Goal: Task Accomplishment & Management: Complete application form

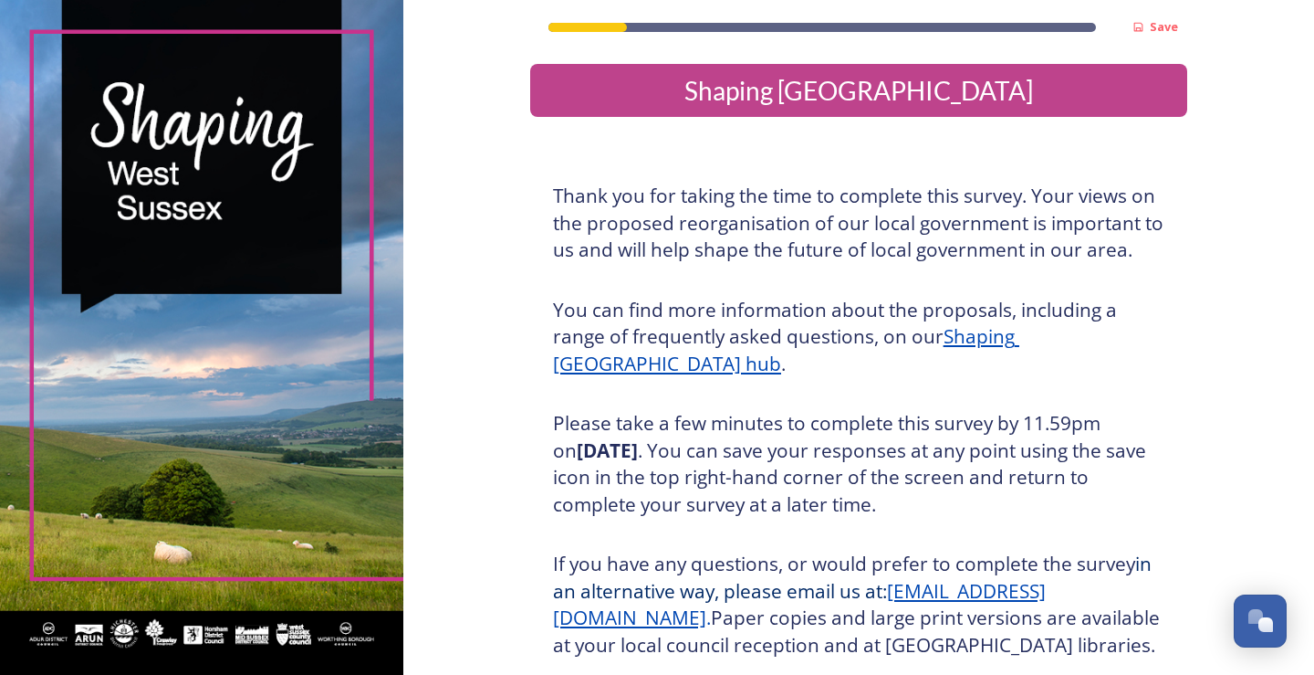
click at [1048, 158] on div "Save Shaping [GEOGRAPHIC_DATA] Thank you for taking the time to complete this s…" at bounding box center [858, 425] width 657 height 850
click at [1020, 336] on u "Shaping [GEOGRAPHIC_DATA] hub" at bounding box center [786, 349] width 466 height 53
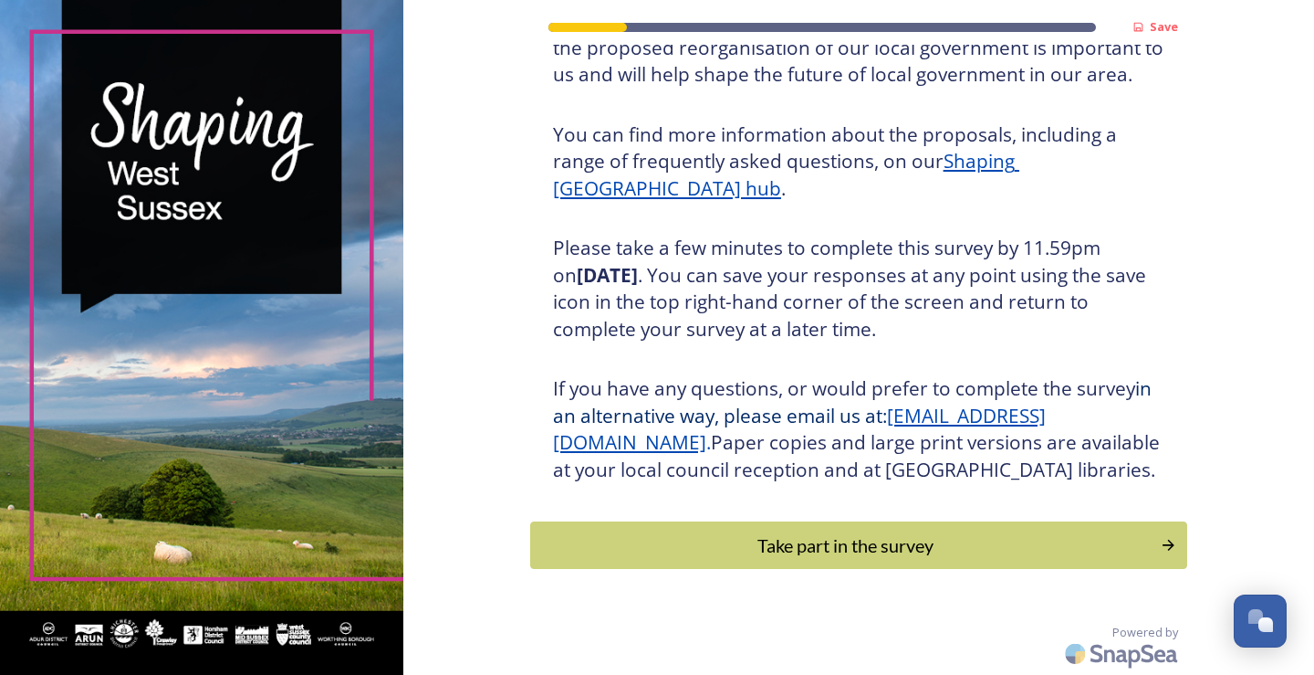
scroll to position [203, 0]
click at [845, 557] on div "Take part in the survey" at bounding box center [845, 544] width 617 height 27
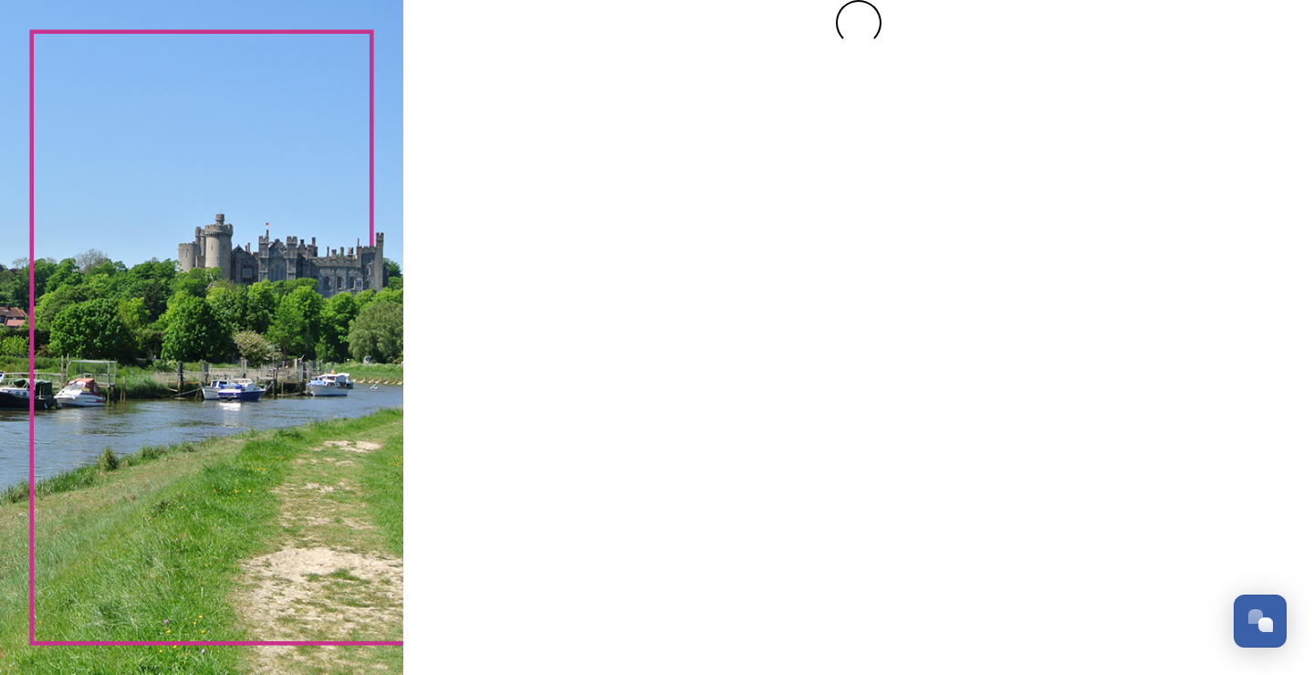
scroll to position [0, 0]
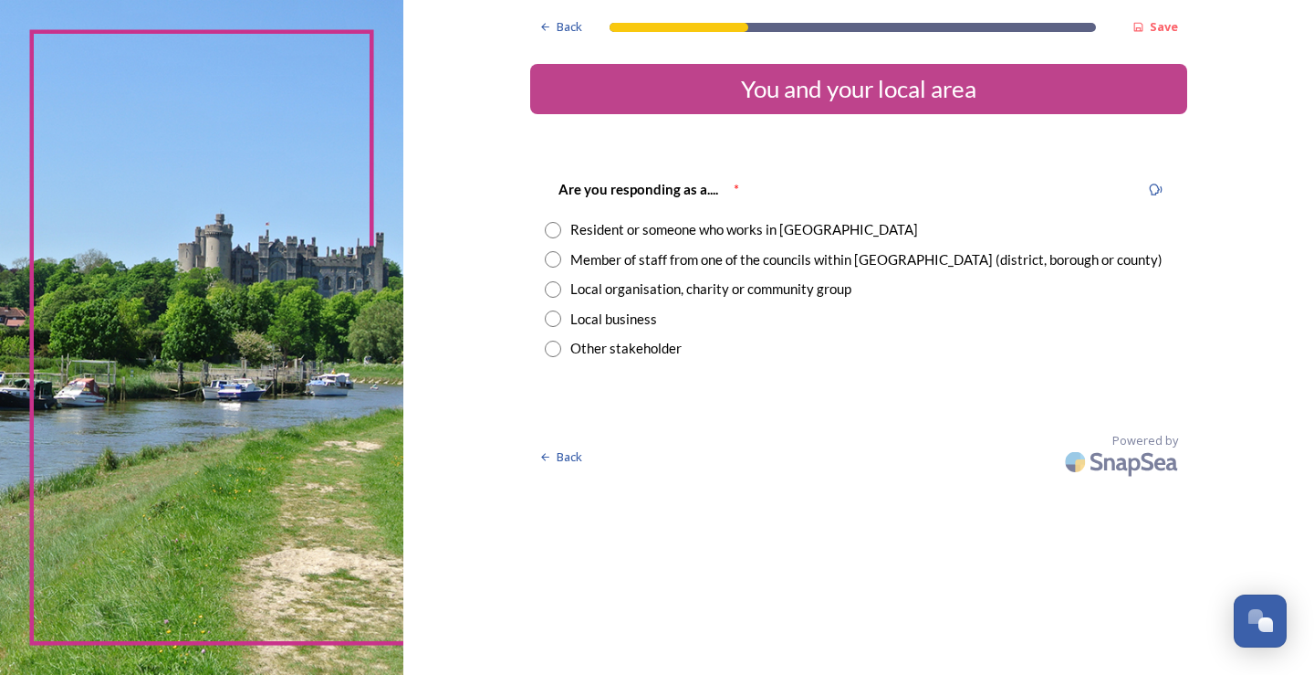
click at [553, 231] on input "radio" at bounding box center [553, 230] width 16 height 16
radio input "true"
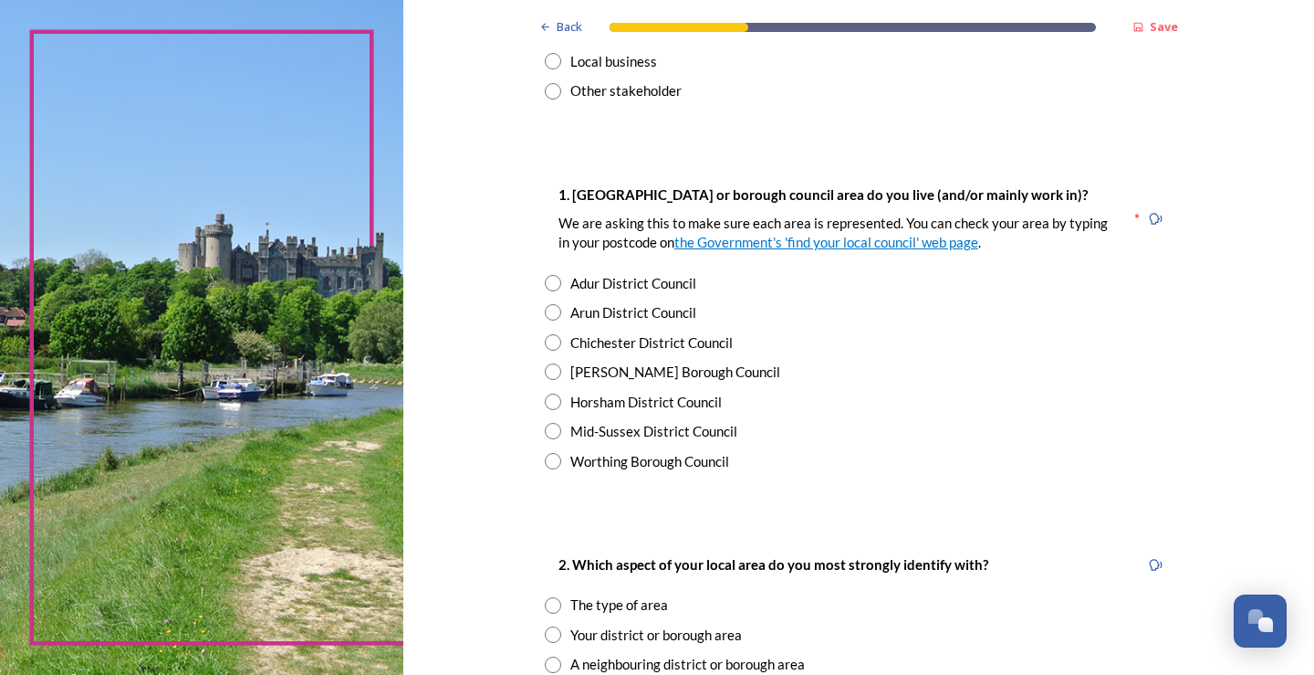
scroll to position [263, 0]
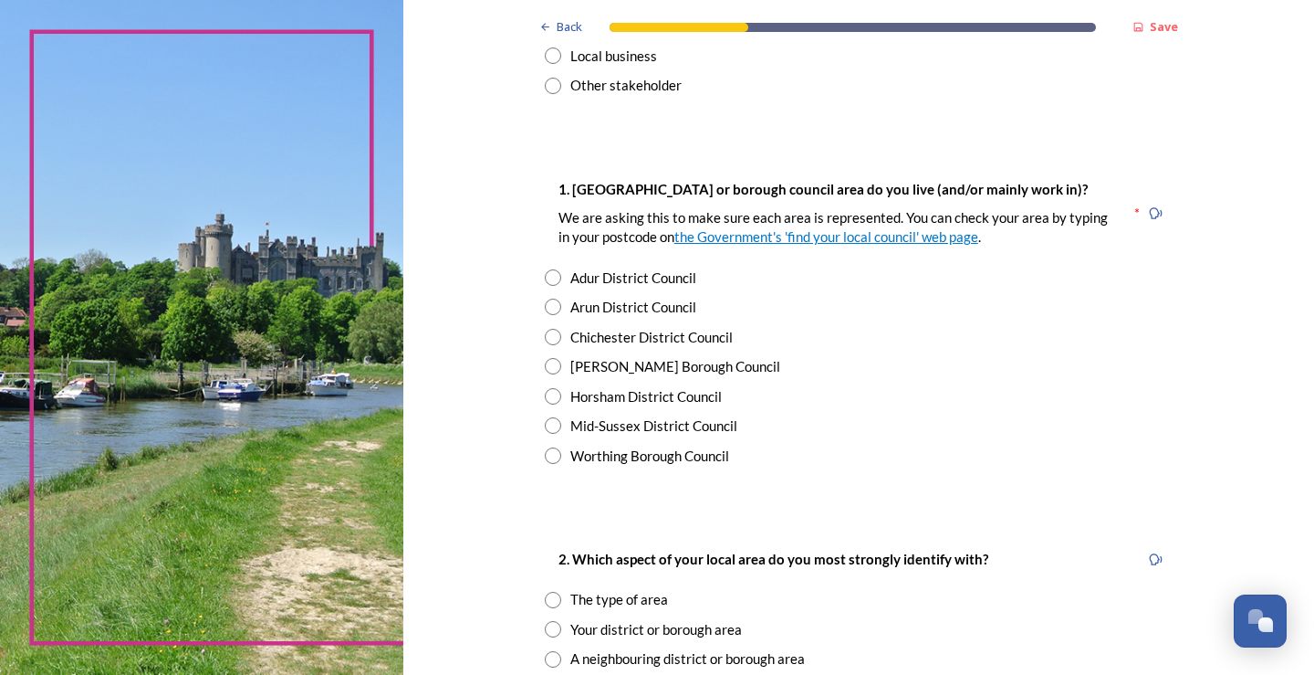
click at [545, 364] on input "radio" at bounding box center [553, 366] width 16 height 16
radio input "true"
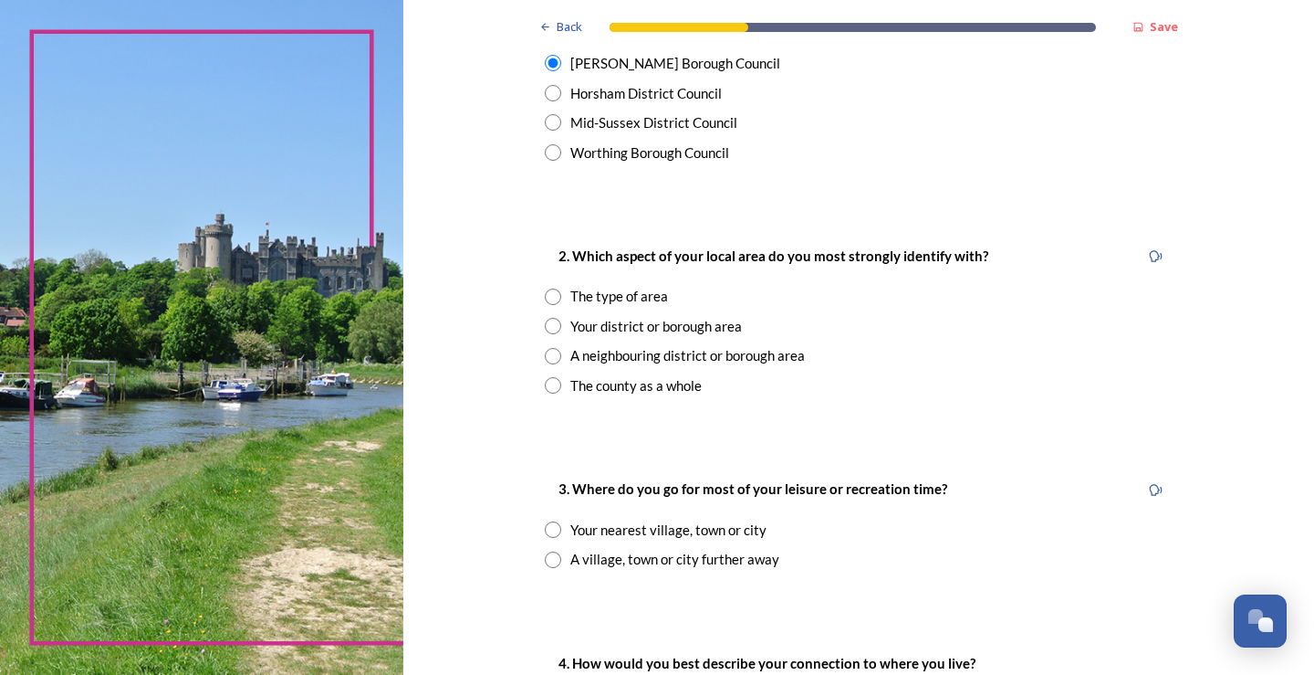
scroll to position [618, 0]
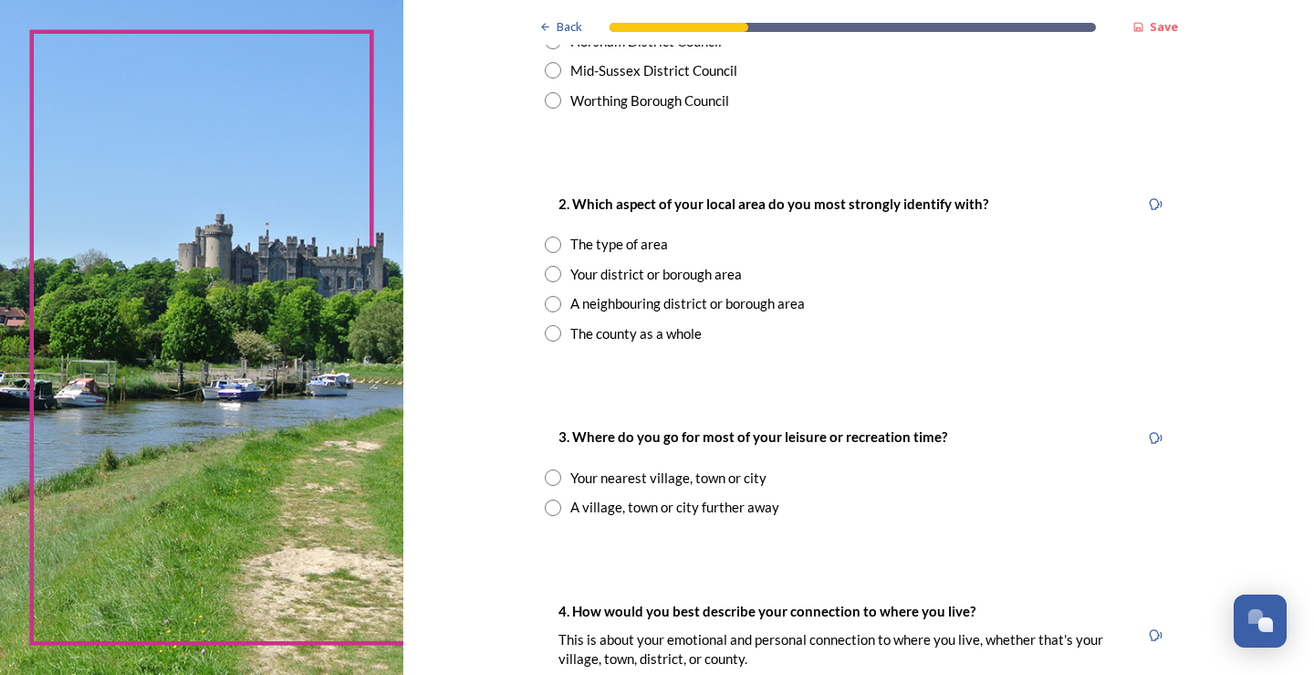
drag, startPoint x: 1015, startPoint y: 493, endPoint x: 959, endPoint y: 513, distance: 59.2
click at [1013, 492] on div "3. Where do you go for most of your leisure or recreation time? Your nearest vi…" at bounding box center [858, 471] width 657 height 128
click at [622, 568] on div "Back Save You and your local area Are you responding as a.... * Resident or som…" at bounding box center [858, 457] width 657 height 2150
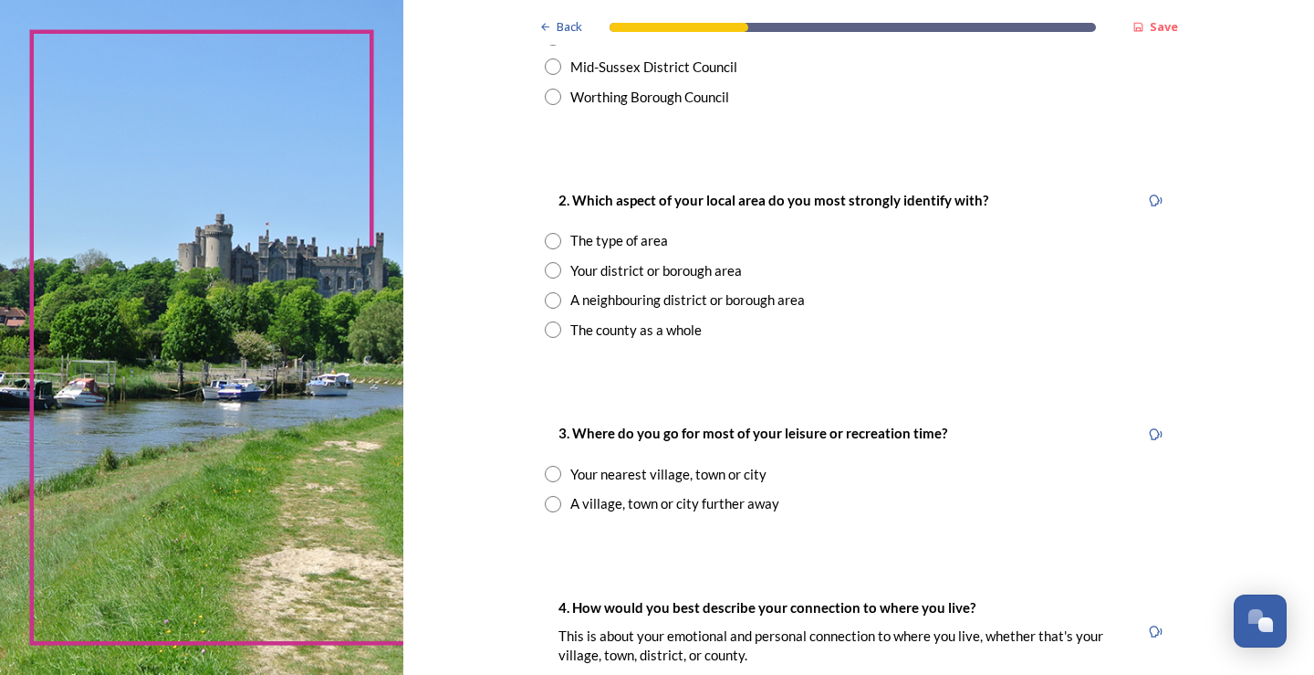
scroll to position [652, 0]
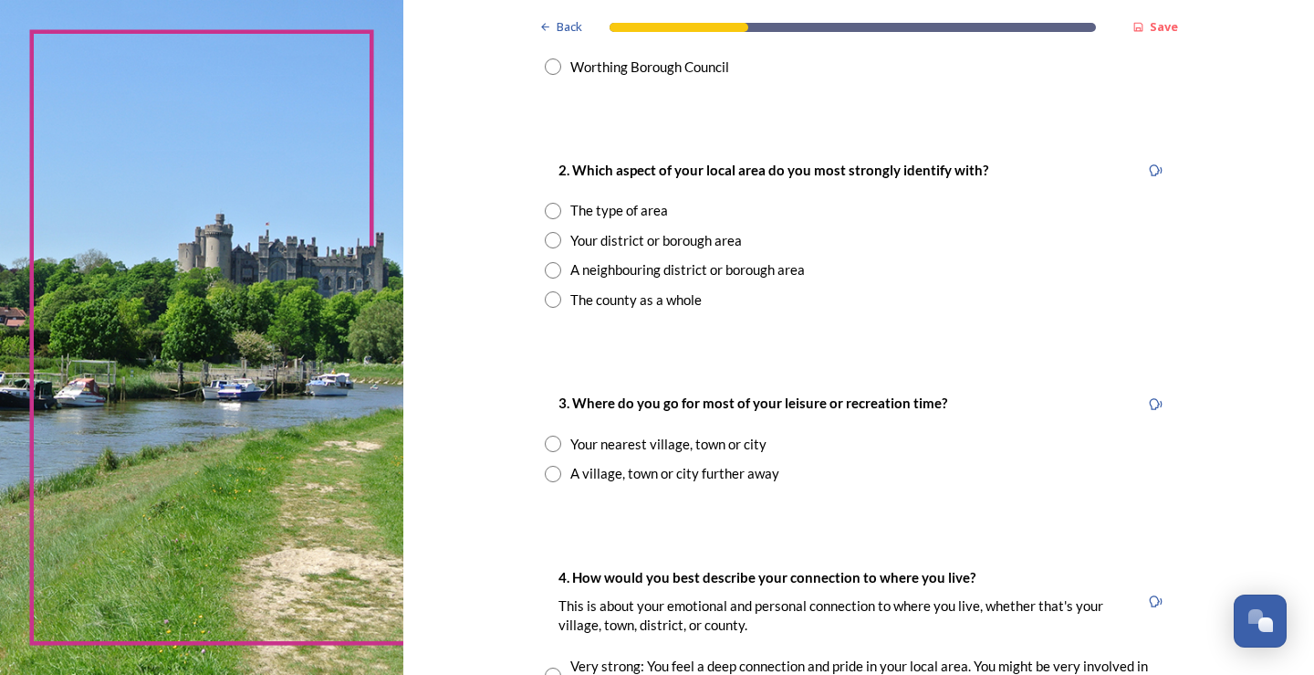
click at [552, 209] on input "radio" at bounding box center [553, 211] width 16 height 16
radio input "true"
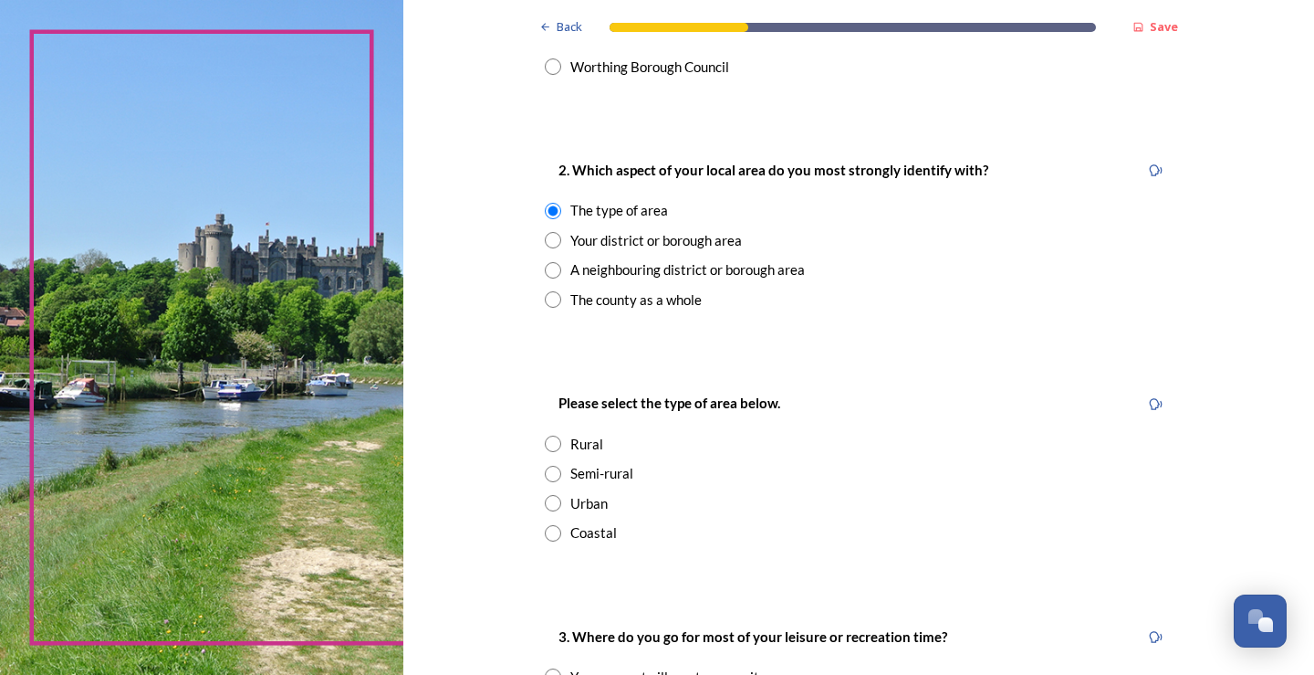
click at [545, 237] on input "radio" at bounding box center [553, 240] width 16 height 16
radio input "true"
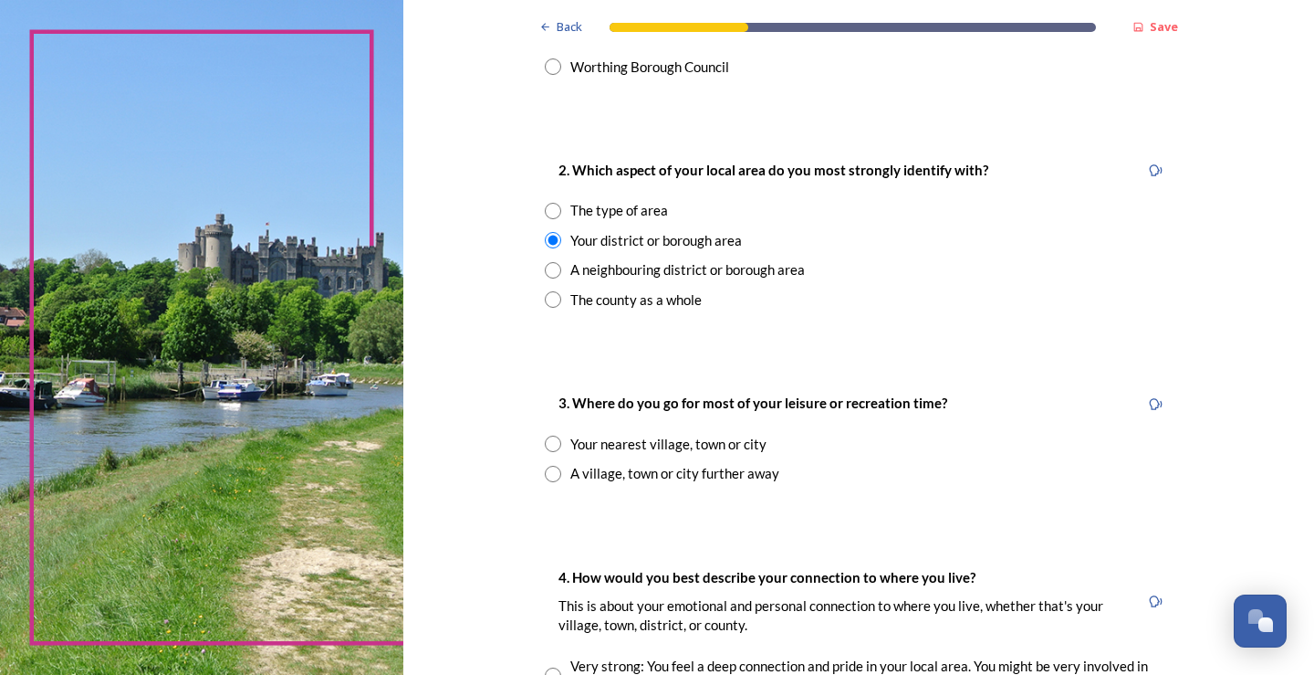
click at [545, 298] on input "radio" at bounding box center [553, 299] width 16 height 16
radio input "true"
click at [545, 204] on input "radio" at bounding box center [553, 211] width 16 height 16
radio input "true"
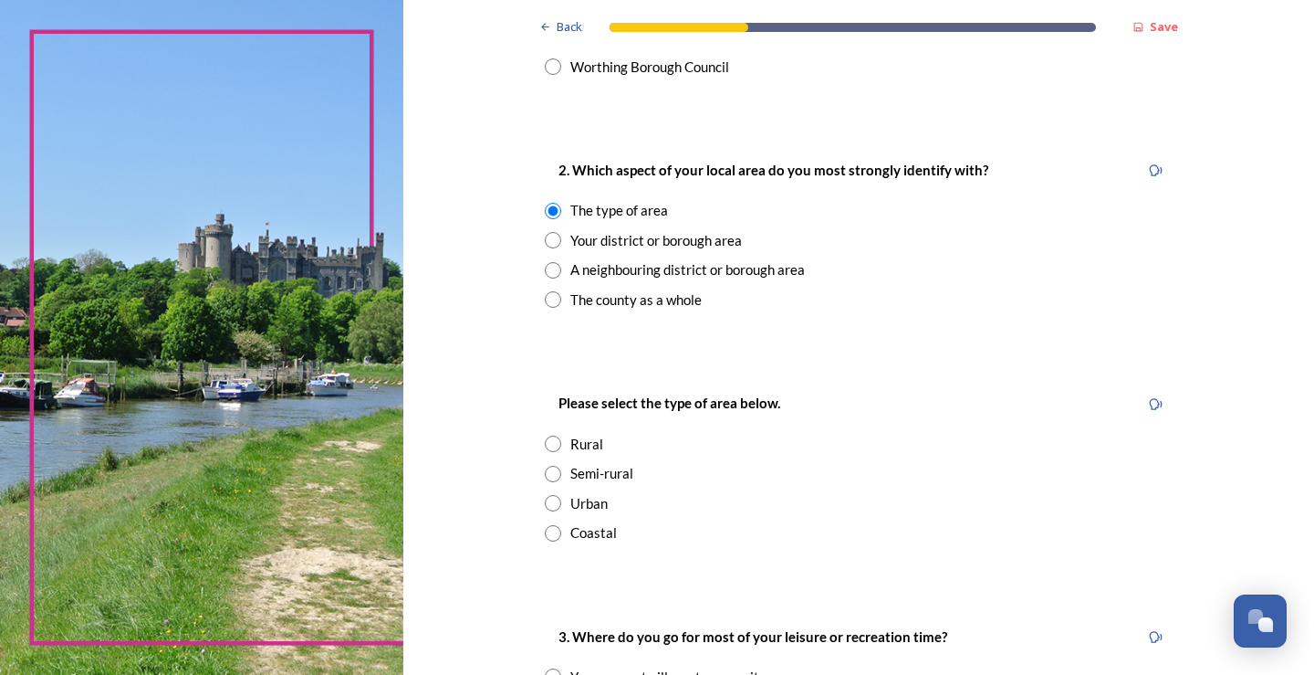
click at [552, 531] on input "radio" at bounding box center [553, 533] width 16 height 16
radio input "true"
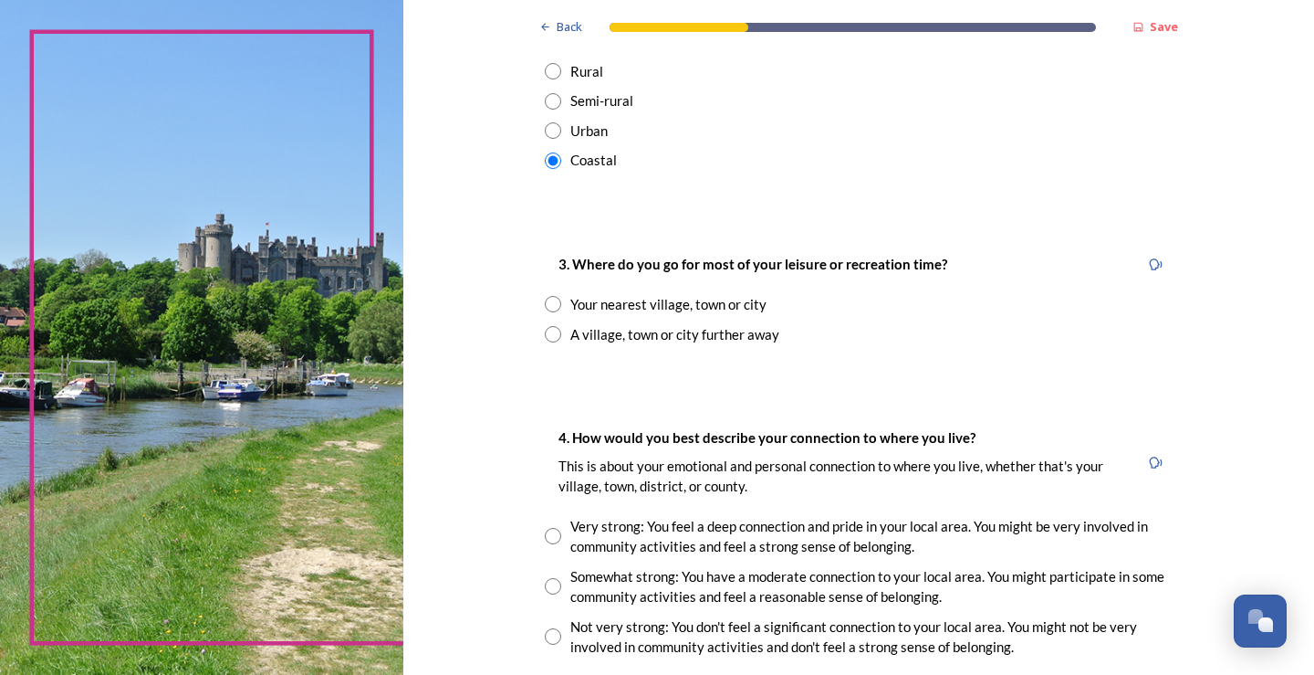
scroll to position [1045, 0]
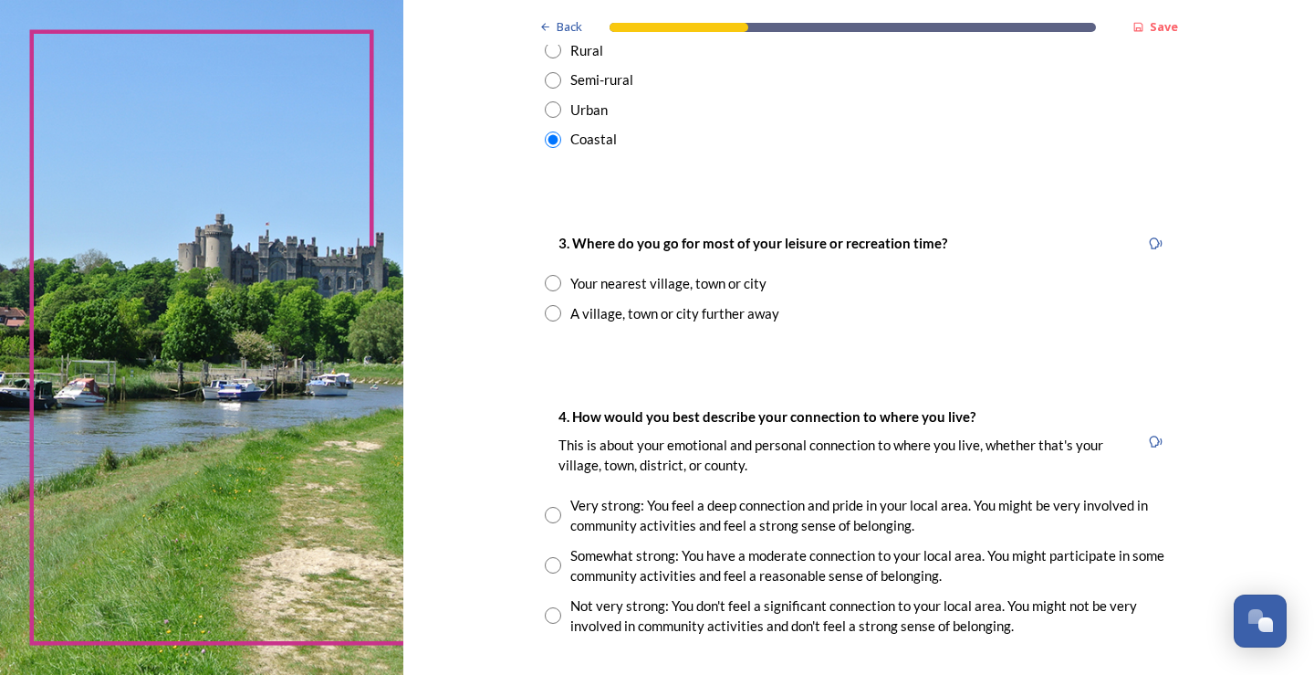
click at [554, 309] on input "radio" at bounding box center [553, 313] width 16 height 16
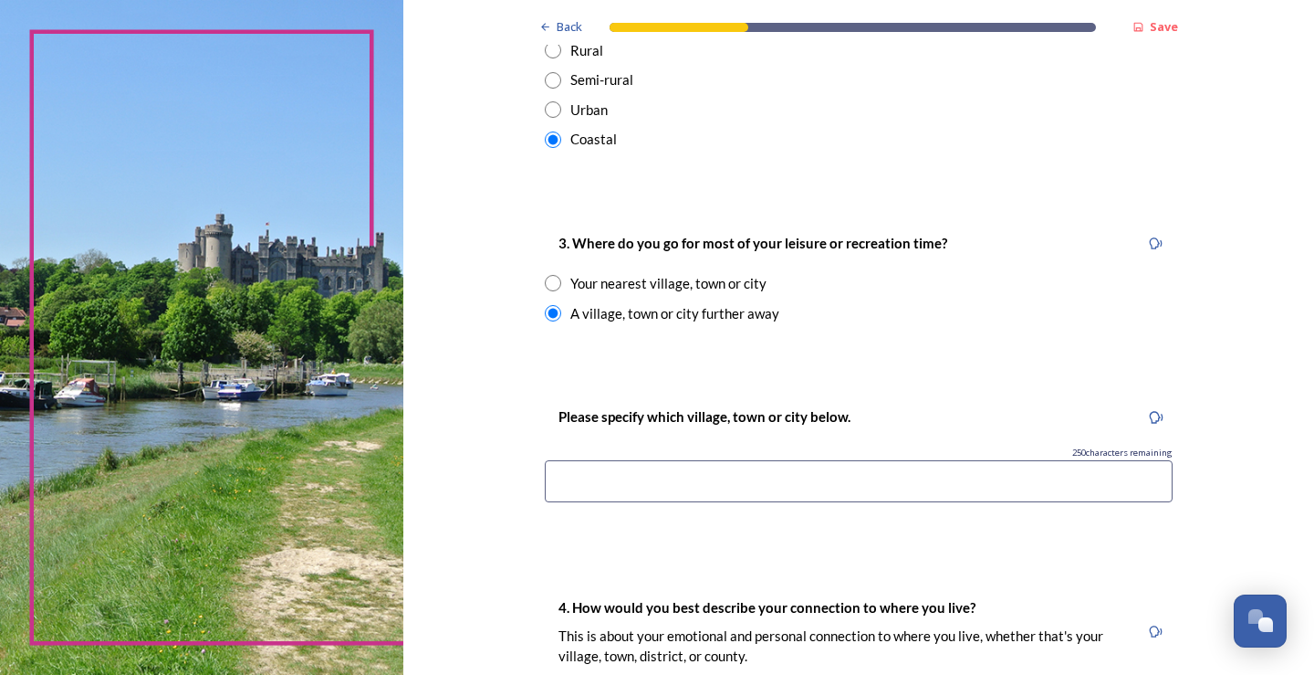
click at [546, 311] on input "radio" at bounding box center [553, 313] width 16 height 16
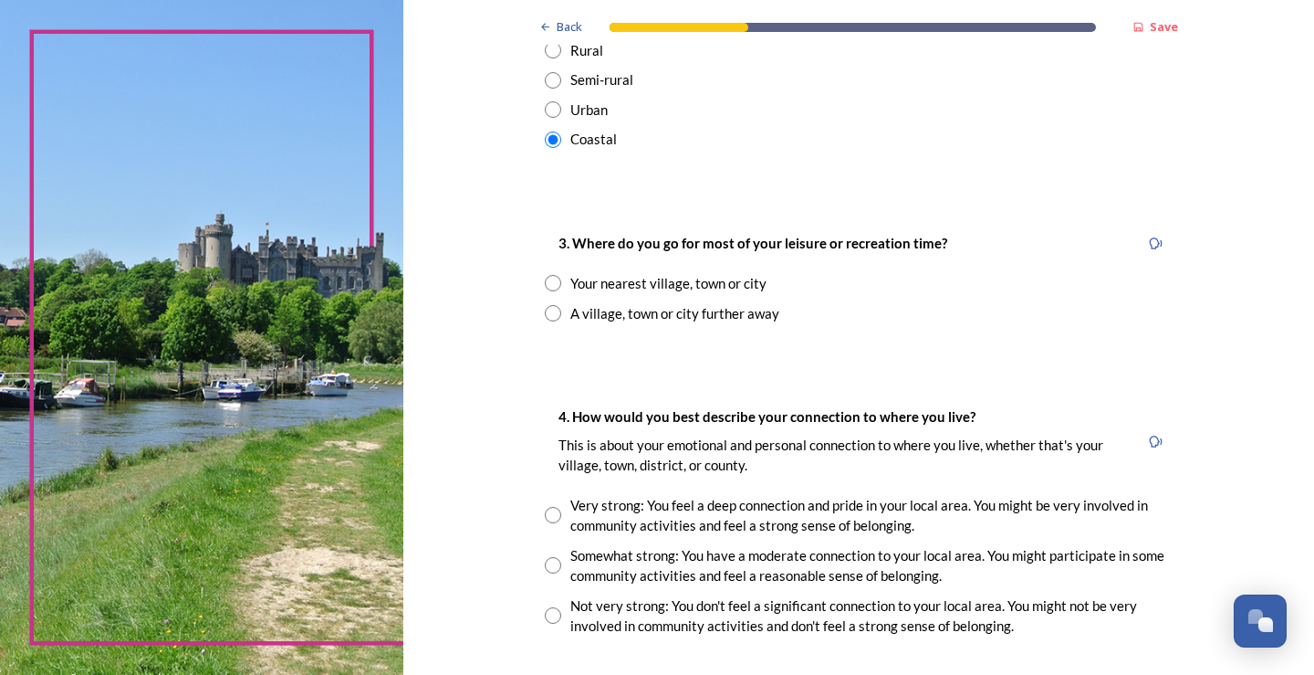
click at [546, 311] on input "radio" at bounding box center [553, 313] width 16 height 16
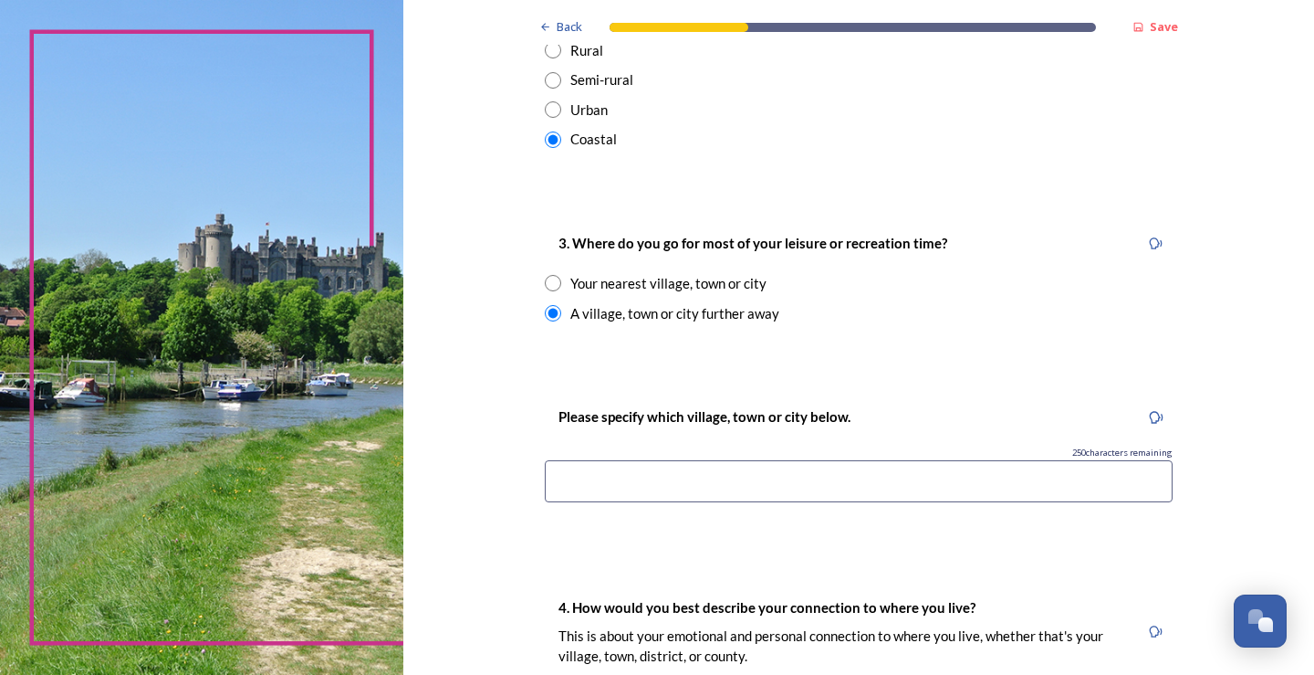
click at [546, 311] on input "radio" at bounding box center [553, 313] width 16 height 16
radio input "false"
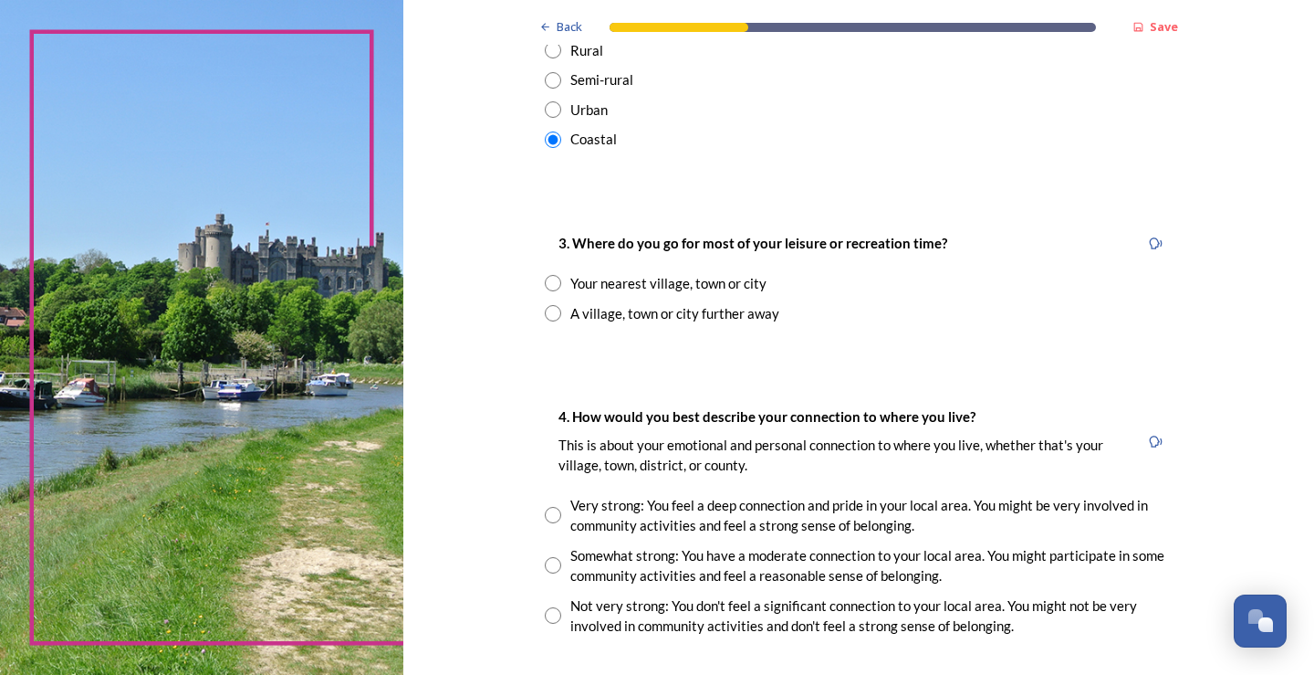
click at [552, 280] on input "radio" at bounding box center [553, 283] width 16 height 16
radio input "true"
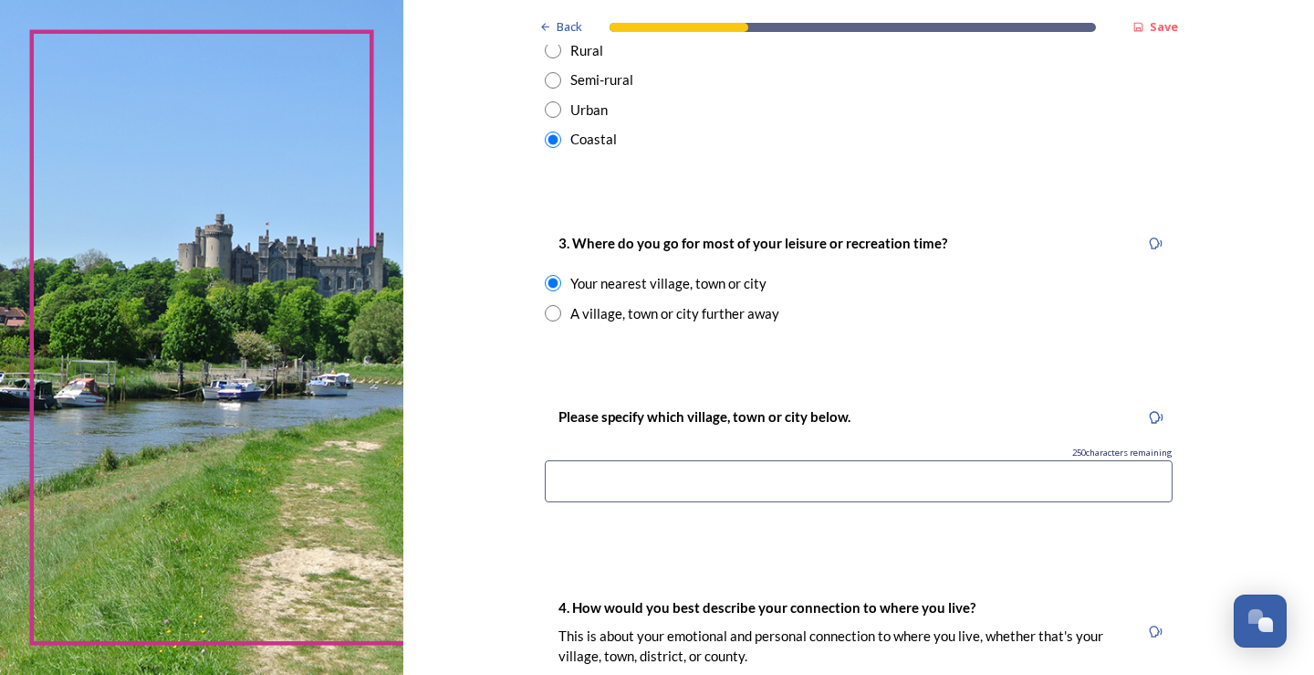
click at [548, 315] on input "radio" at bounding box center [553, 313] width 16 height 16
radio input "true"
click at [564, 476] on input at bounding box center [859, 481] width 628 height 42
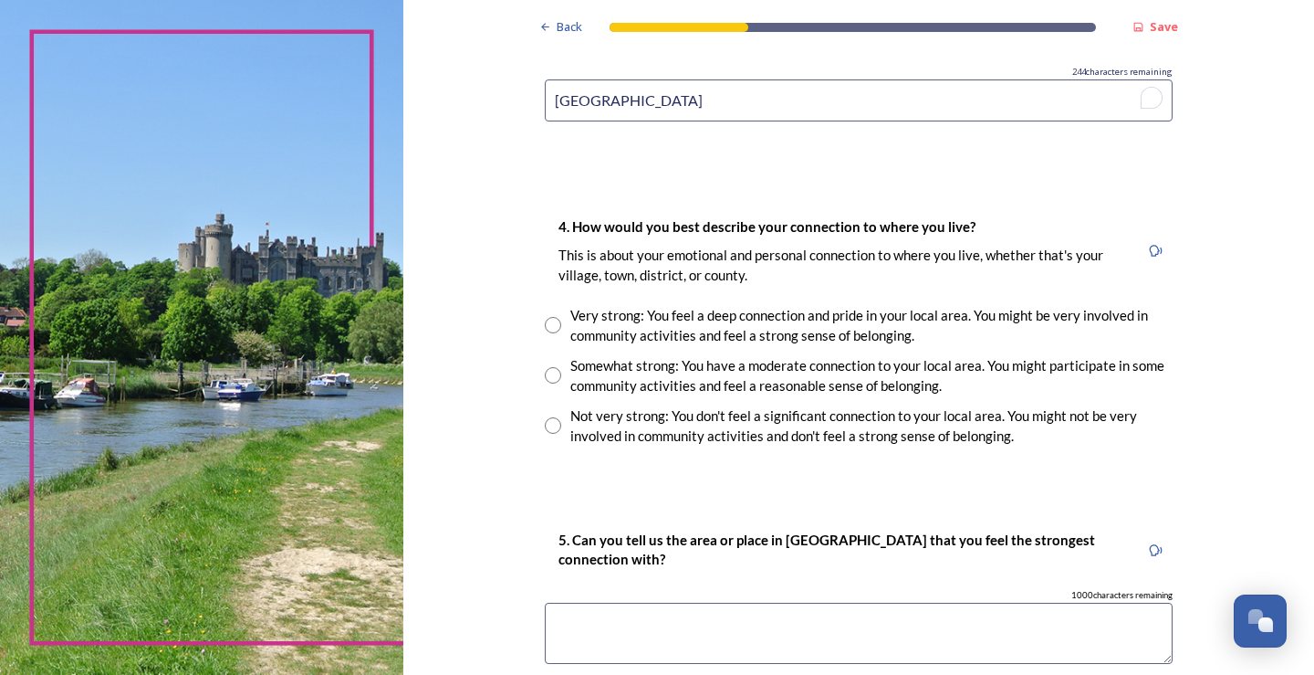
scroll to position [1470, 0]
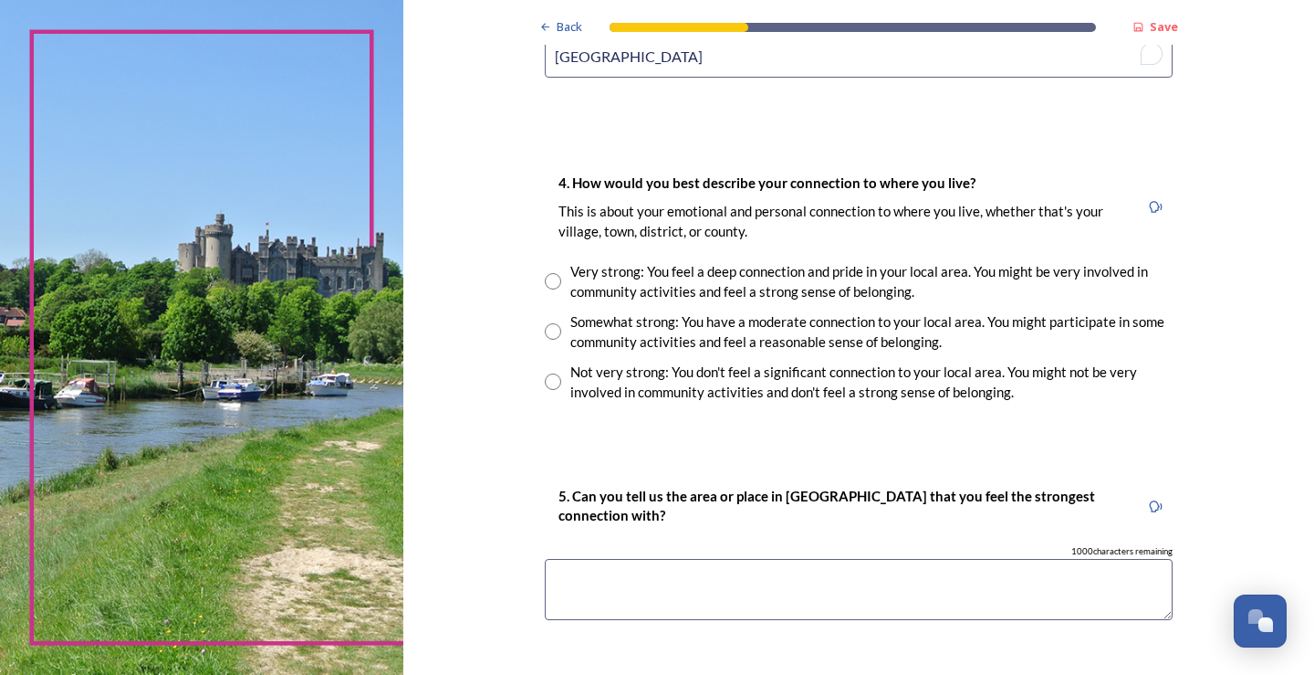
type input "[GEOGRAPHIC_DATA]"
click at [547, 377] on input "radio" at bounding box center [553, 381] width 16 height 16
radio input "true"
click at [667, 588] on textarea "To enrich screen reader interactions, please activate Accessibility in Grammarl…" at bounding box center [859, 589] width 628 height 61
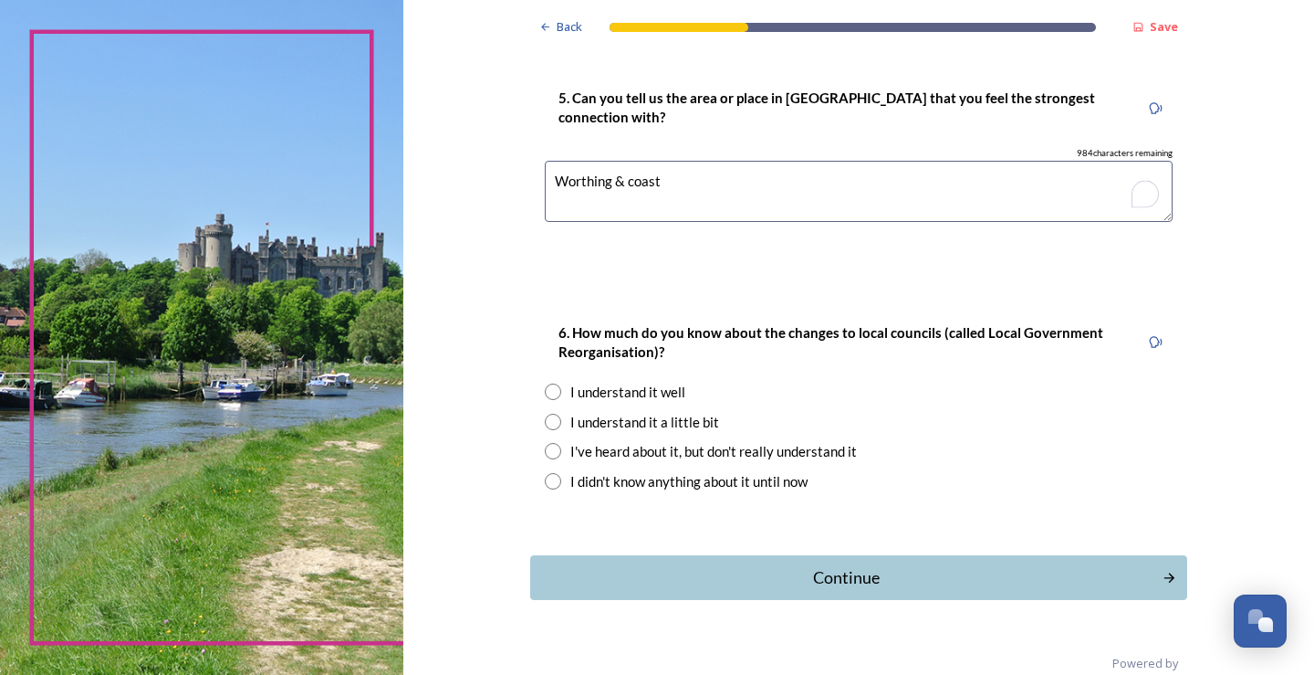
scroll to position [1899, 0]
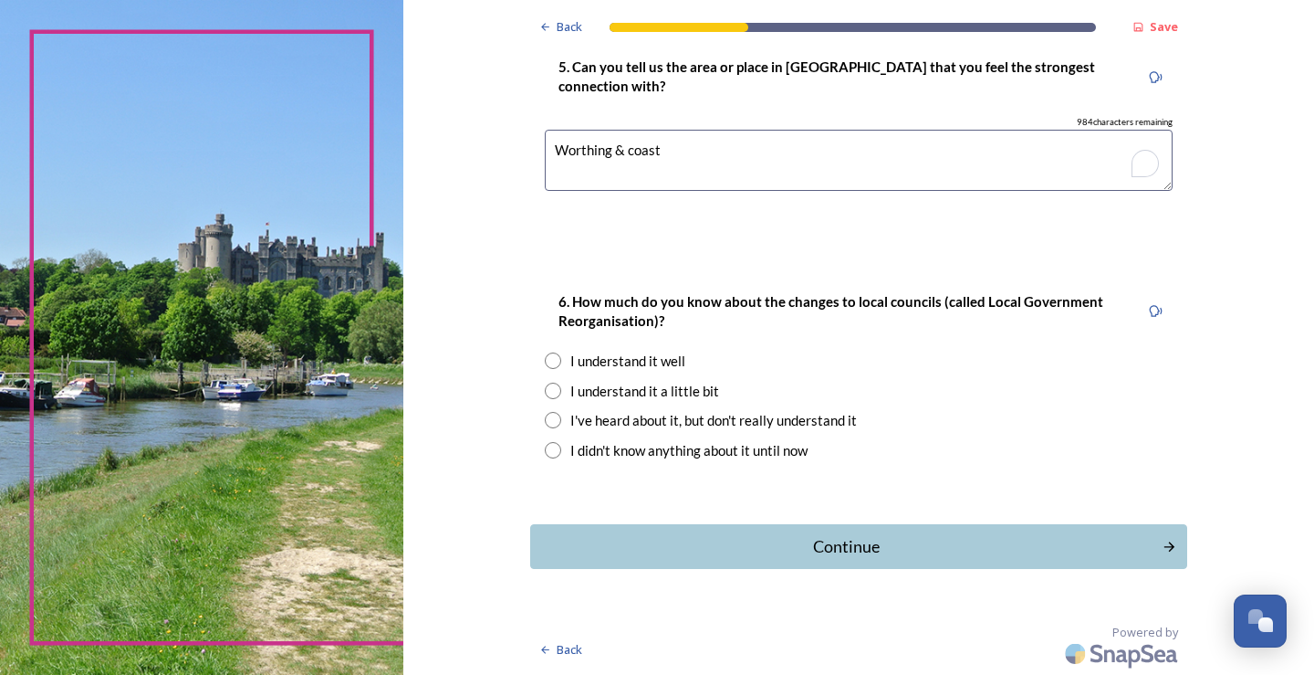
type textarea "Worthing & coast"
click at [546, 415] on input "radio" at bounding box center [553, 420] width 16 height 16
radio input "true"
click at [851, 548] on div "Continue" at bounding box center [846, 546] width 618 height 25
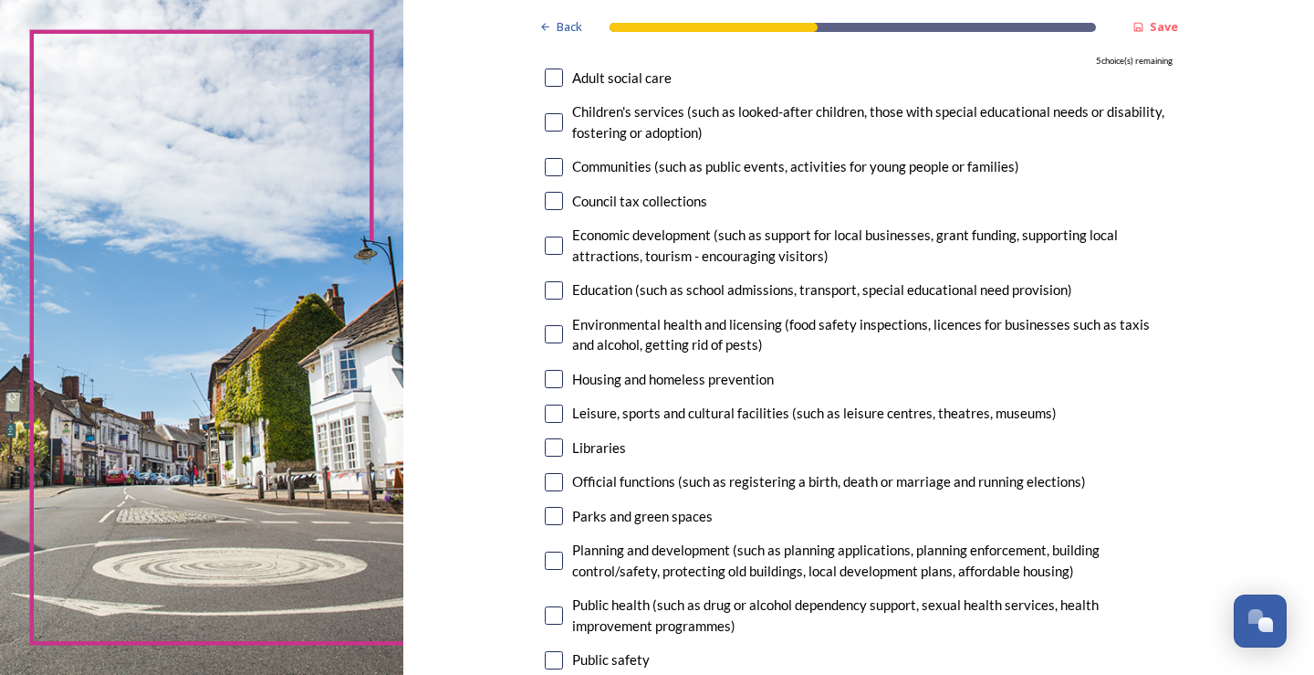
scroll to position [148, 0]
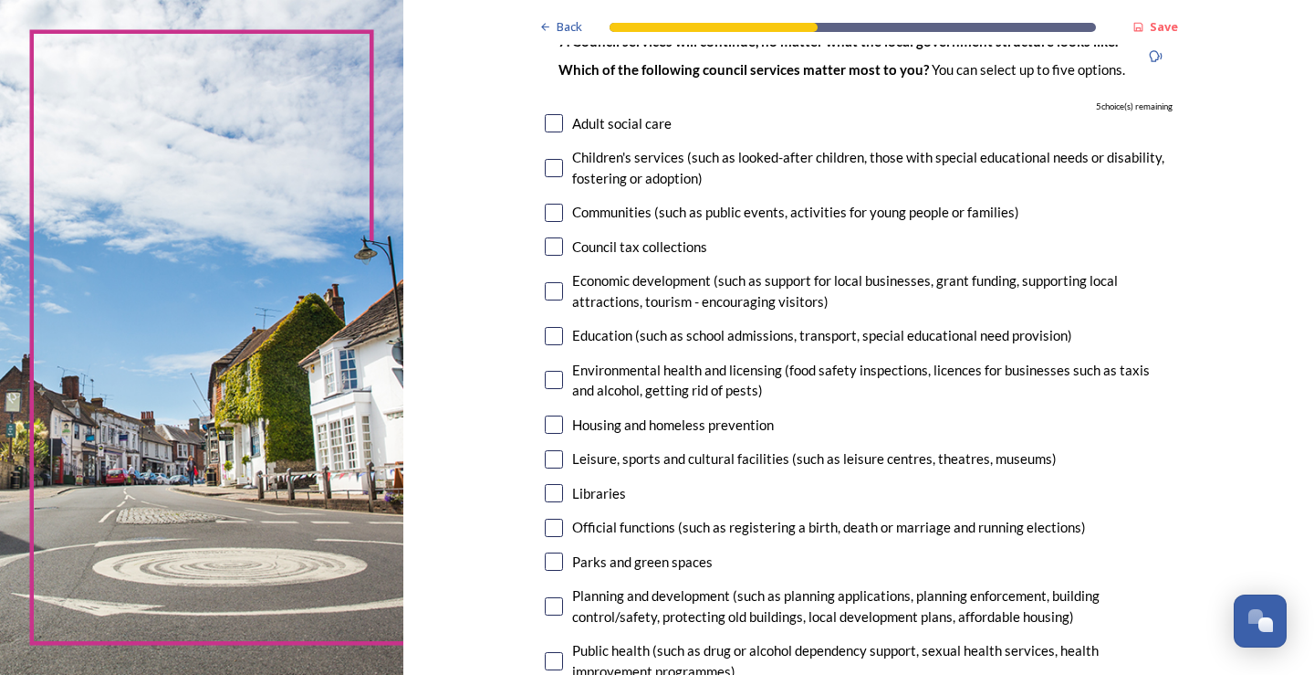
click at [547, 118] on input "checkbox" at bounding box center [554, 123] width 18 height 18
checkbox input "true"
click at [545, 612] on input "checkbox" at bounding box center [554, 606] width 18 height 18
checkbox input "true"
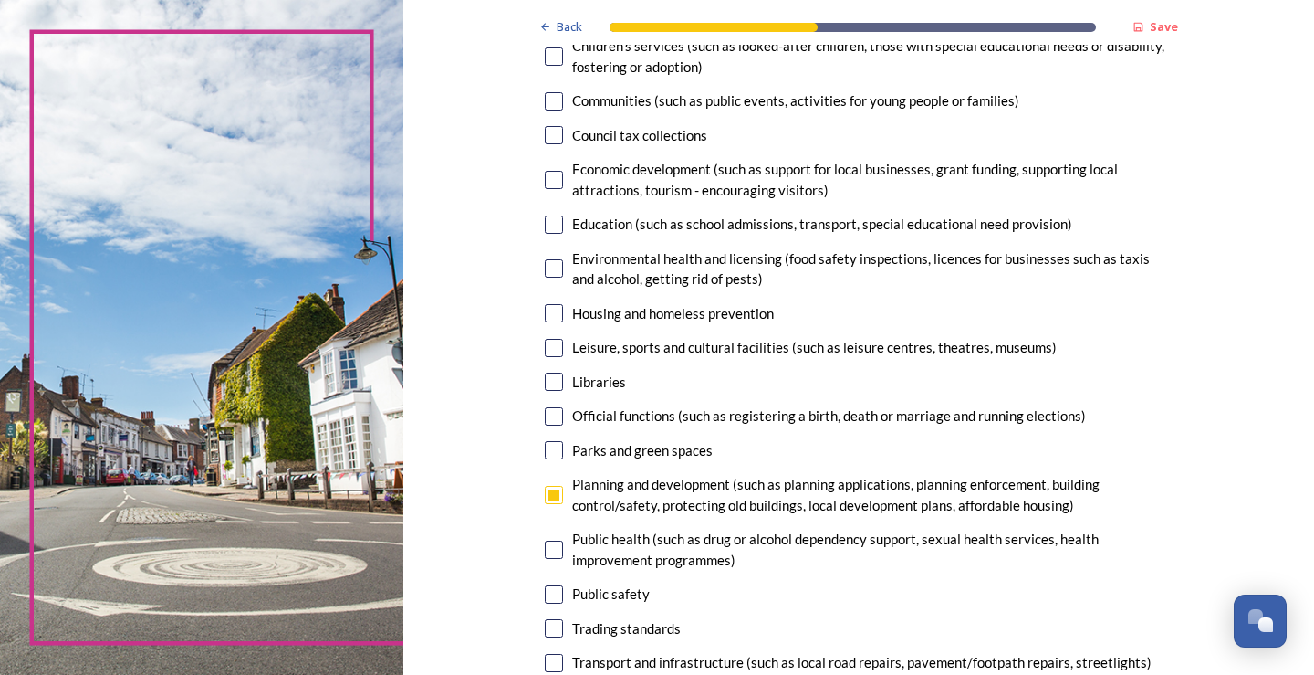
scroll to position [309, 0]
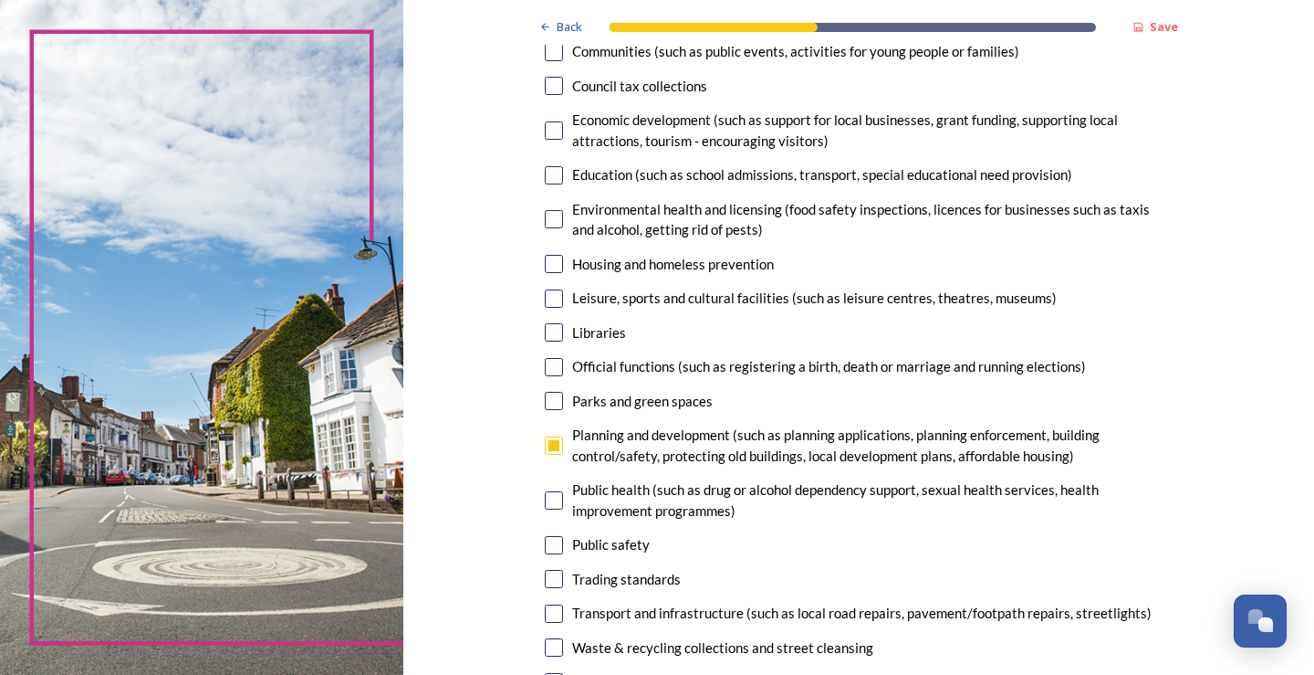
click at [537, 504] on div "7. Council services will continue, no matter what the local government structur…" at bounding box center [858, 283] width 657 height 864
click at [546, 499] on input "checkbox" at bounding box center [554, 500] width 18 height 18
checkbox input "true"
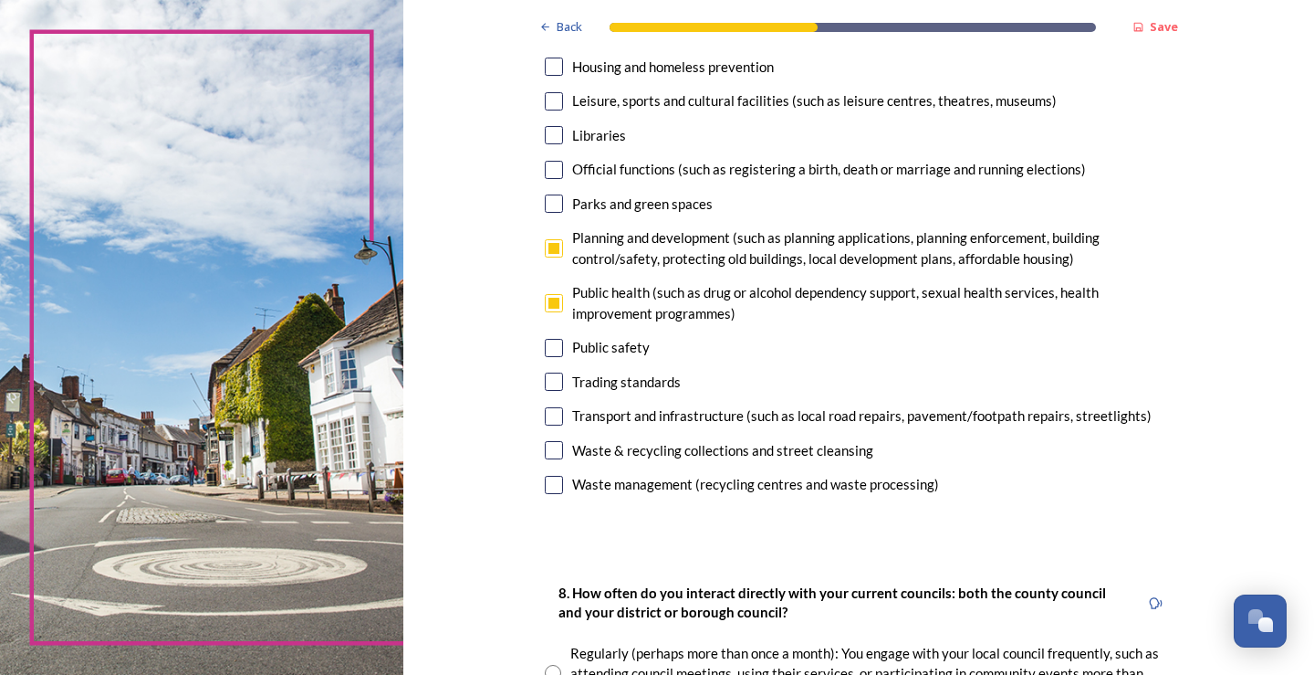
scroll to position [559, 0]
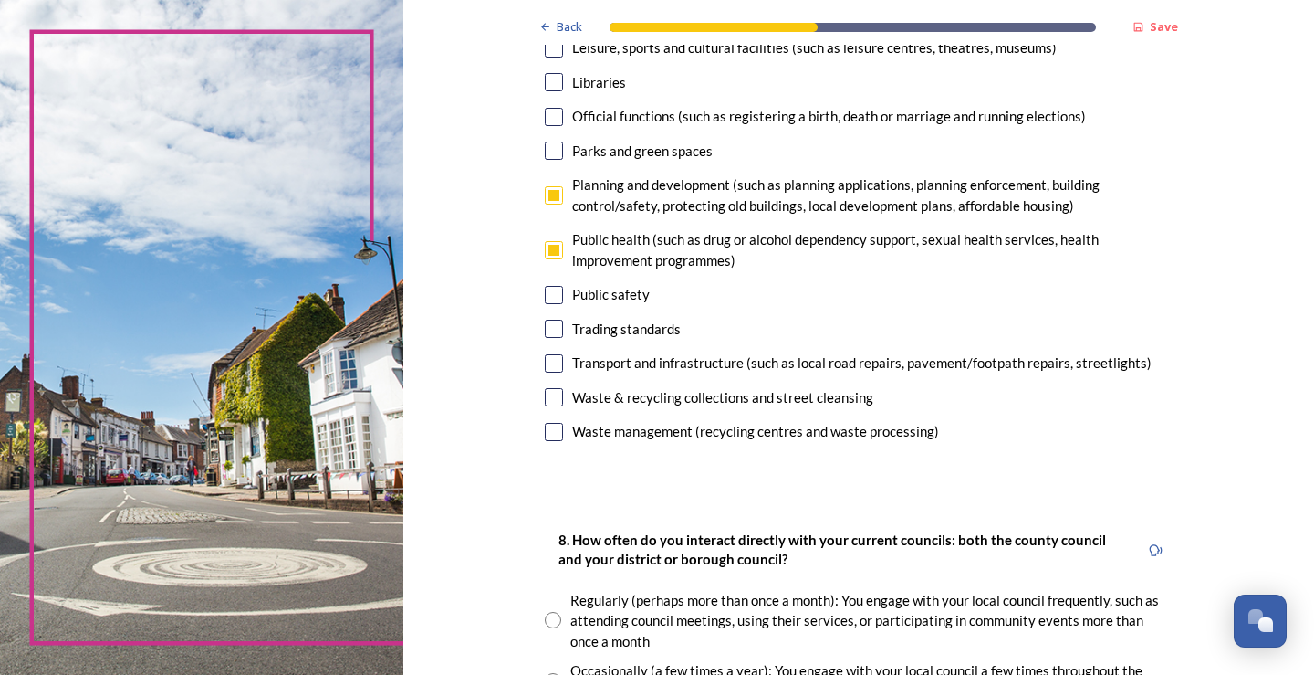
click at [545, 376] on div "7. Council services will continue, no matter what the local government structur…" at bounding box center [858, 33] width 657 height 864
click at [548, 359] on input "checkbox" at bounding box center [554, 363] width 18 height 18
checkbox input "true"
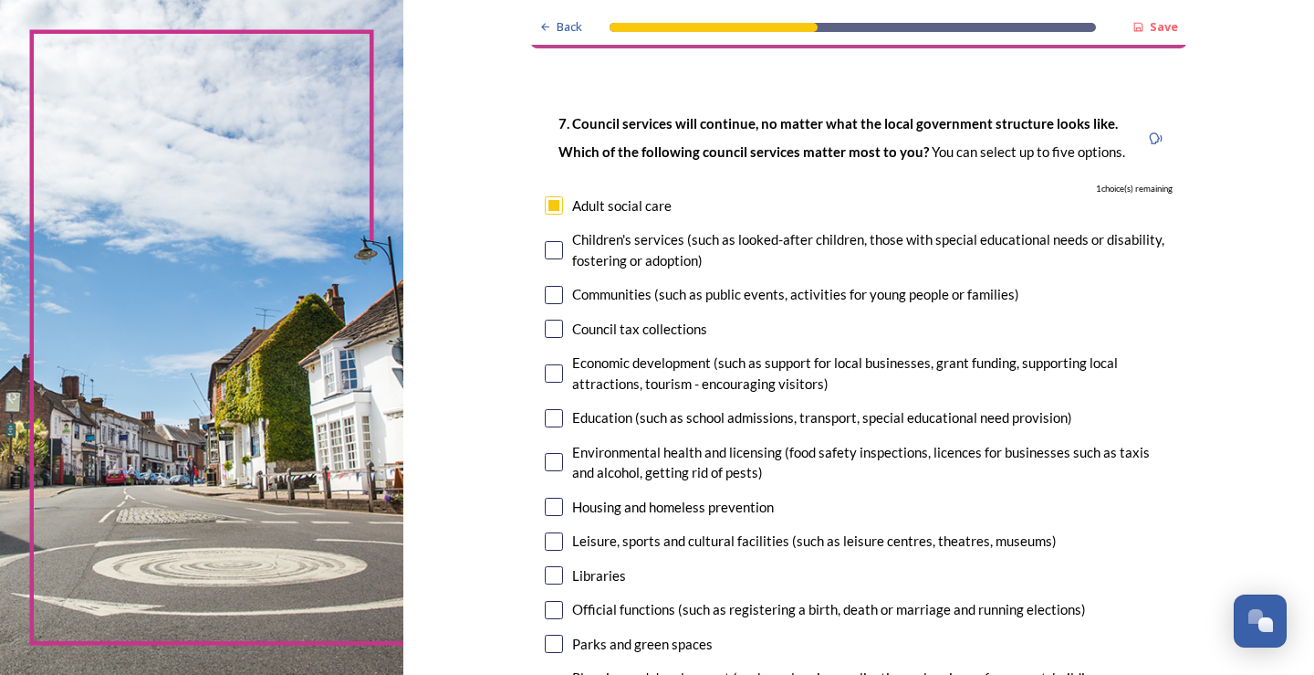
scroll to position [62, 0]
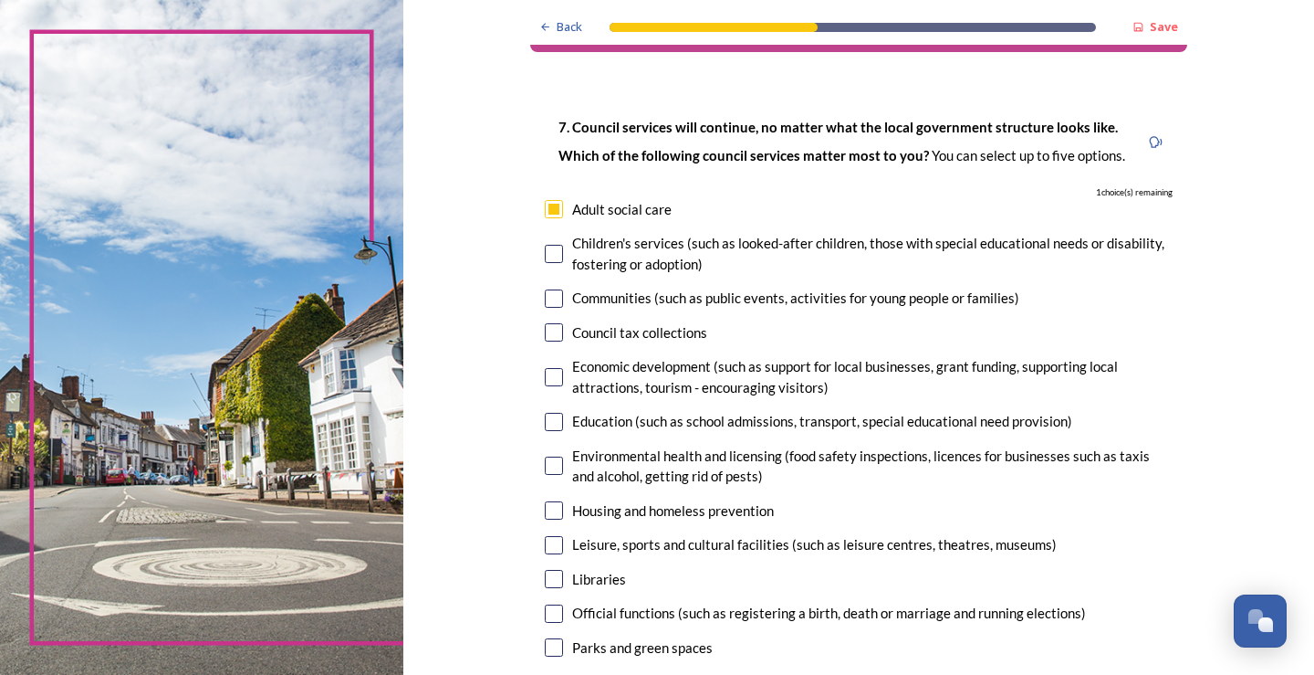
click at [545, 256] on input "checkbox" at bounding box center [554, 254] width 18 height 18
checkbox input "true"
click at [545, 424] on input "checkbox" at bounding box center [554, 422] width 18 height 18
click at [545, 423] on input "checkbox" at bounding box center [554, 422] width 18 height 18
click at [550, 419] on input "checkbox" at bounding box center [554, 422] width 18 height 18
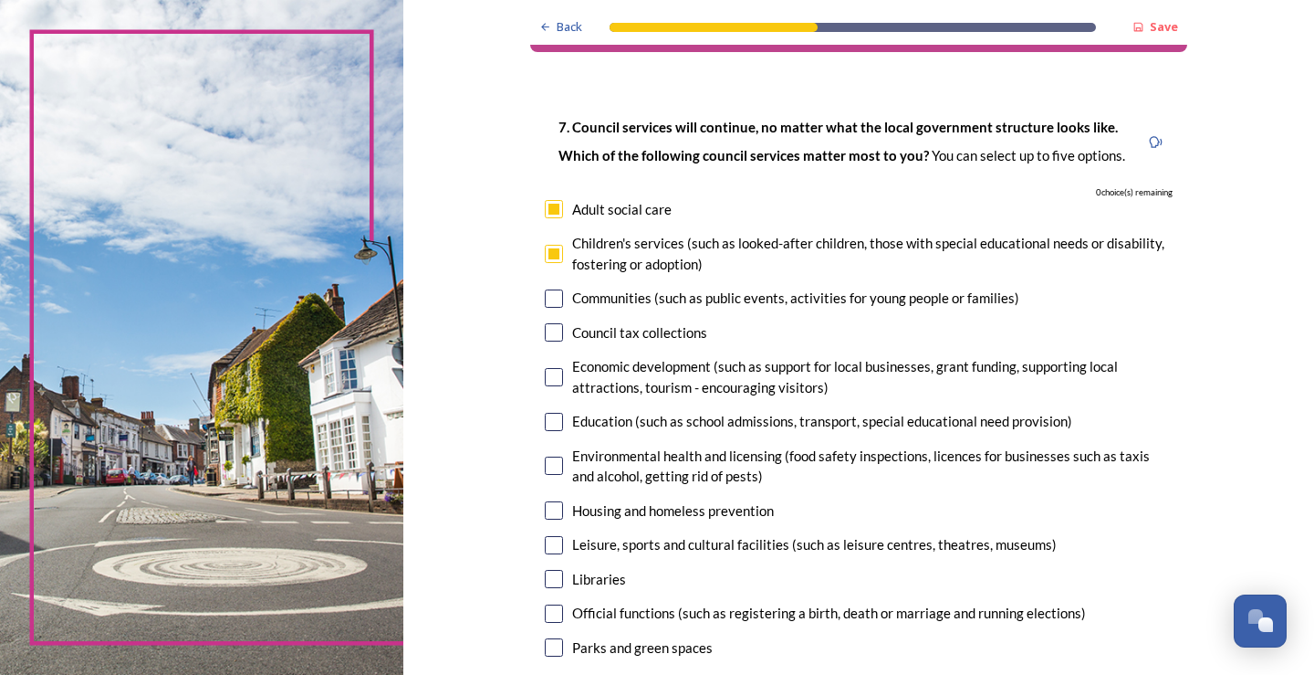
checkbox input "false"
click at [549, 254] on input "checkbox" at bounding box center [554, 254] width 18 height 18
checkbox input "false"
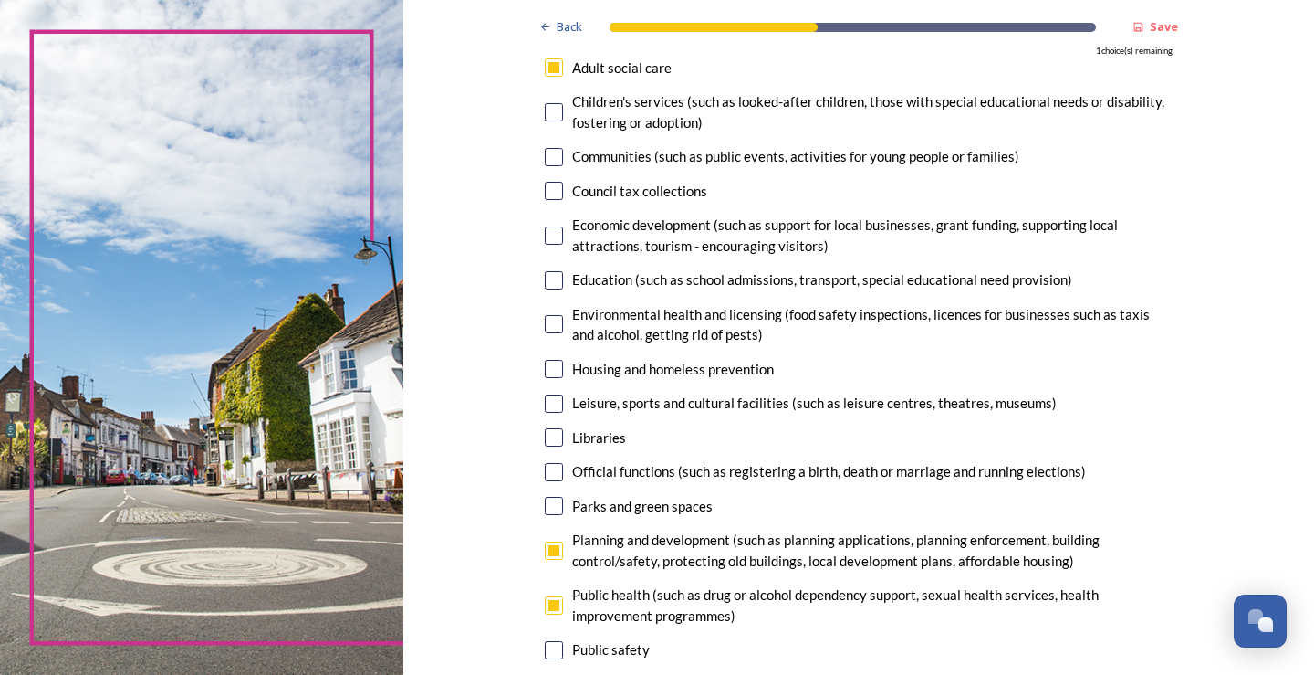
scroll to position [224, 0]
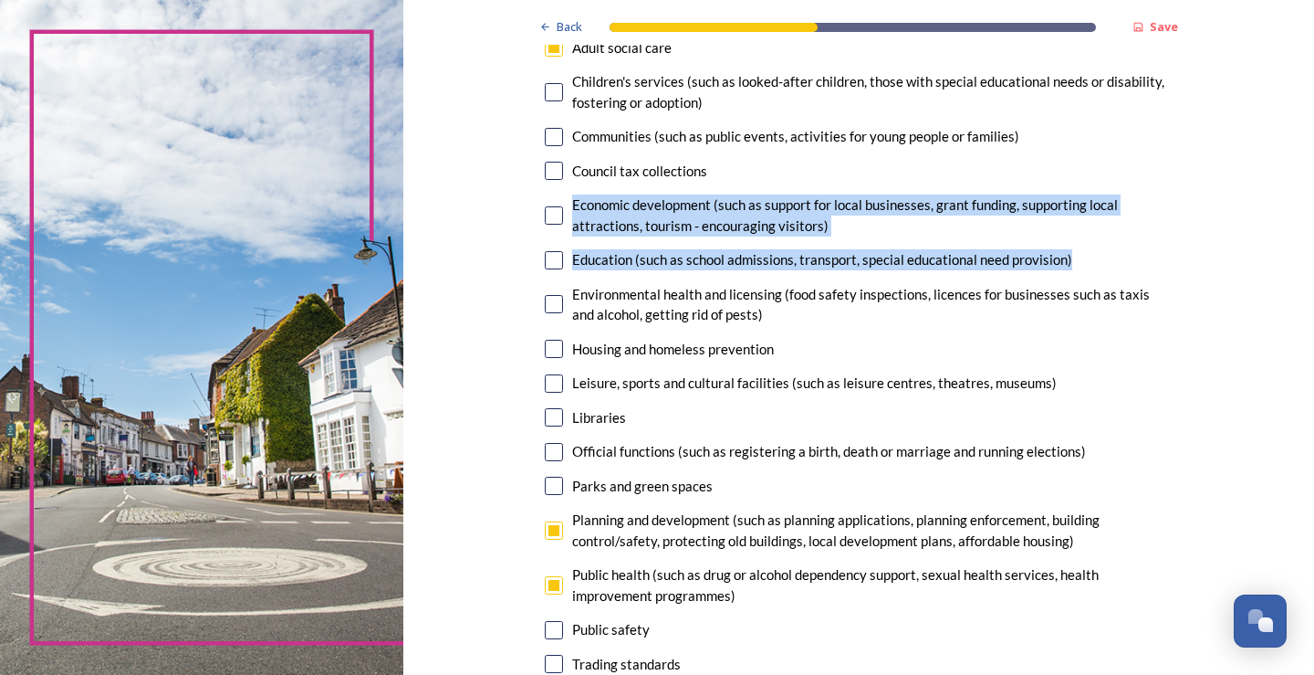
drag, startPoint x: 1300, startPoint y: 239, endPoint x: 1293, endPoint y: 176, distance: 63.4
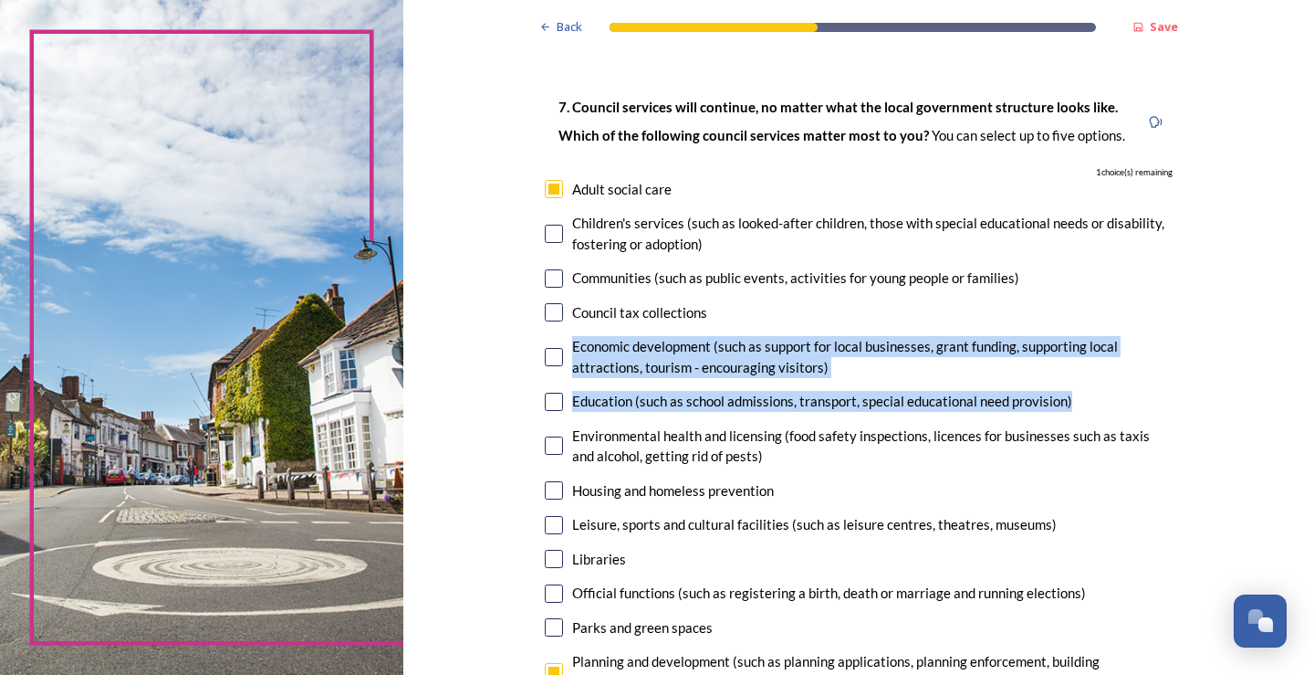
scroll to position [95, 0]
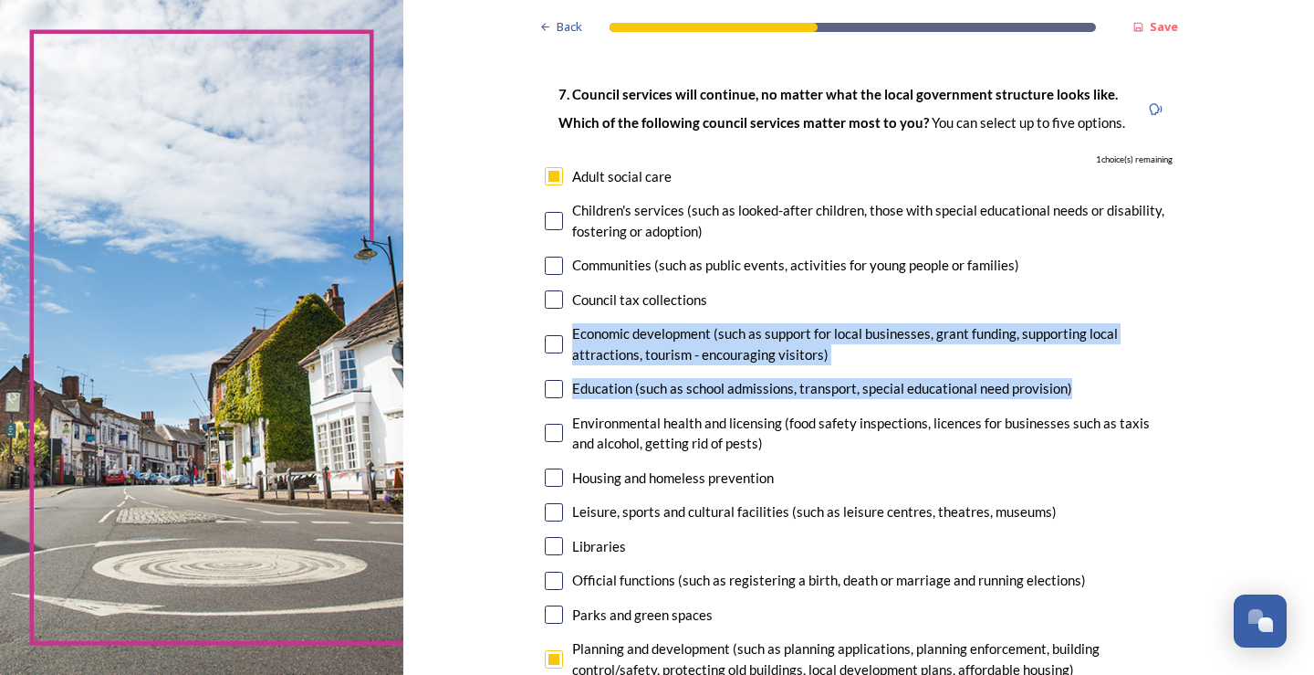
click at [545, 296] on input "checkbox" at bounding box center [554, 299] width 18 height 18
checkbox input "true"
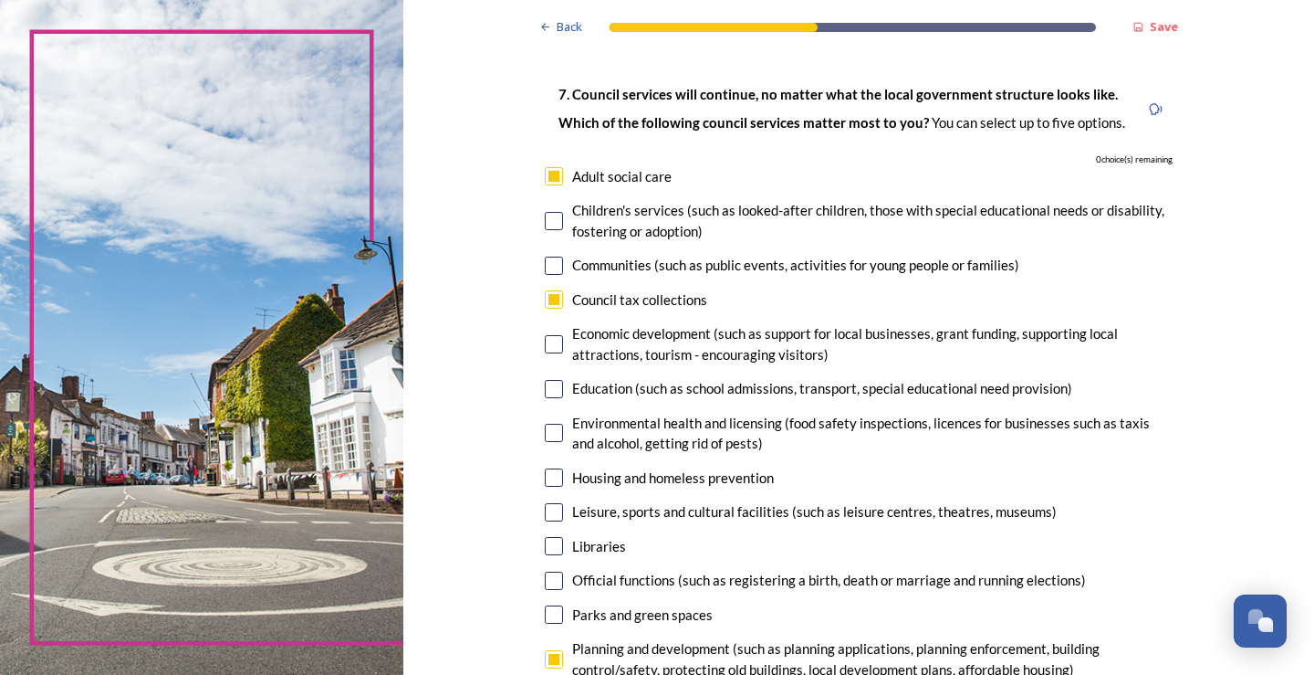
click at [547, 479] on input "checkbox" at bounding box center [554, 477] width 18 height 18
click at [548, 482] on input "checkbox" at bounding box center [554, 477] width 18 height 18
click at [548, 476] on input "checkbox" at bounding box center [554, 477] width 18 height 18
click at [549, 476] on input "checkbox" at bounding box center [554, 477] width 18 height 18
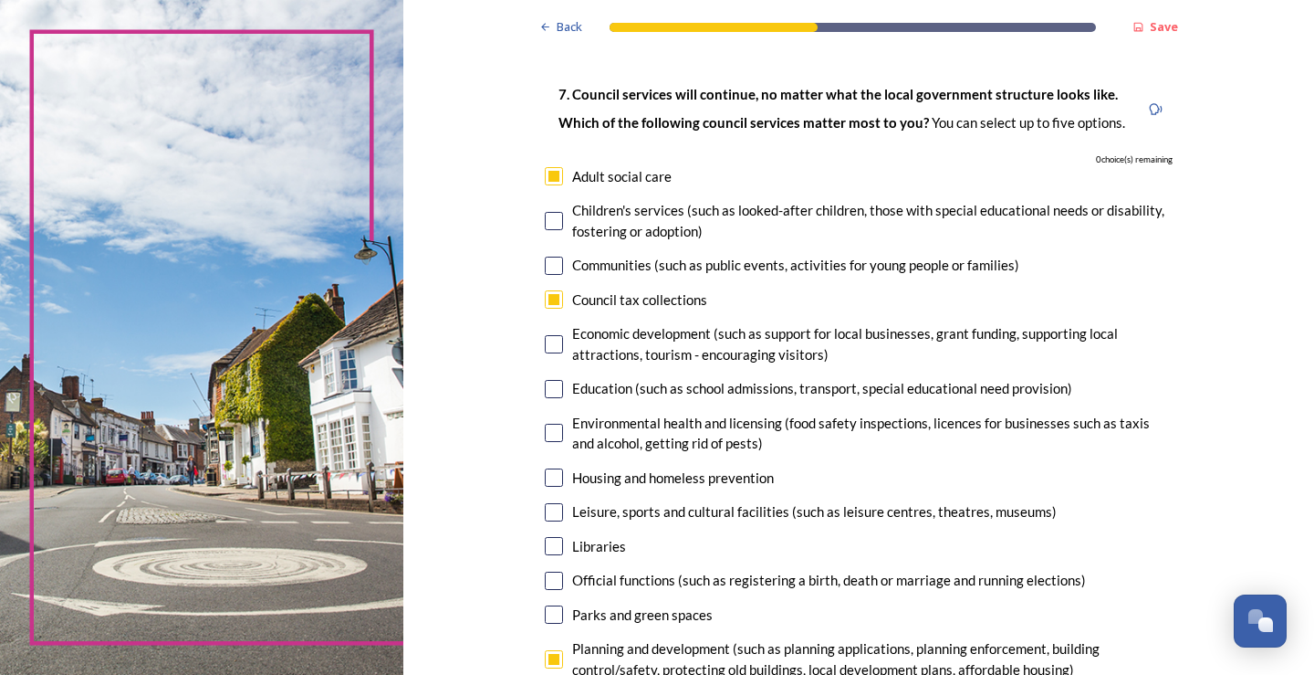
click at [549, 476] on input "checkbox" at bounding box center [554, 477] width 18 height 18
checkbox input "false"
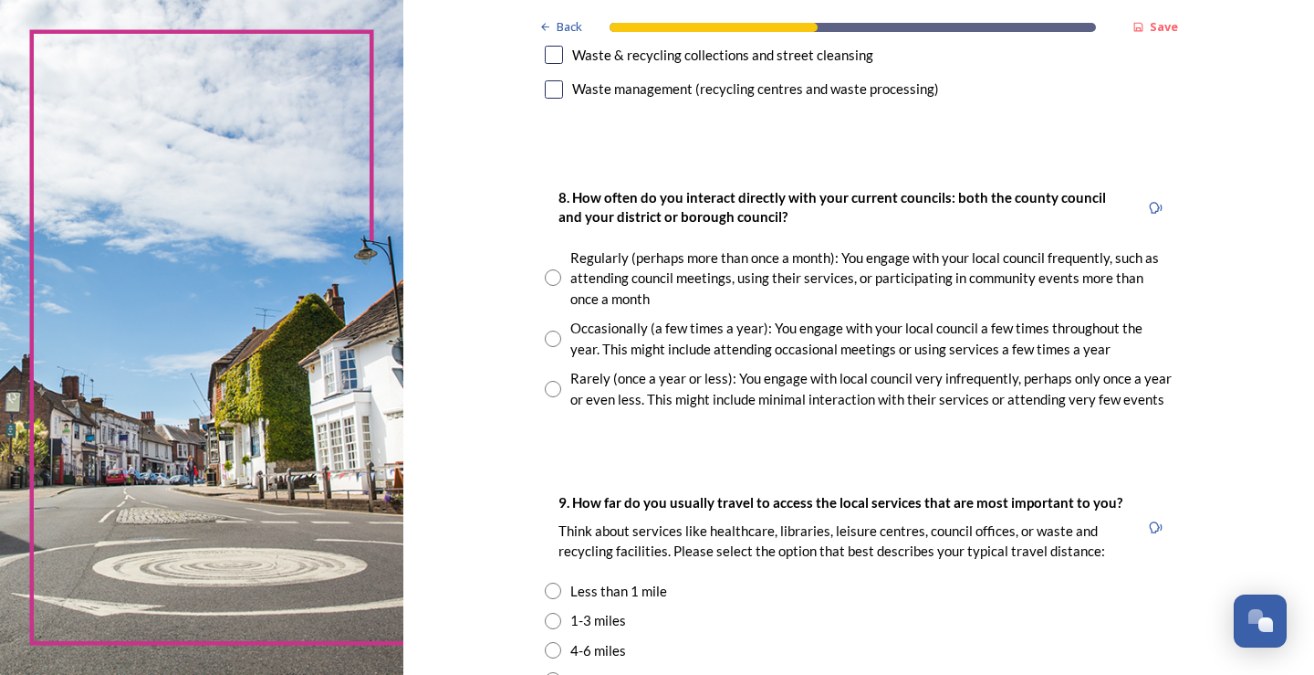
scroll to position [914, 0]
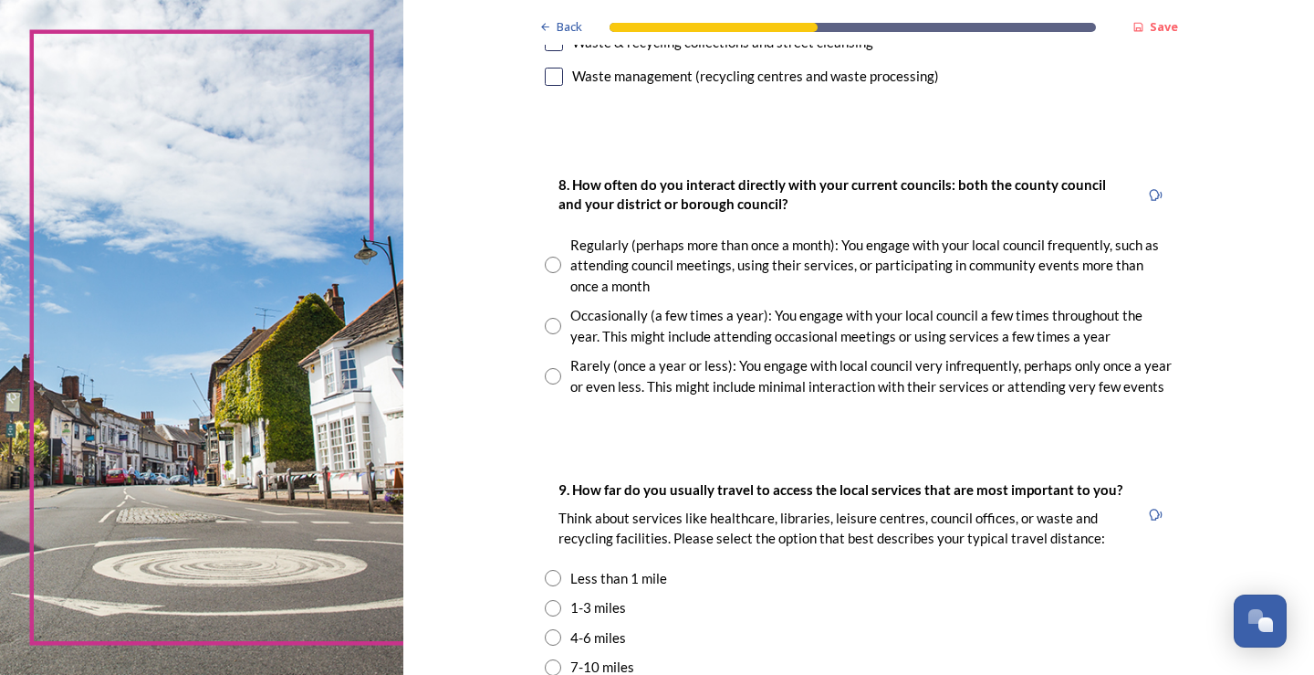
click at [545, 330] on input "radio" at bounding box center [553, 326] width 16 height 16
radio input "true"
click at [546, 372] on input "radio" at bounding box center [553, 376] width 16 height 16
radio input "true"
click at [545, 611] on input "radio" at bounding box center [553, 608] width 16 height 16
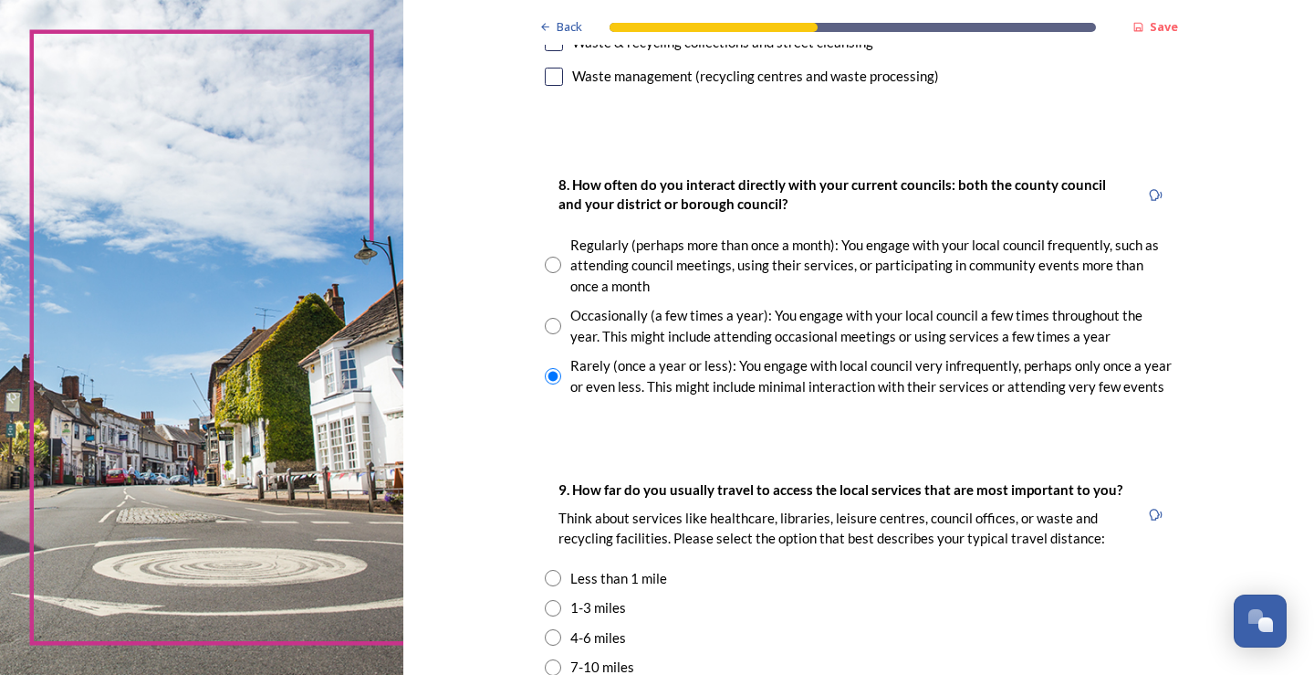
radio input "true"
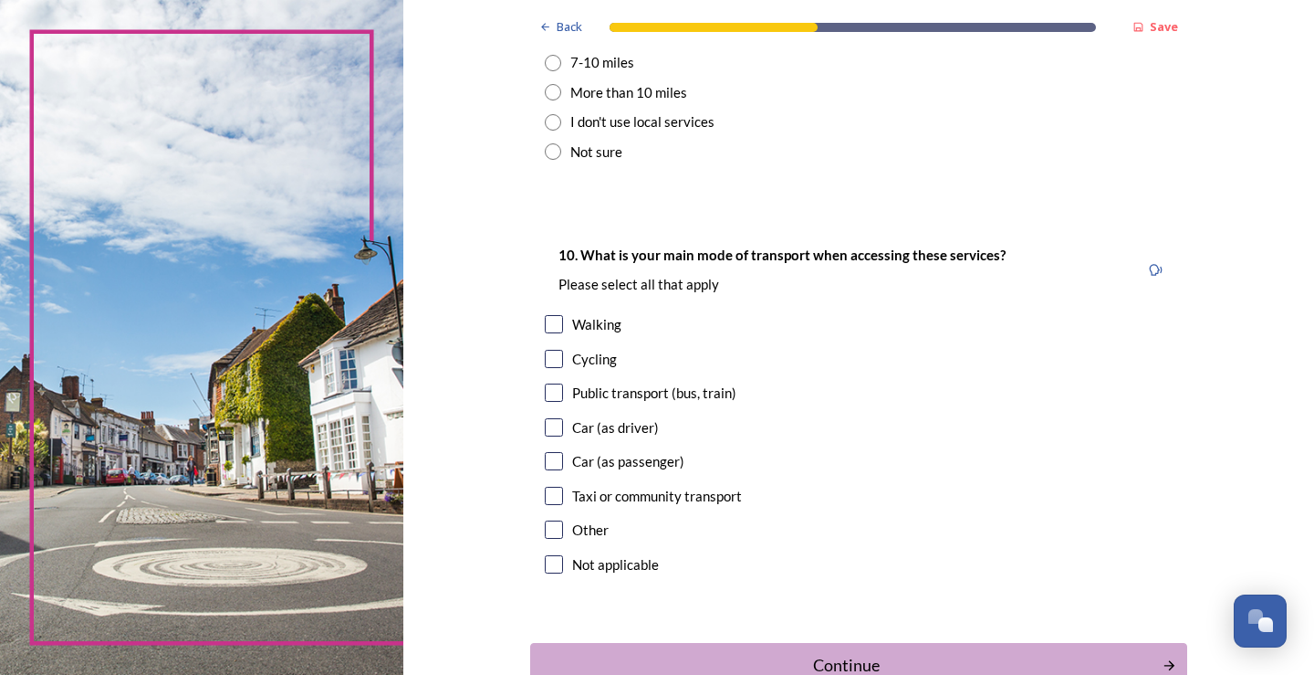
scroll to position [1522, 0]
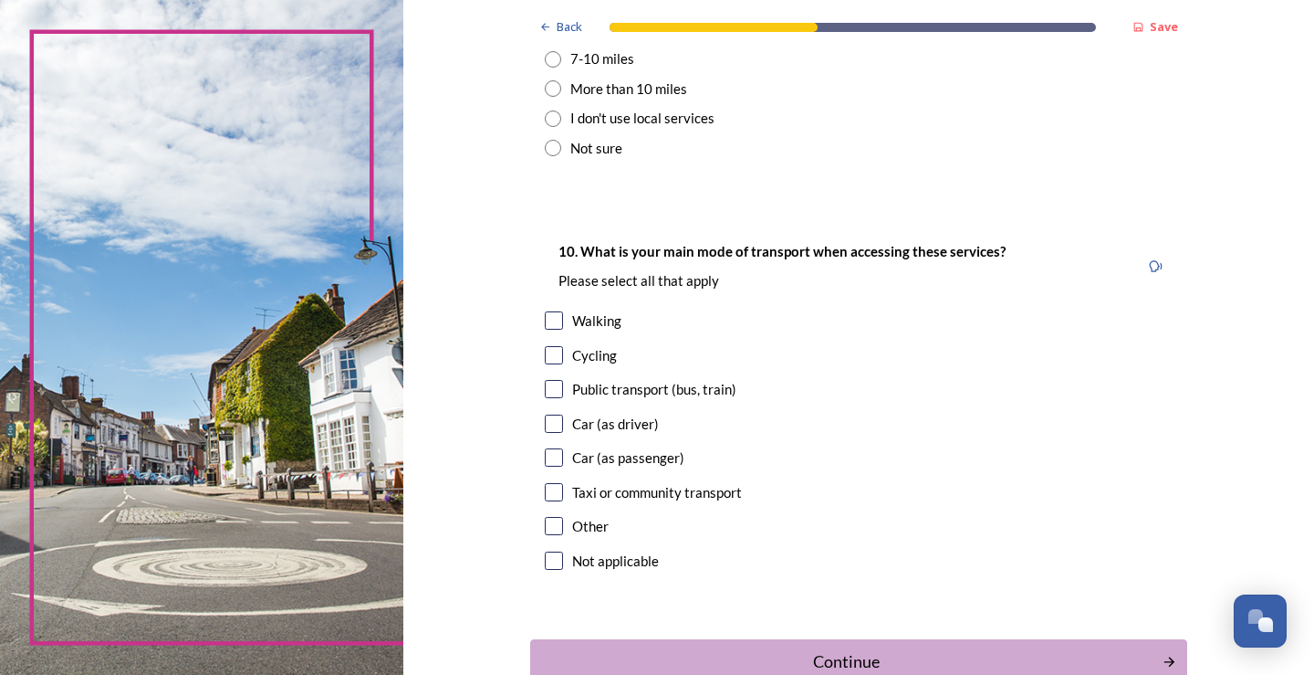
click at [545, 430] on input "checkbox" at bounding box center [554, 423] width 18 height 18
checkbox input "true"
click at [545, 364] on div "Cycling" at bounding box center [859, 355] width 628 height 21
checkbox input "true"
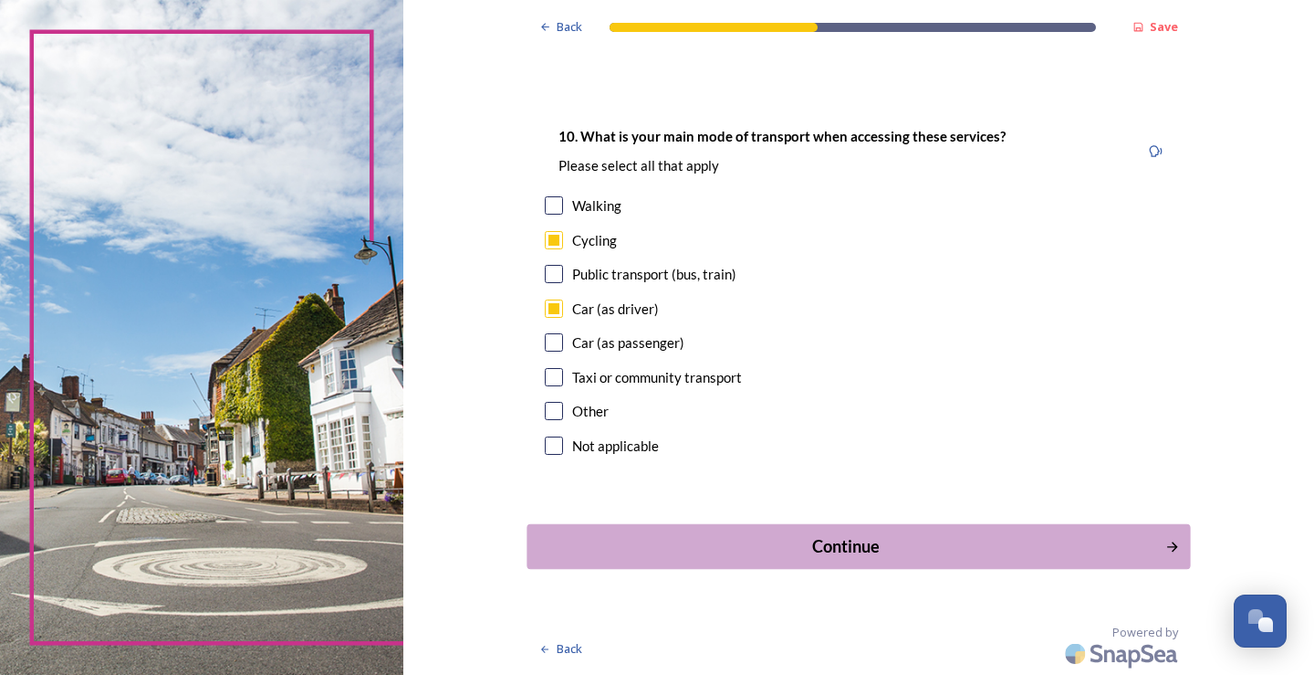
click at [1131, 553] on div "Continue" at bounding box center [846, 546] width 618 height 25
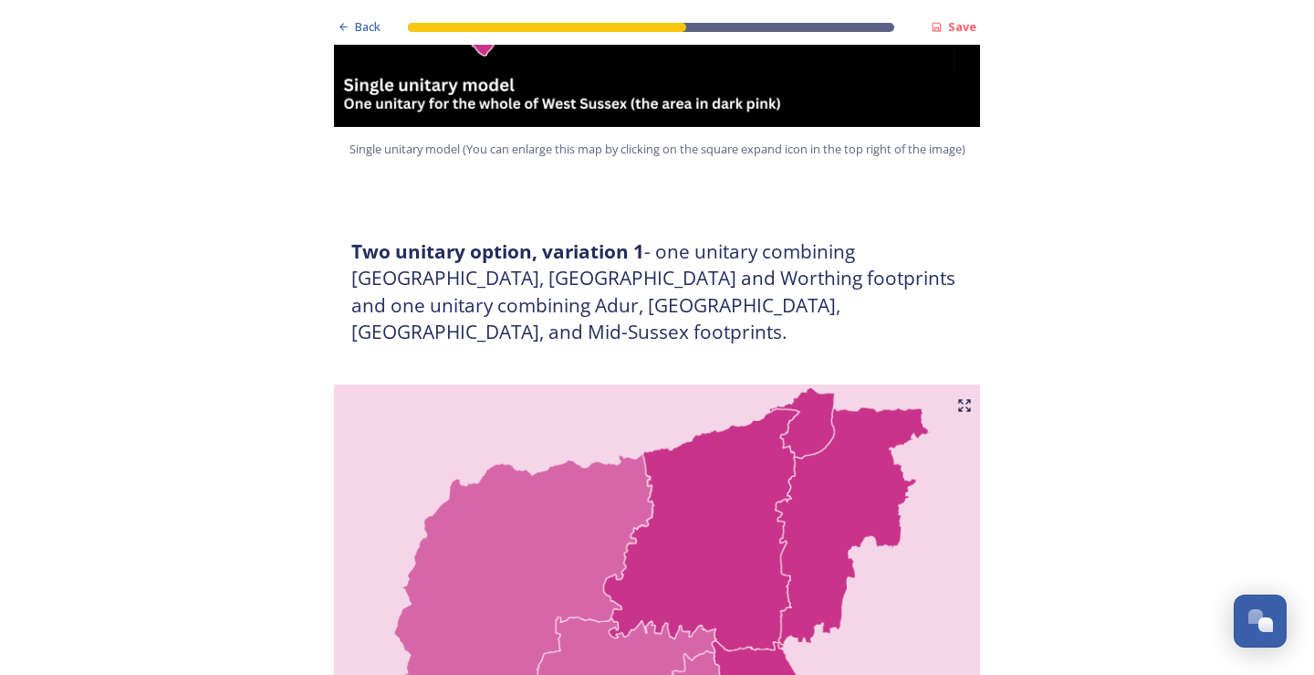
scroll to position [1137, 0]
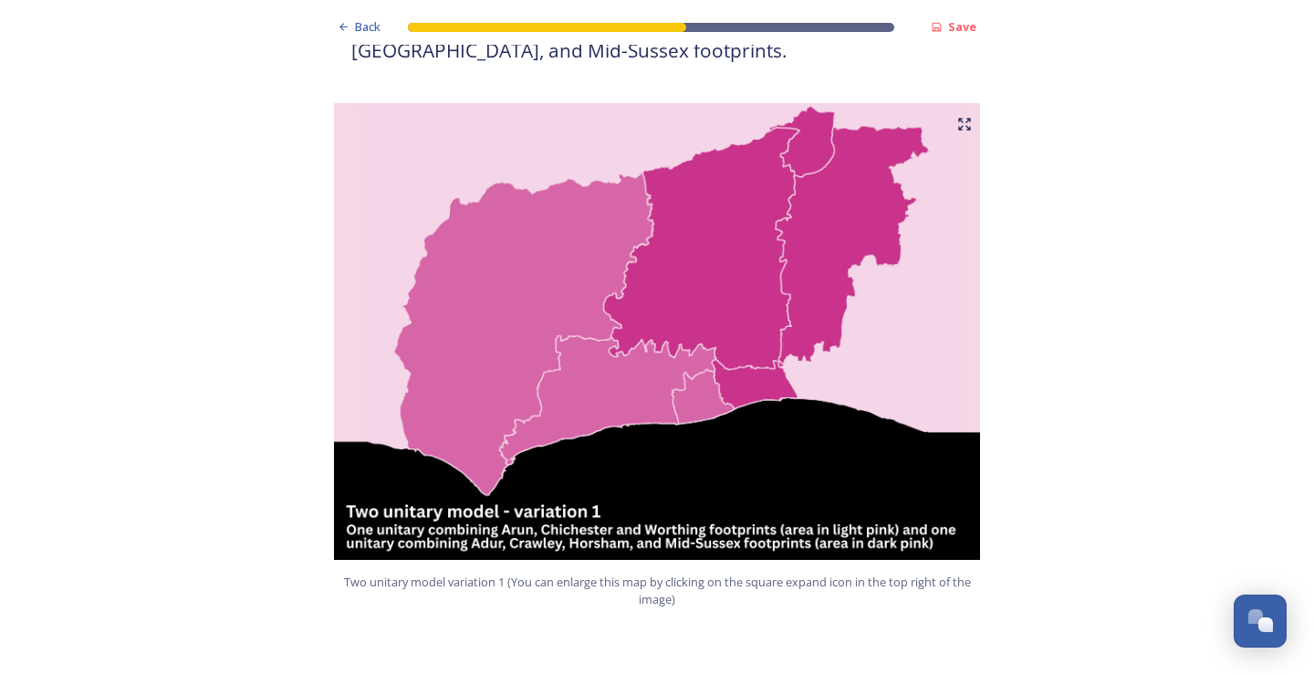
click at [665, 223] on img at bounding box center [657, 331] width 657 height 456
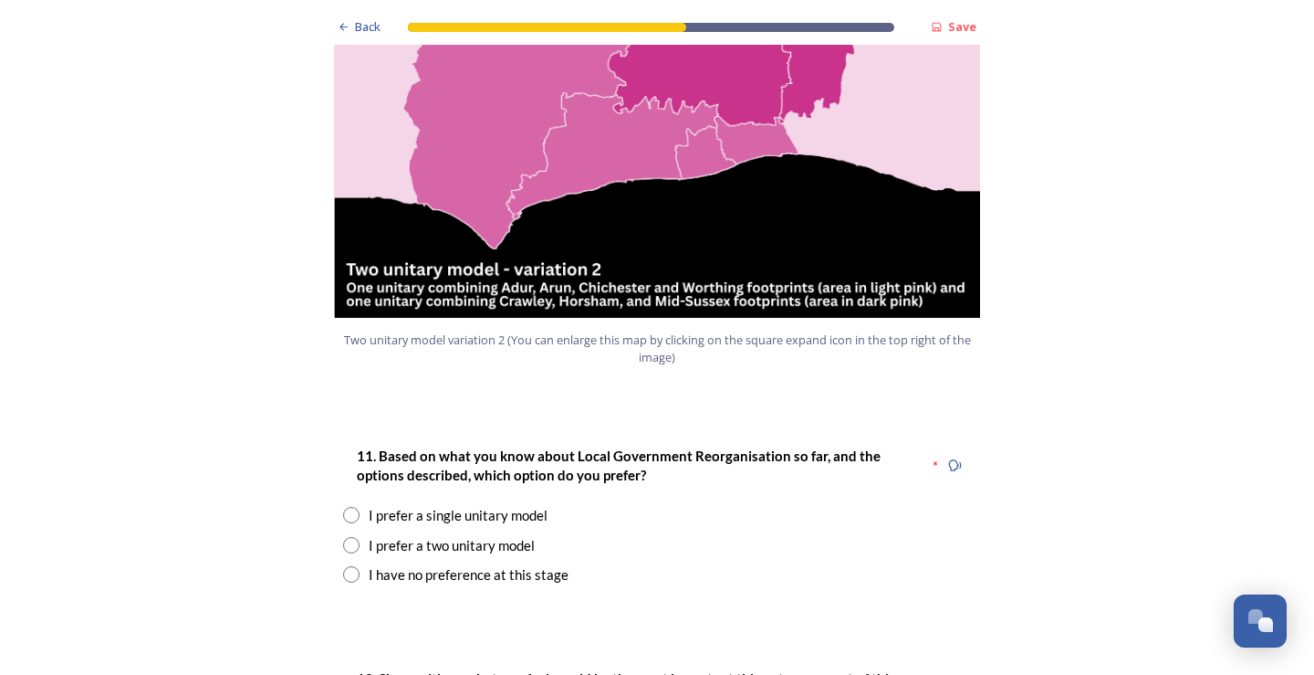
scroll to position [2205, 0]
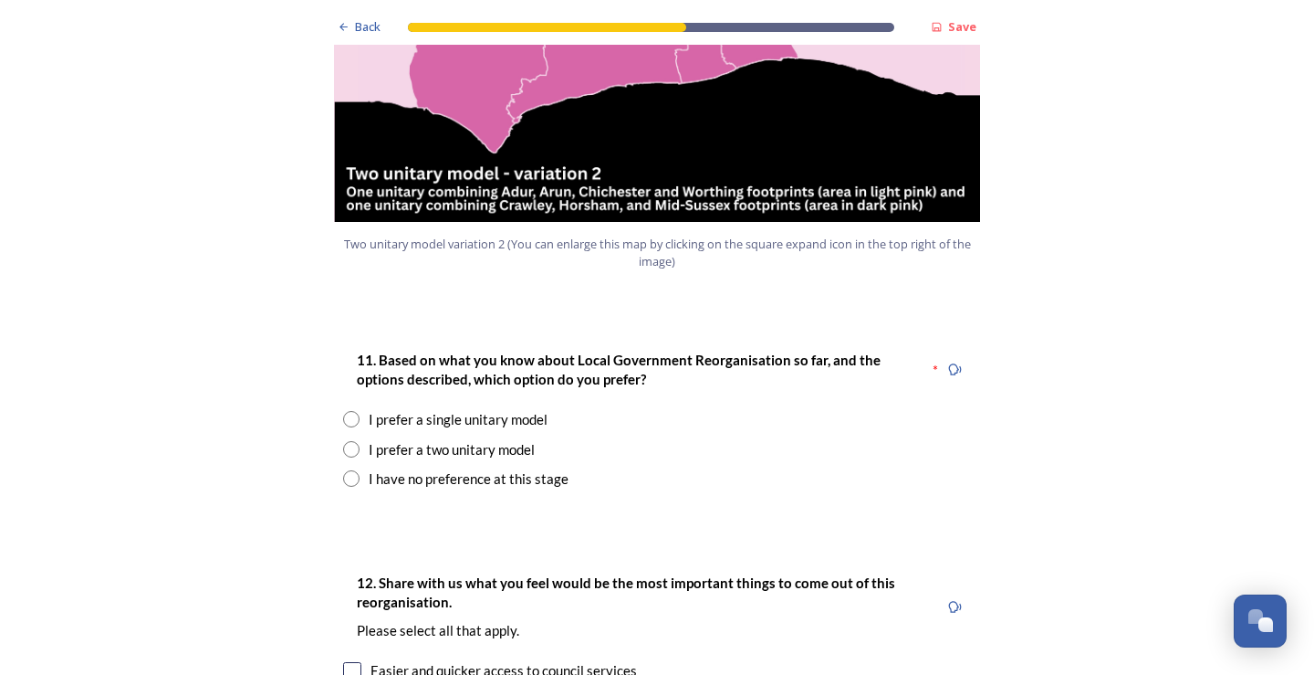
click at [344, 411] on input "radio" at bounding box center [351, 419] width 16 height 16
radio input "true"
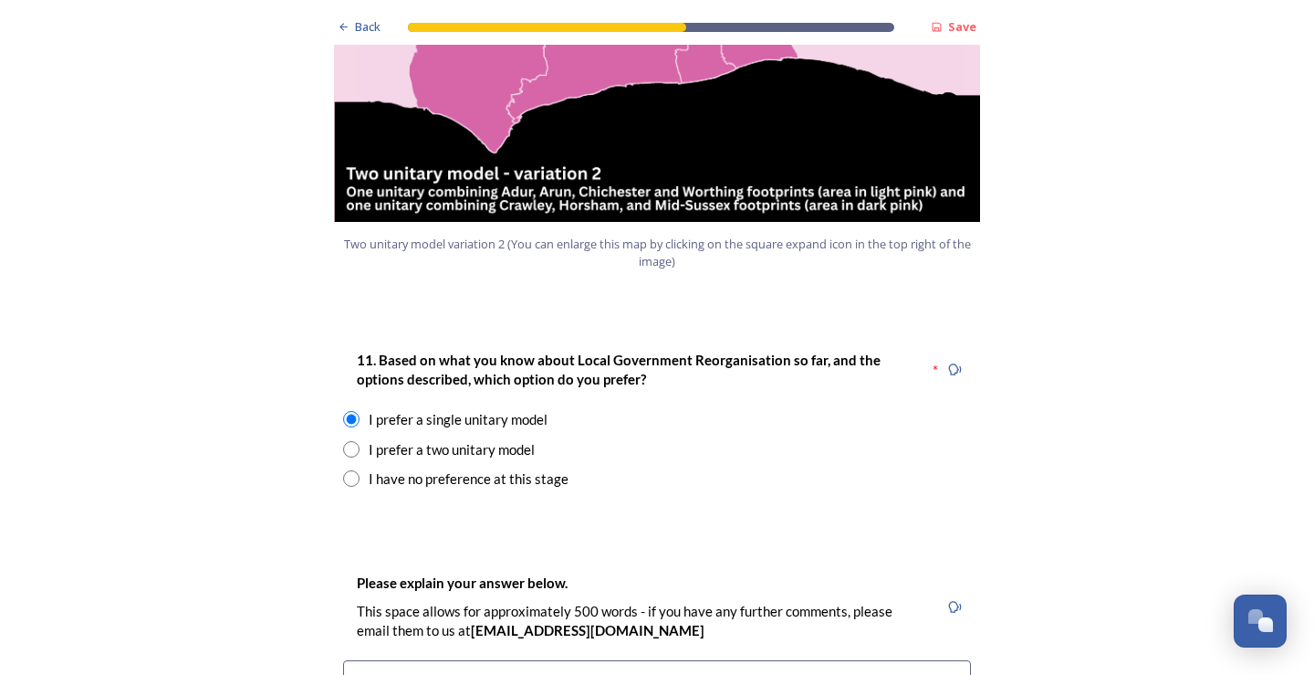
click at [351, 470] on input "radio" at bounding box center [351, 478] width 16 height 16
radio input "true"
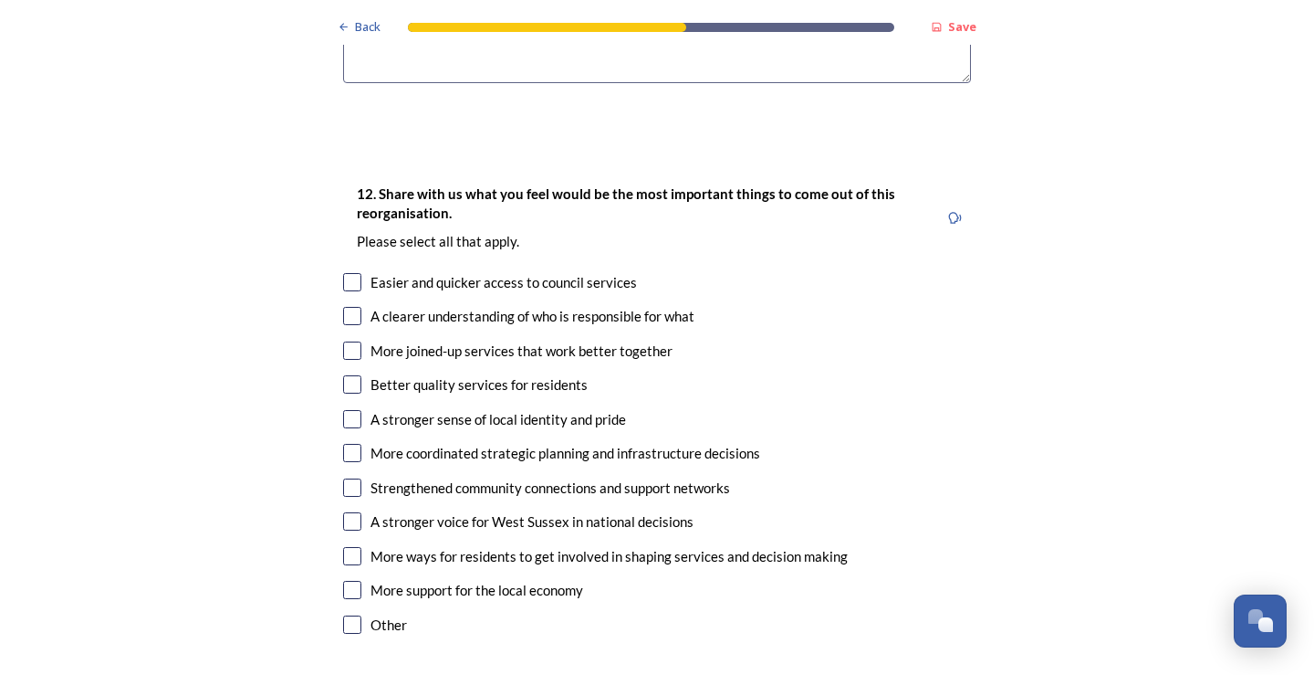
scroll to position [3022, 0]
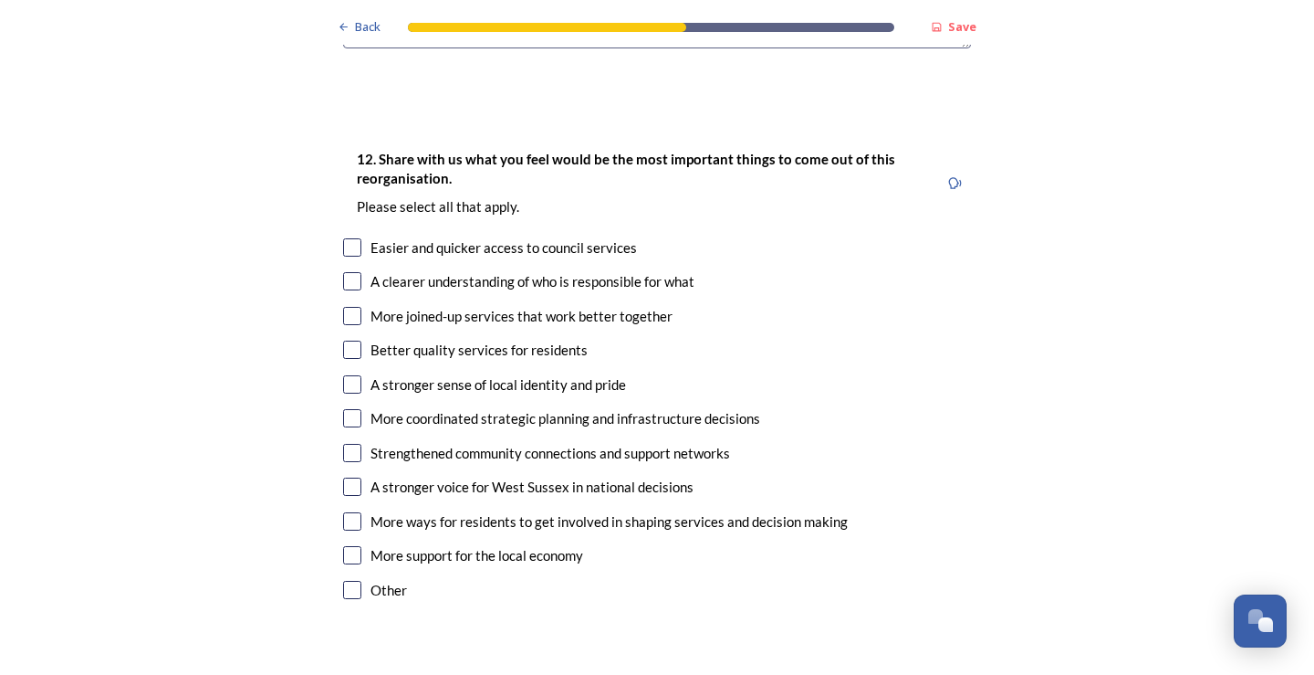
click at [351, 375] on input "checkbox" at bounding box center [352, 384] width 18 height 18
checkbox input "true"
click at [343, 272] on input "checkbox" at bounding box center [352, 281] width 18 height 18
checkbox input "true"
click at [349, 307] on input "checkbox" at bounding box center [352, 316] width 18 height 18
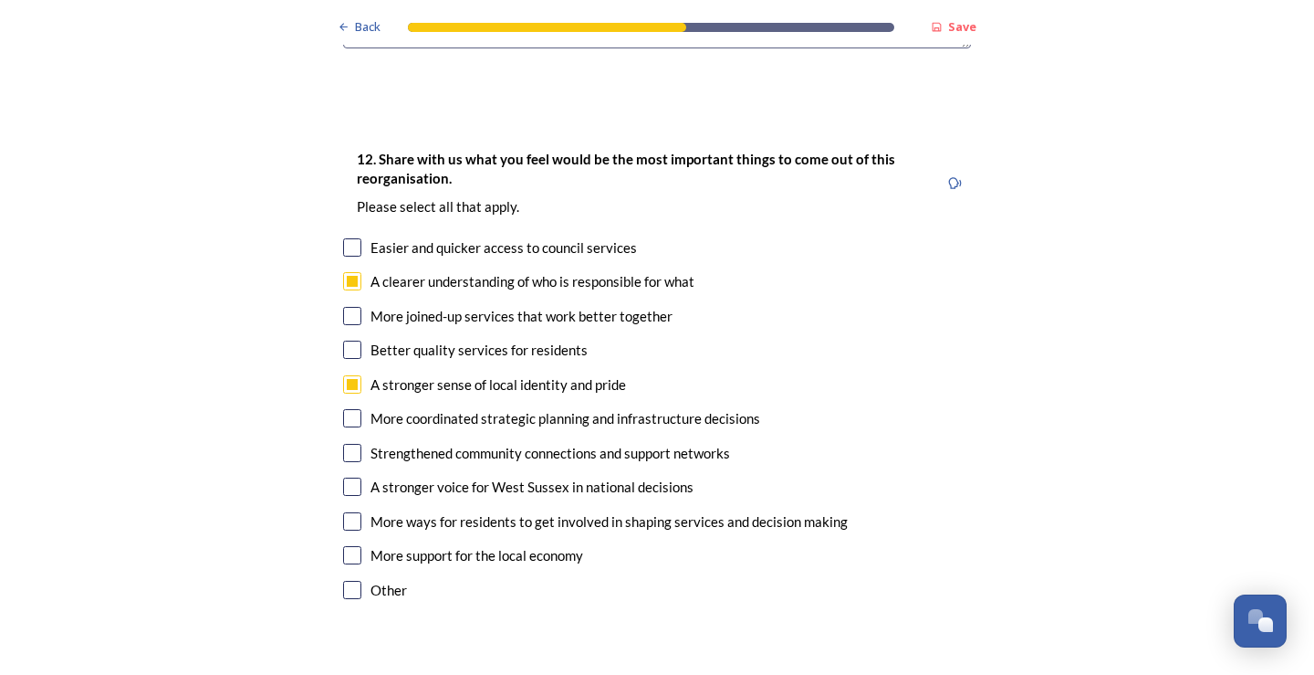
checkbox input "true"
click at [349, 340] on input "checkbox" at bounding box center [352, 349] width 18 height 18
checkbox input "true"
click at [343, 409] on input "checkbox" at bounding box center [352, 418] width 18 height 18
checkbox input "true"
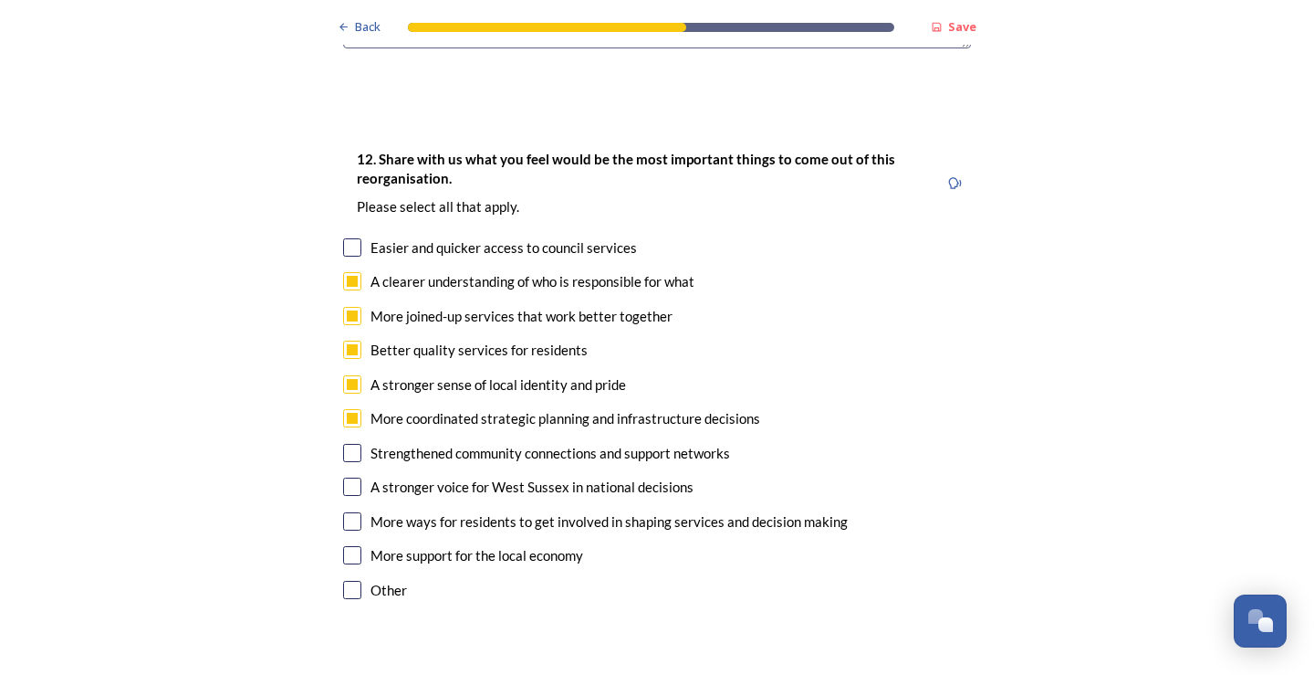
click at [351, 444] on input "checkbox" at bounding box center [352, 453] width 18 height 18
checkbox input "true"
click at [691, 569] on div "Back Save Prioritising future services As explained on our Shaping [GEOGRAPHIC_…" at bounding box center [657, 24] width 657 height 6093
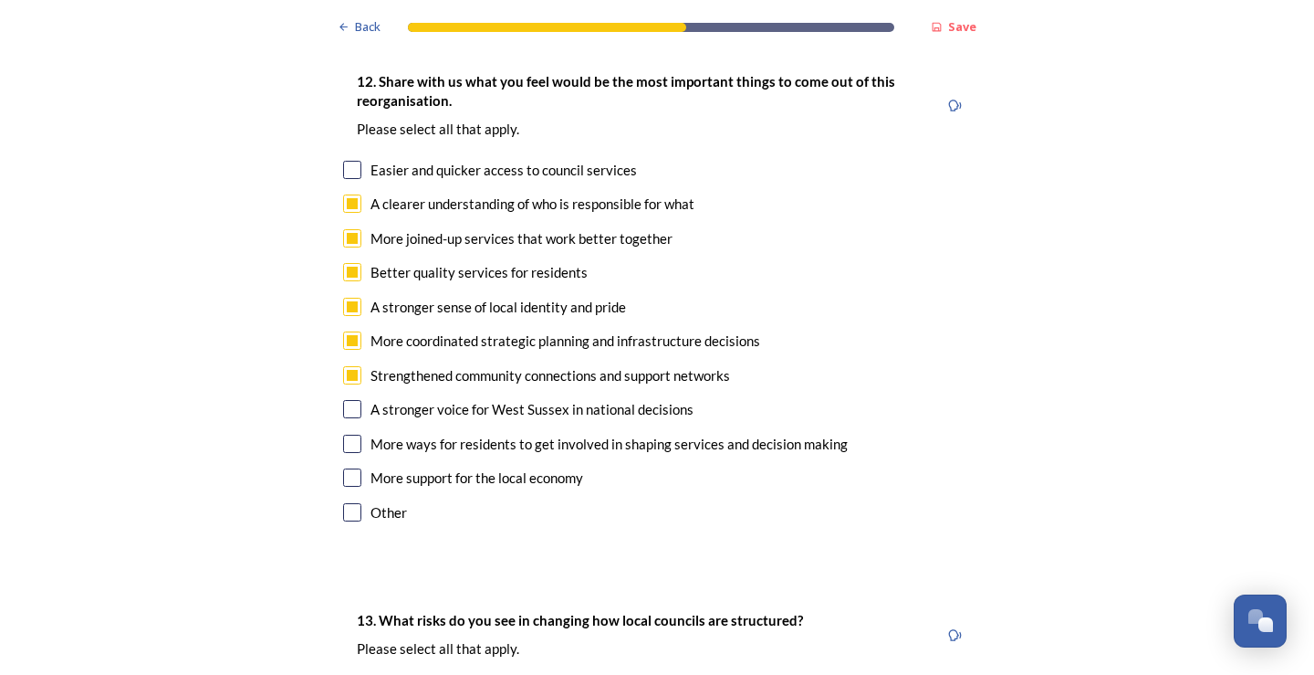
scroll to position [3117, 0]
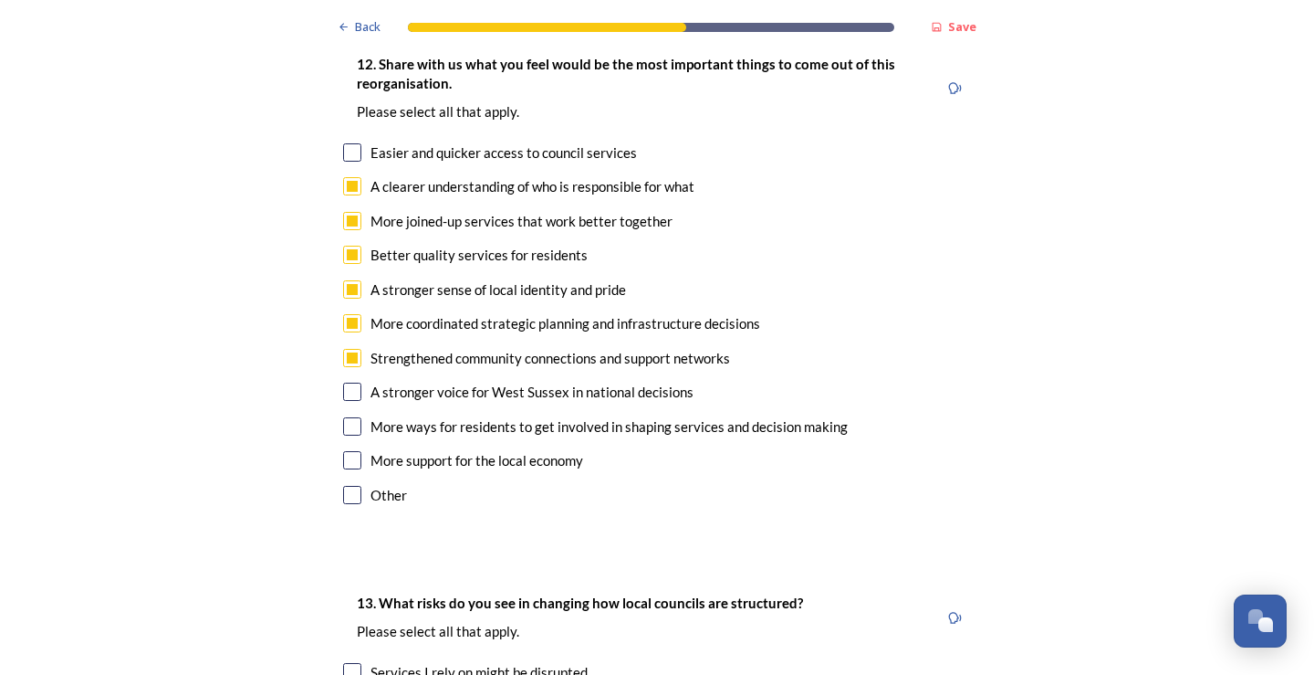
click at [345, 451] on input "checkbox" at bounding box center [352, 460] width 18 height 18
checkbox input "true"
click at [347, 417] on input "checkbox" at bounding box center [352, 426] width 18 height 18
checkbox input "true"
click at [344, 382] on input "checkbox" at bounding box center [352, 391] width 18 height 18
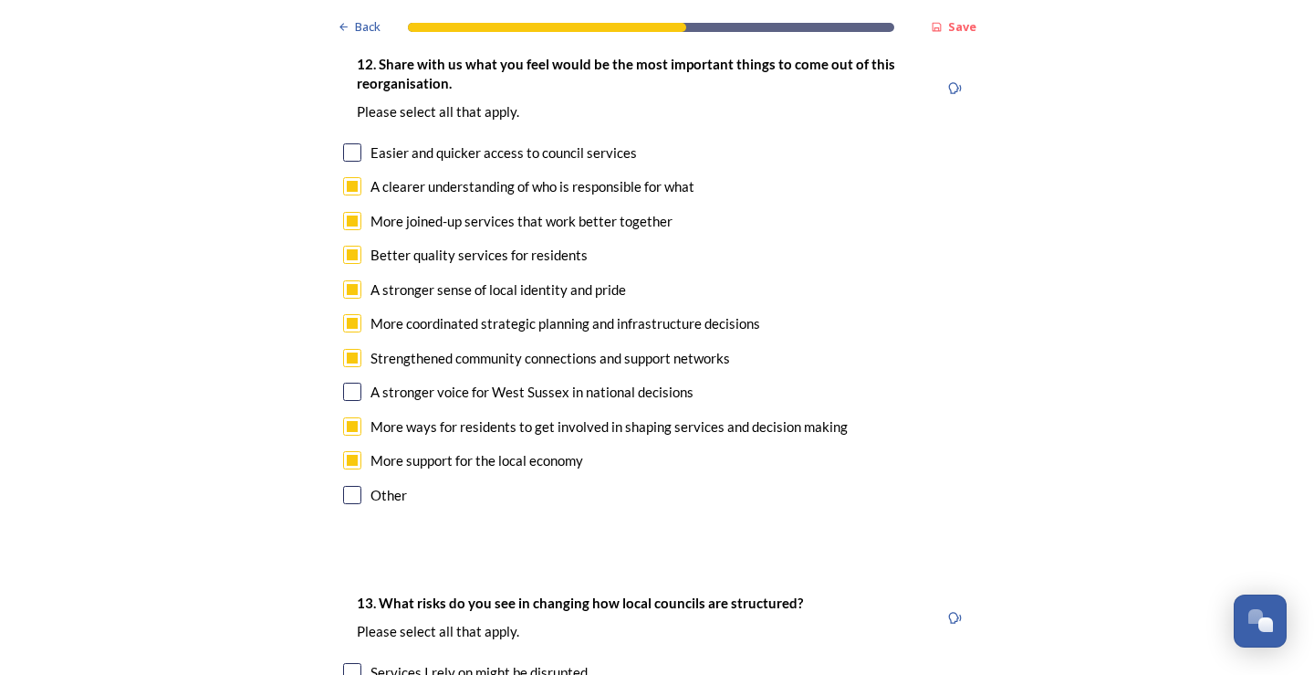
checkbox input "true"
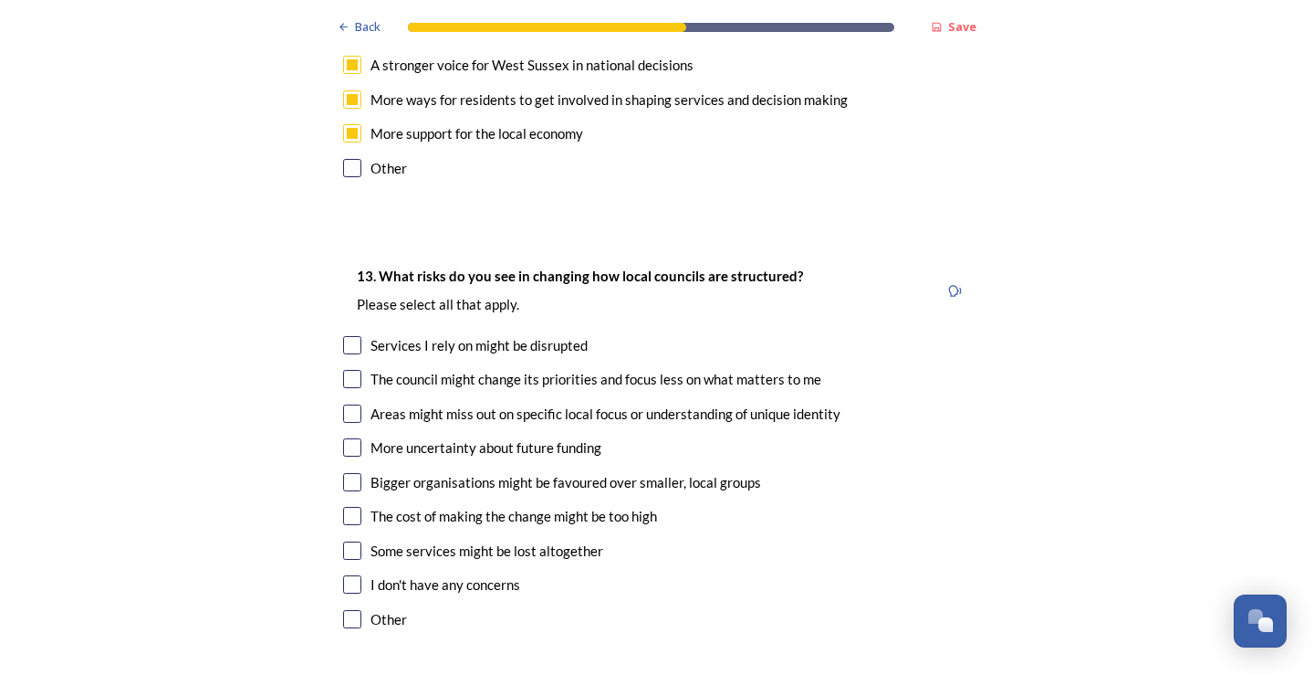
scroll to position [3530, 0]
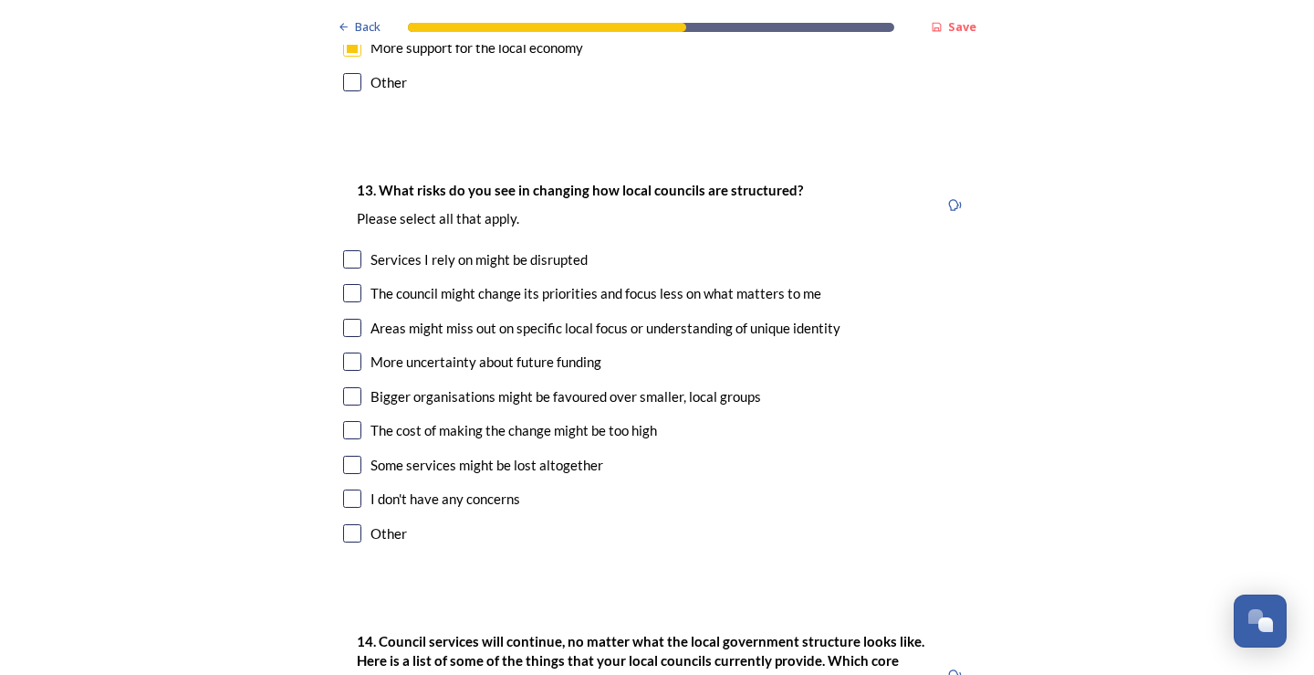
click at [349, 319] on input "checkbox" at bounding box center [352, 328] width 18 height 18
checkbox input "true"
click at [349, 387] on input "checkbox" at bounding box center [352, 396] width 18 height 18
checkbox input "true"
click at [350, 421] on input "checkbox" at bounding box center [352, 430] width 18 height 18
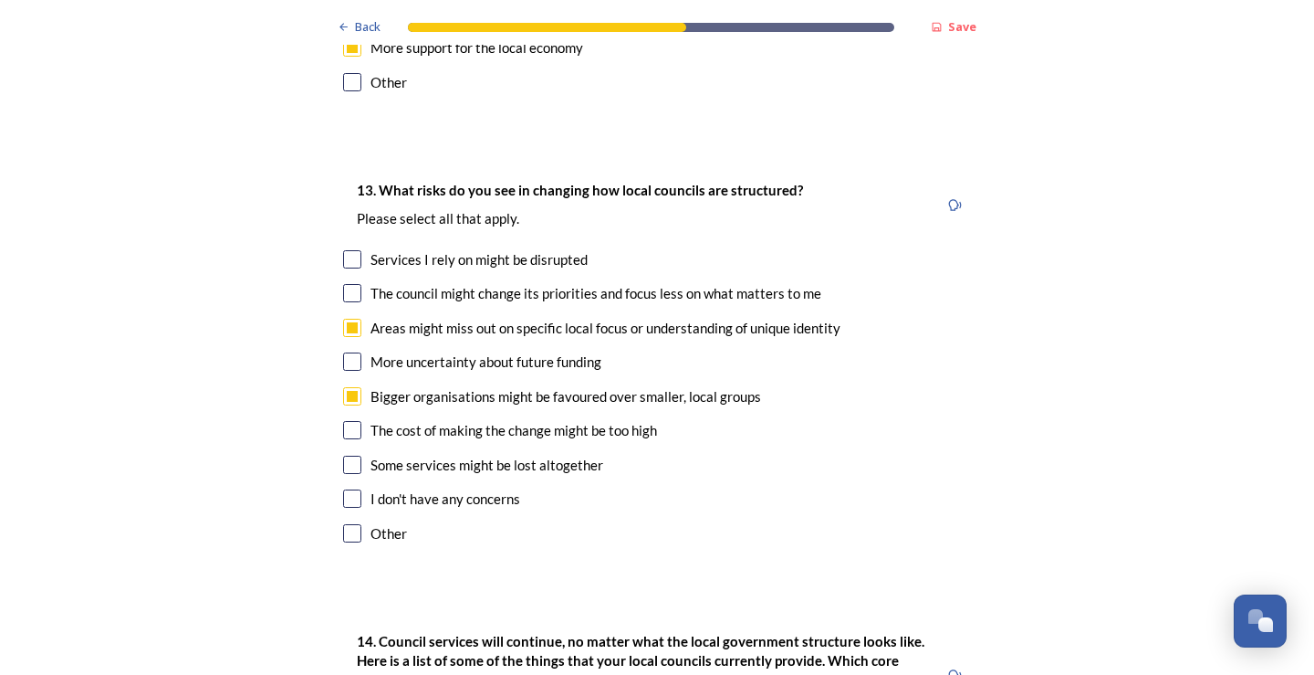
checkbox input "true"
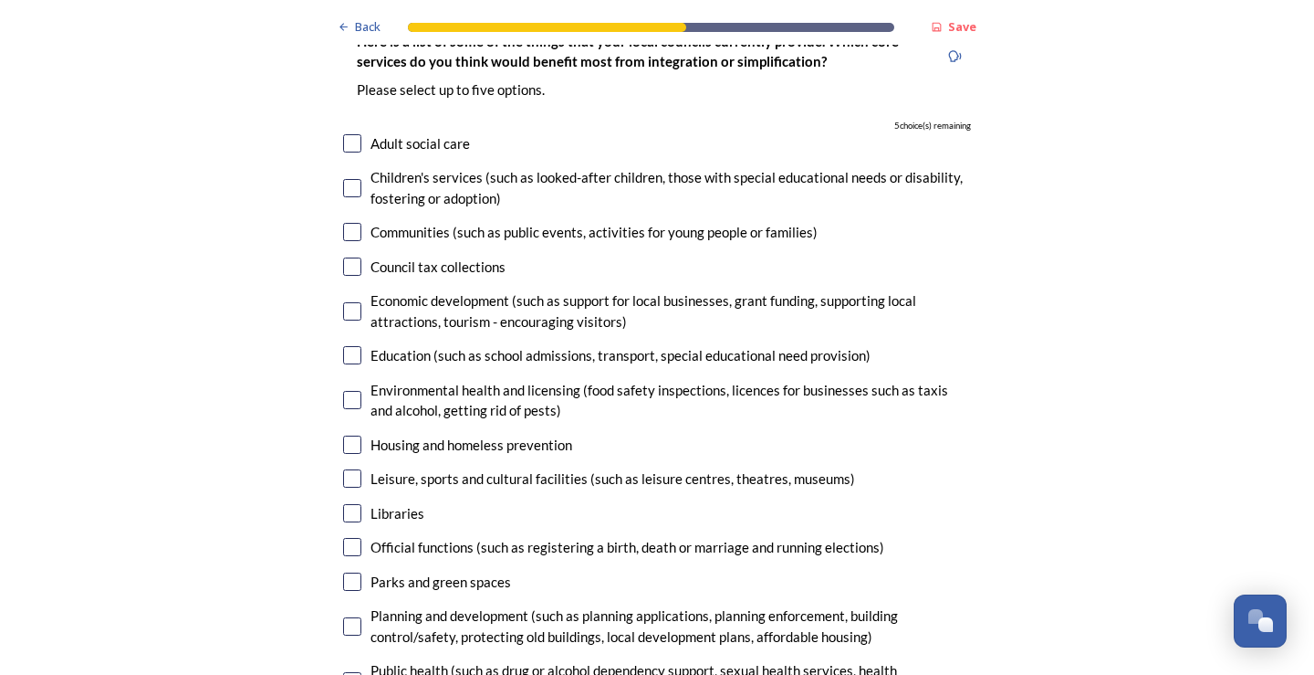
scroll to position [4192, 0]
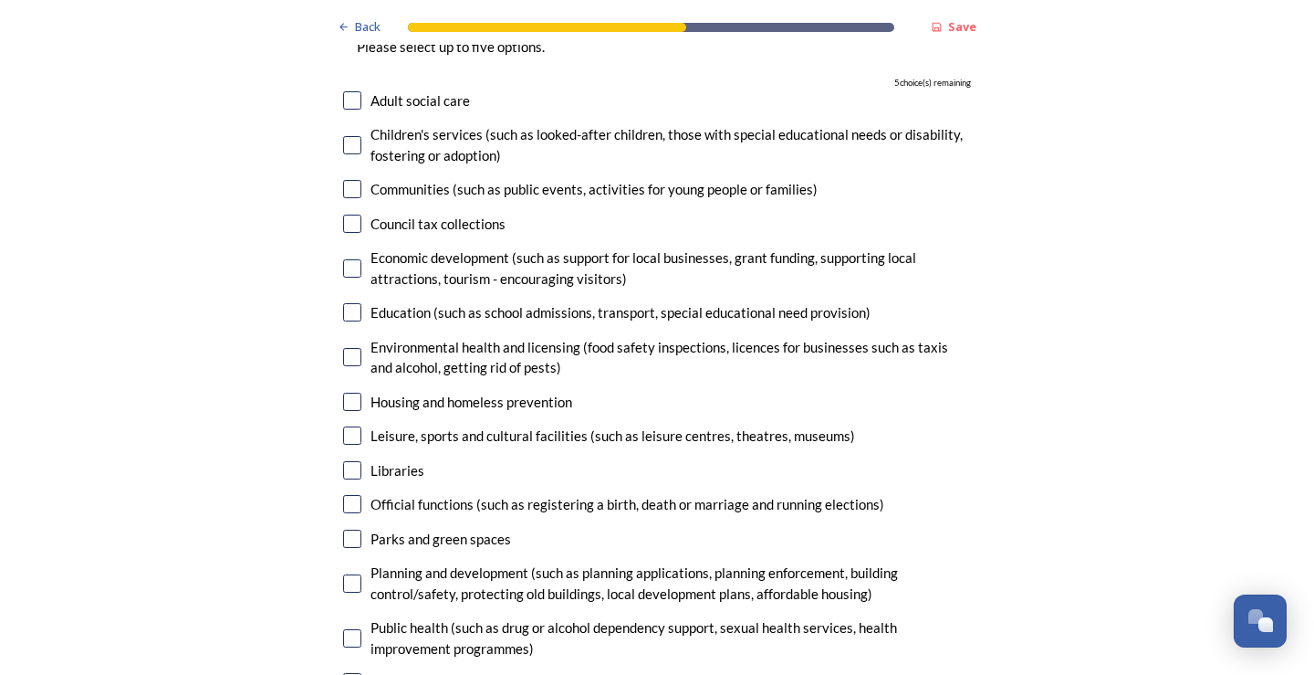
click at [348, 91] on input "checkbox" at bounding box center [352, 100] width 18 height 18
checkbox input "true"
click at [345, 215] on input "checkbox" at bounding box center [352, 224] width 18 height 18
checkbox input "true"
click at [348, 393] on input "checkbox" at bounding box center [352, 402] width 18 height 18
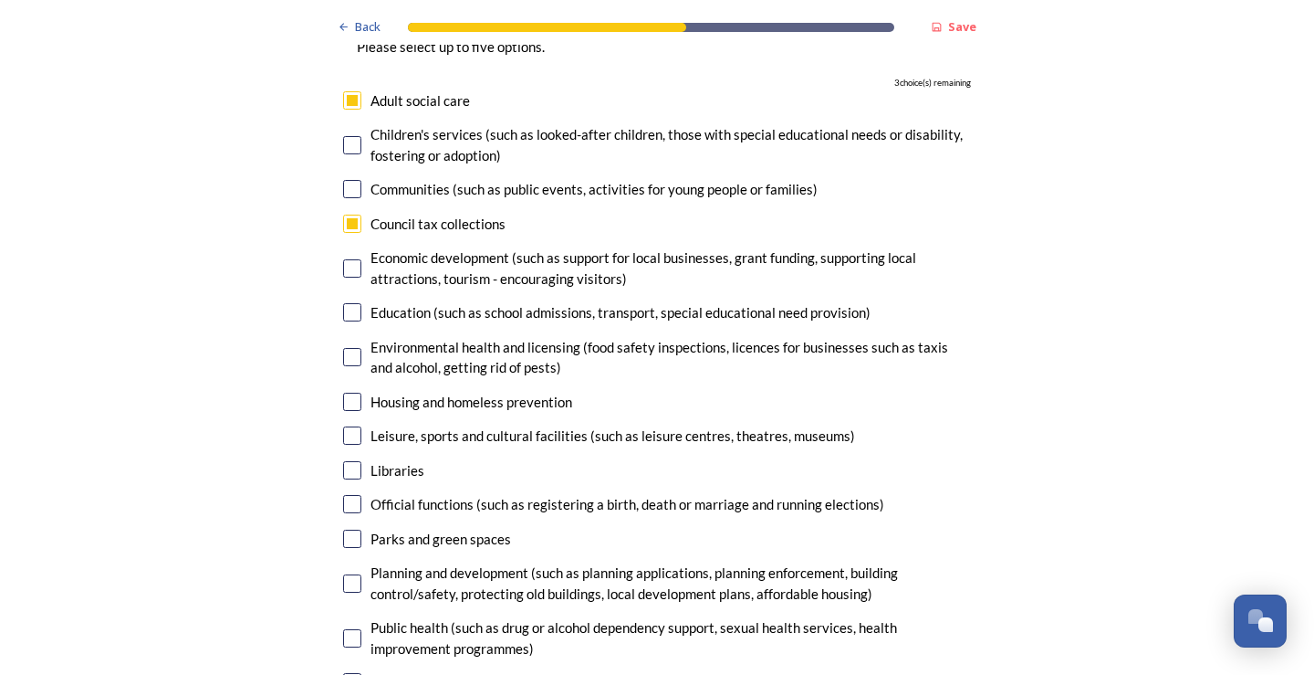
checkbox input "true"
click at [343, 303] on input "checkbox" at bounding box center [352, 312] width 18 height 18
checkbox input "true"
click at [348, 337] on div "Environmental health and licensing (food safety inspections, licences for busin…" at bounding box center [657, 357] width 628 height 41
checkbox input "true"
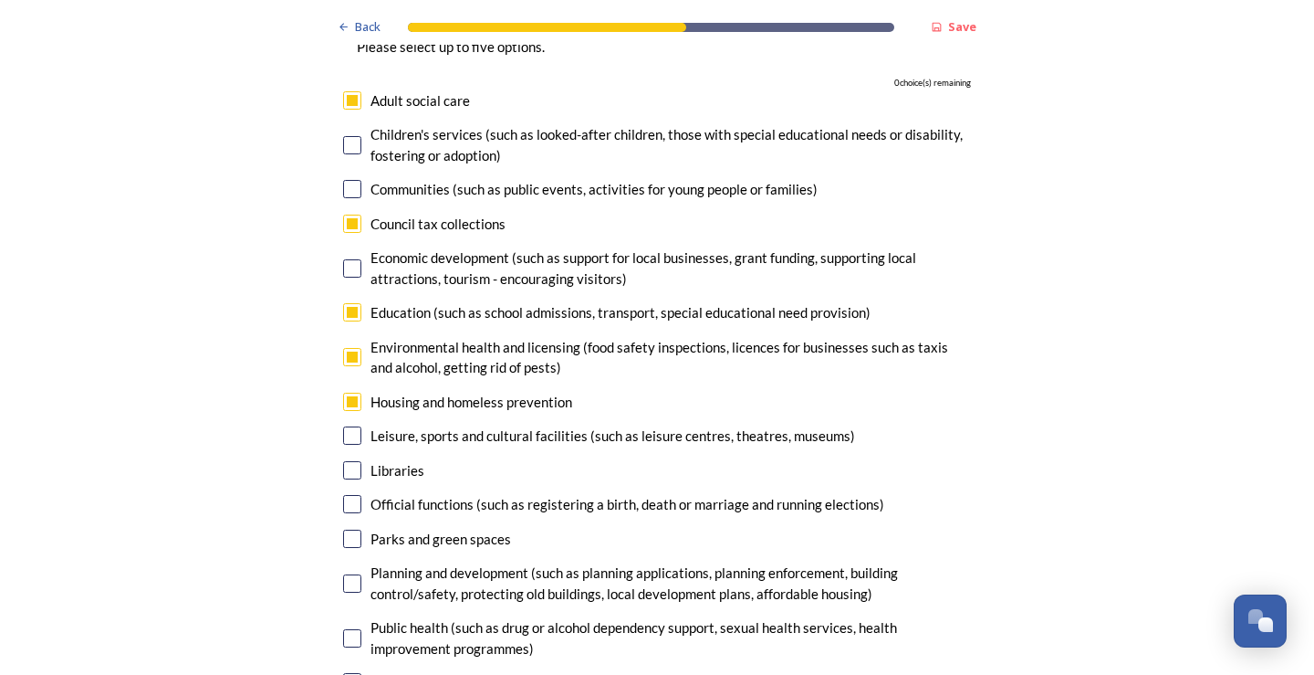
click at [348, 495] on input "checkbox" at bounding box center [352, 504] width 18 height 18
click at [344, 495] on input "checkbox" at bounding box center [352, 504] width 18 height 18
click at [349, 495] on input "checkbox" at bounding box center [352, 504] width 18 height 18
click at [350, 495] on input "checkbox" at bounding box center [352, 504] width 18 height 18
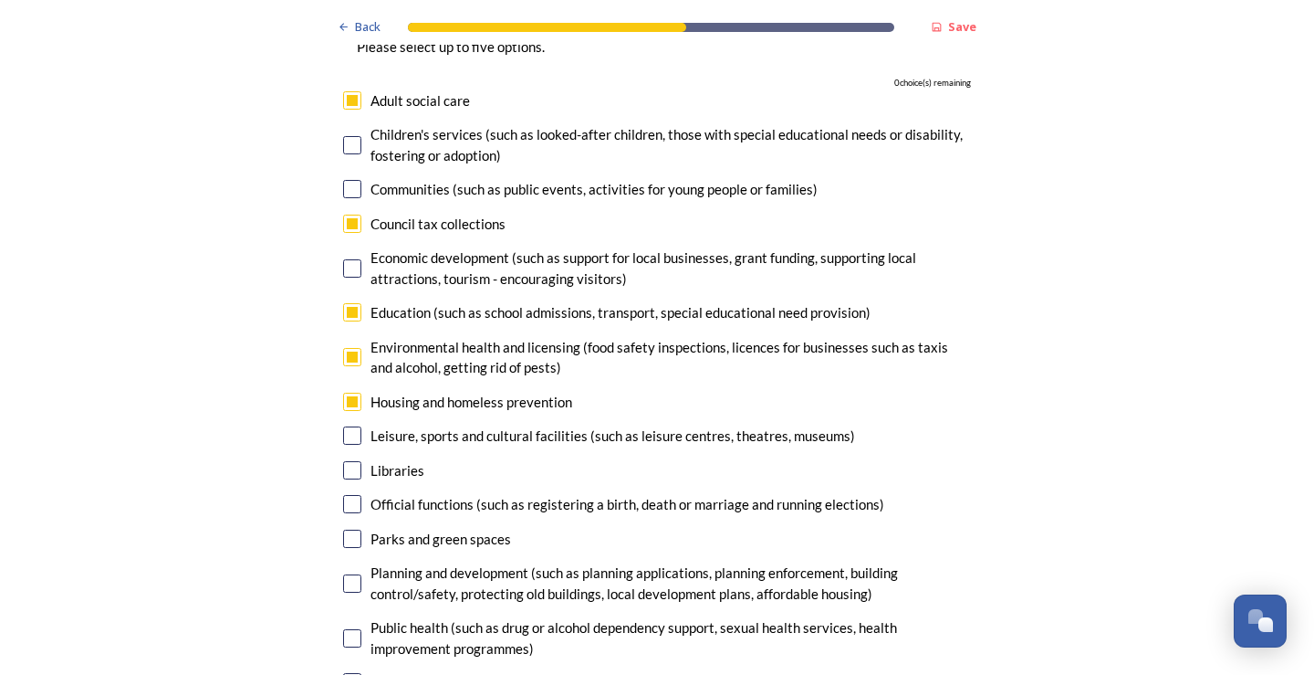
checkbox input "false"
click at [349, 461] on input "checkbox" at bounding box center [352, 470] width 18 height 18
checkbox input "false"
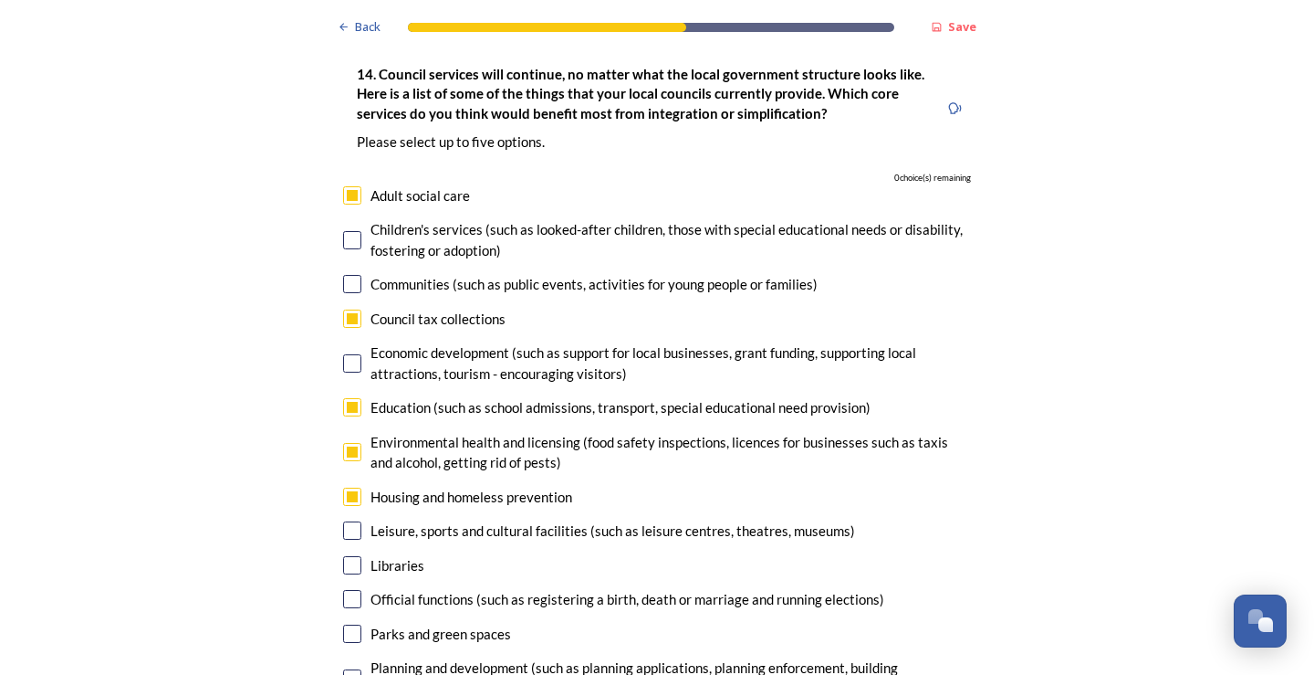
scroll to position [4183, 0]
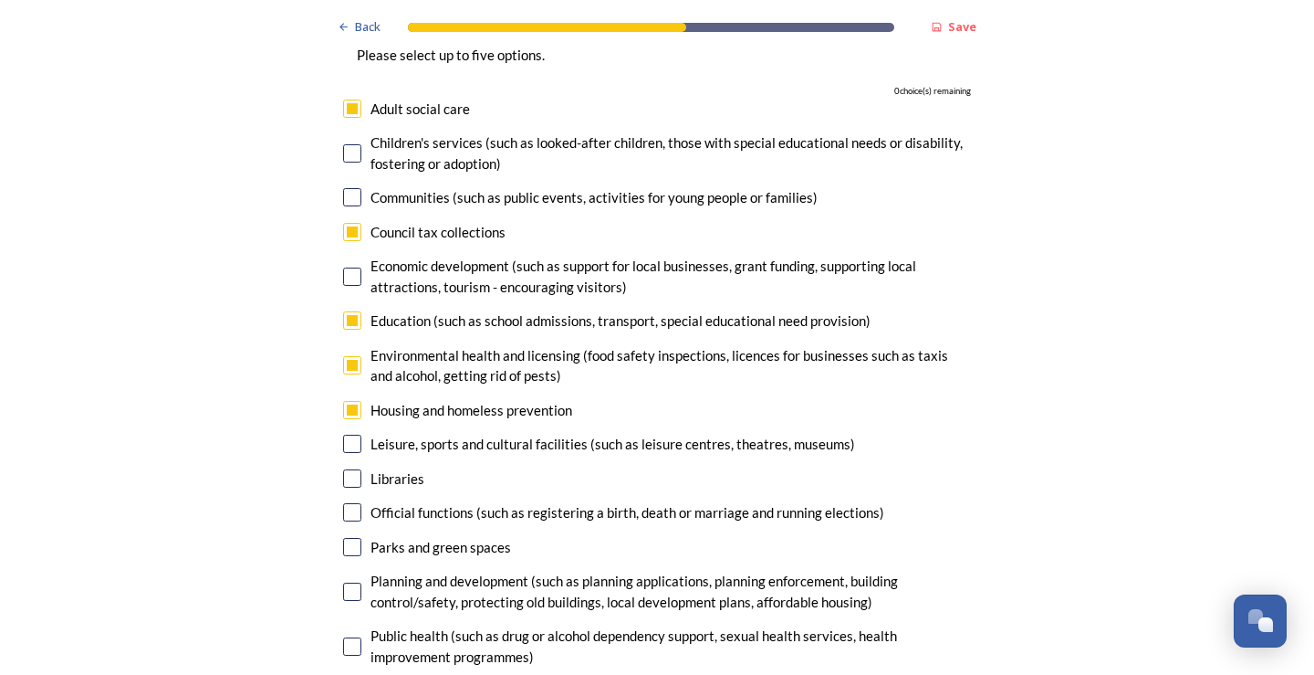
click at [347, 223] on input "checkbox" at bounding box center [352, 232] width 18 height 18
checkbox input "false"
click at [349, 356] on input "checkbox" at bounding box center [352, 365] width 18 height 18
checkbox input "false"
click at [346, 582] on input "checkbox" at bounding box center [352, 591] width 18 height 18
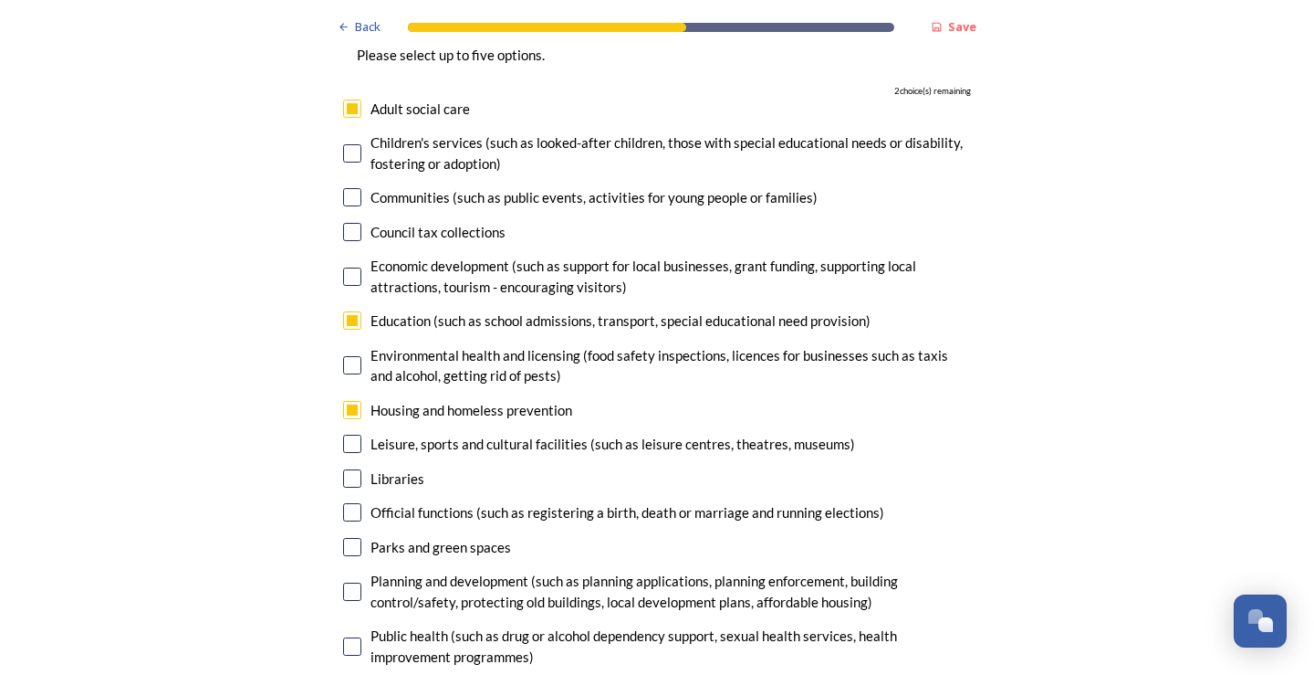
checkbox input "true"
click at [351, 637] on input "checkbox" at bounding box center [352, 646] width 18 height 18
checkbox input "true"
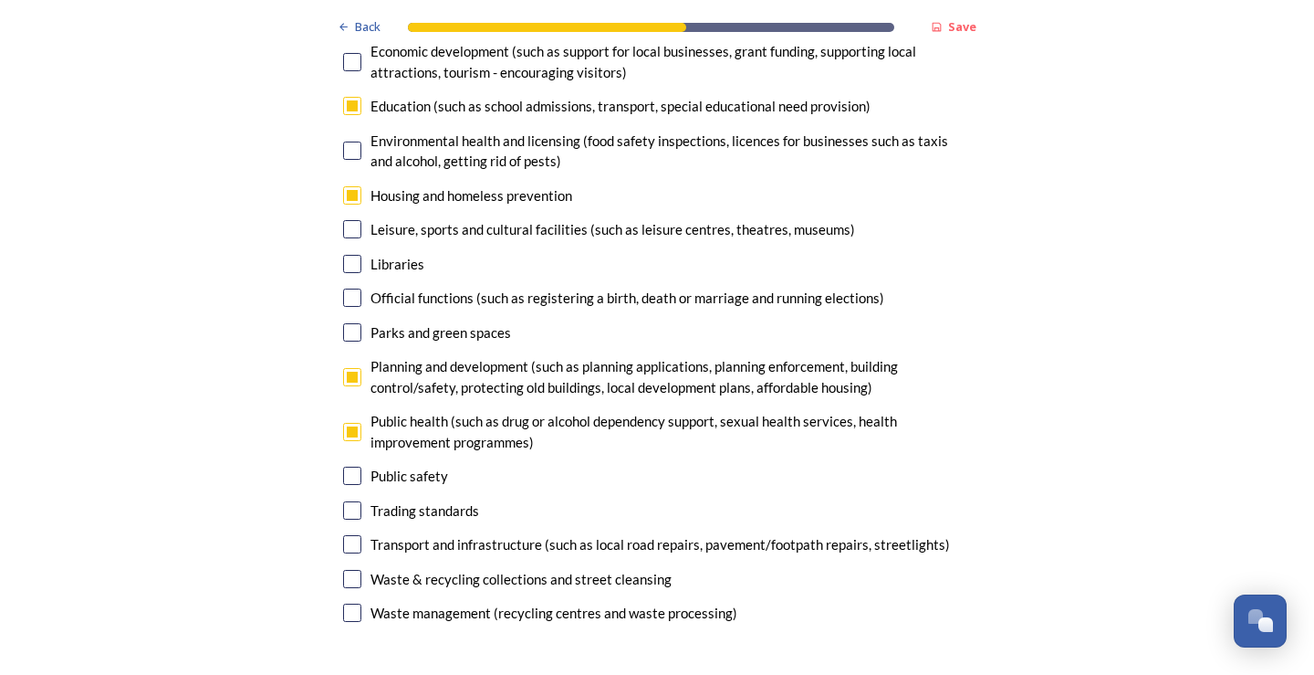
scroll to position [4493, 0]
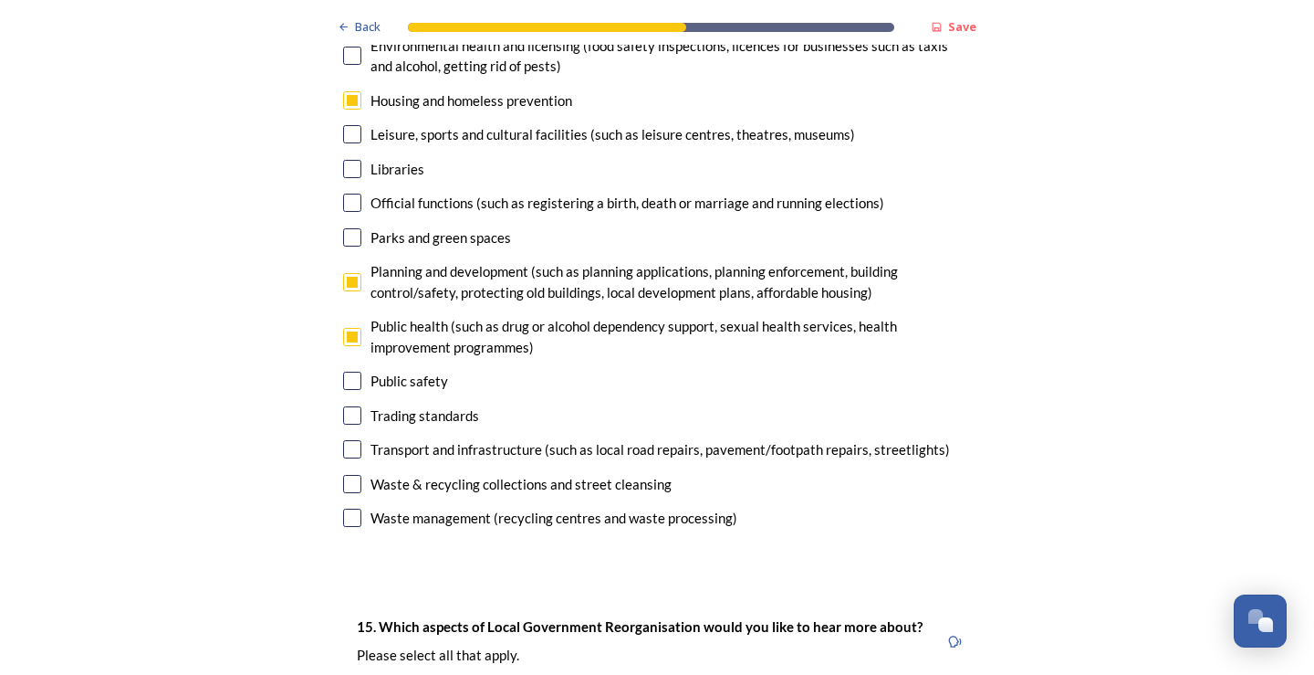
click at [343, 440] on input "checkbox" at bounding box center [352, 449] width 18 height 18
click at [344, 440] on input "checkbox" at bounding box center [352, 449] width 18 height 18
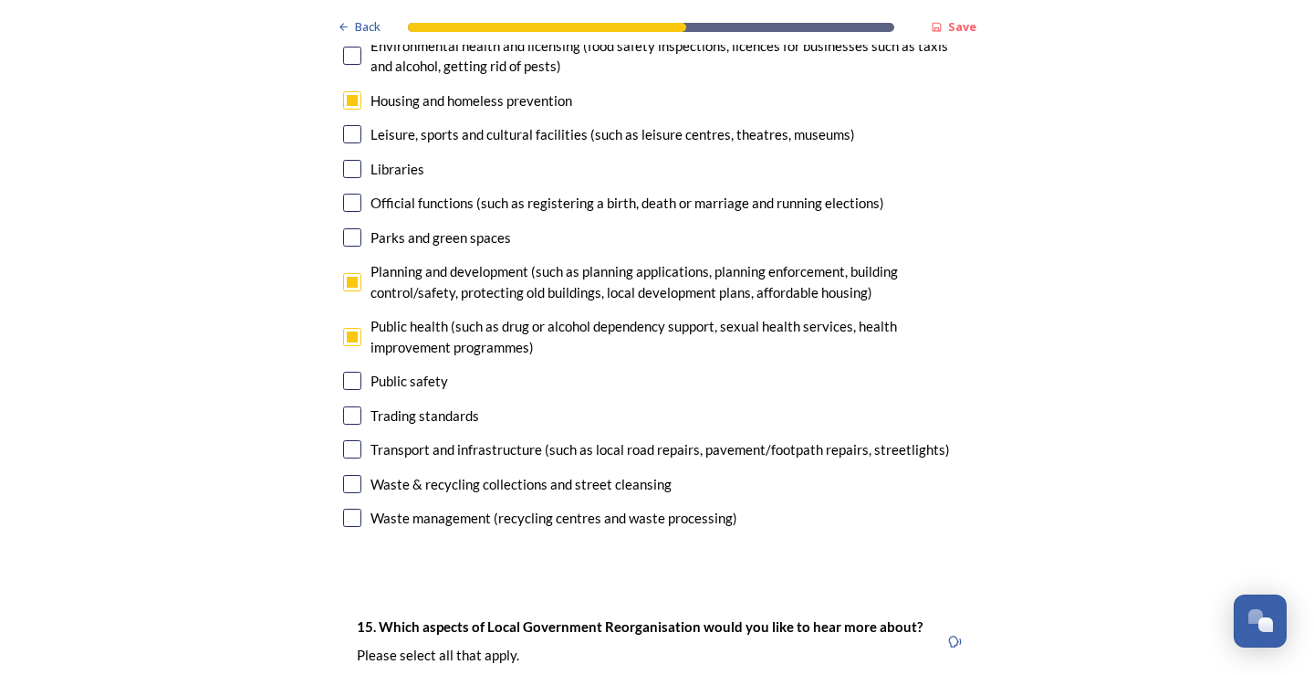
click at [344, 440] on input "checkbox" at bounding box center [352, 449] width 18 height 18
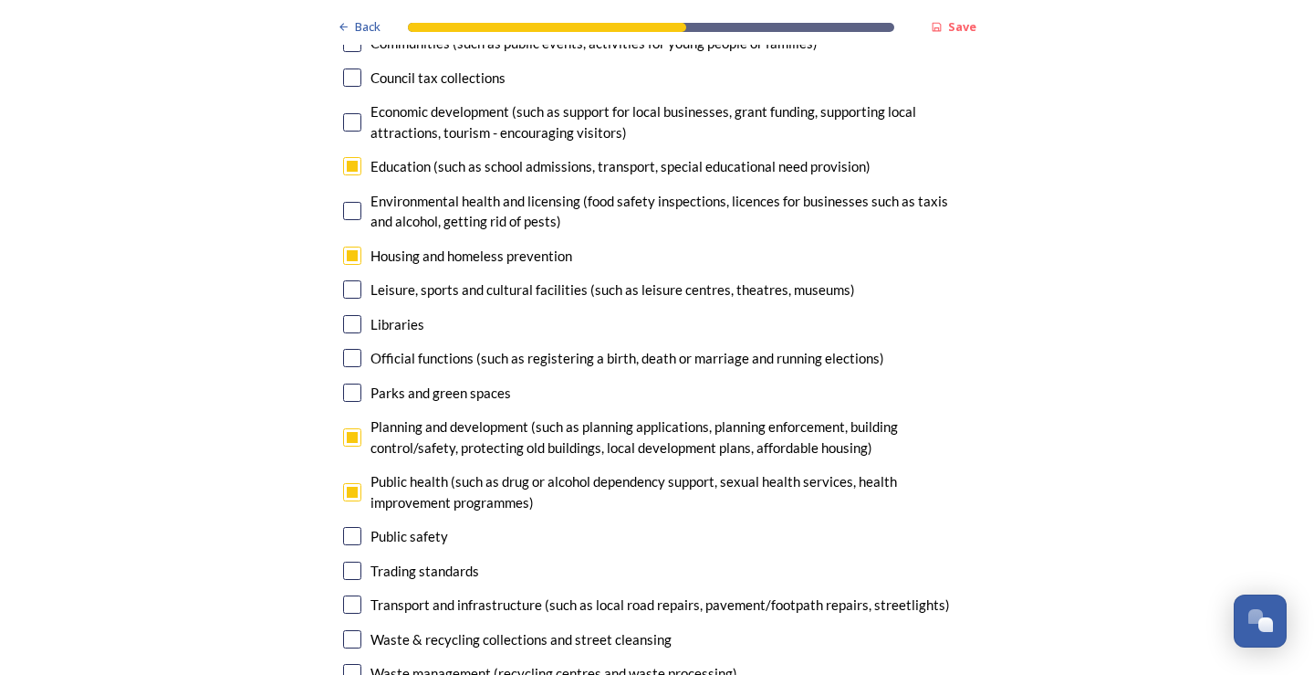
scroll to position [4277, 0]
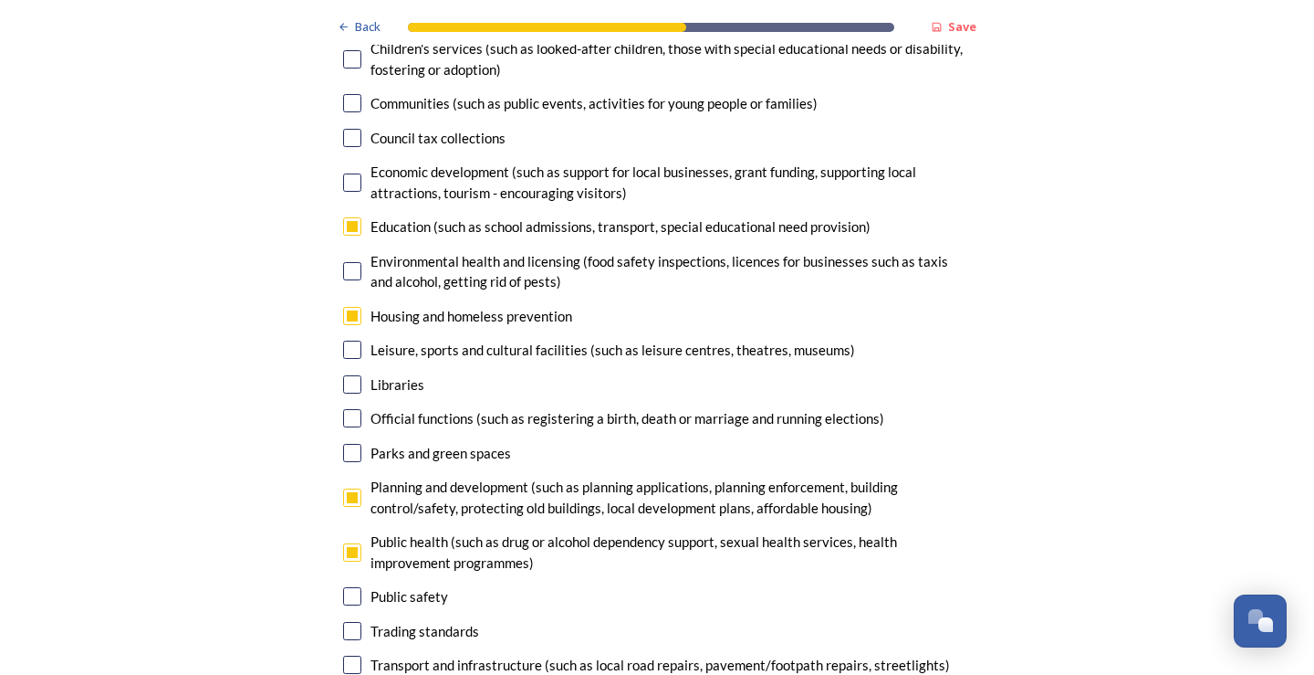
click at [347, 655] on input "checkbox" at bounding box center [352, 664] width 18 height 18
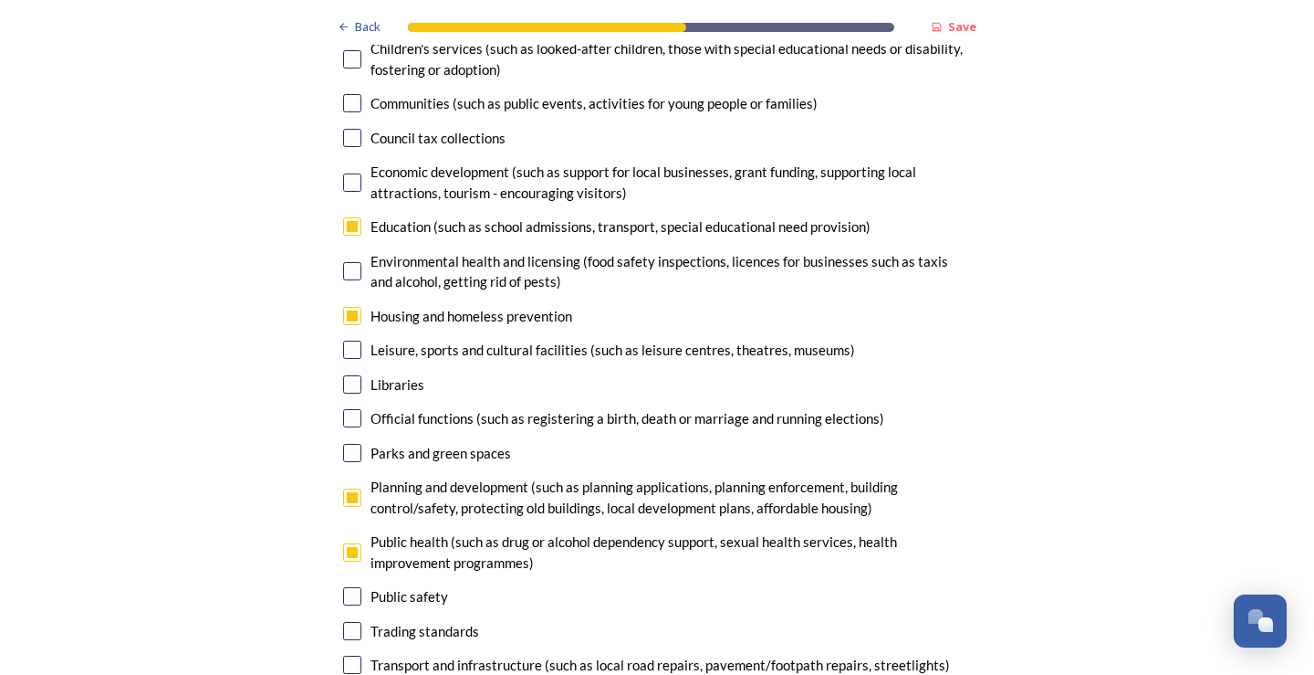
checkbox input "false"
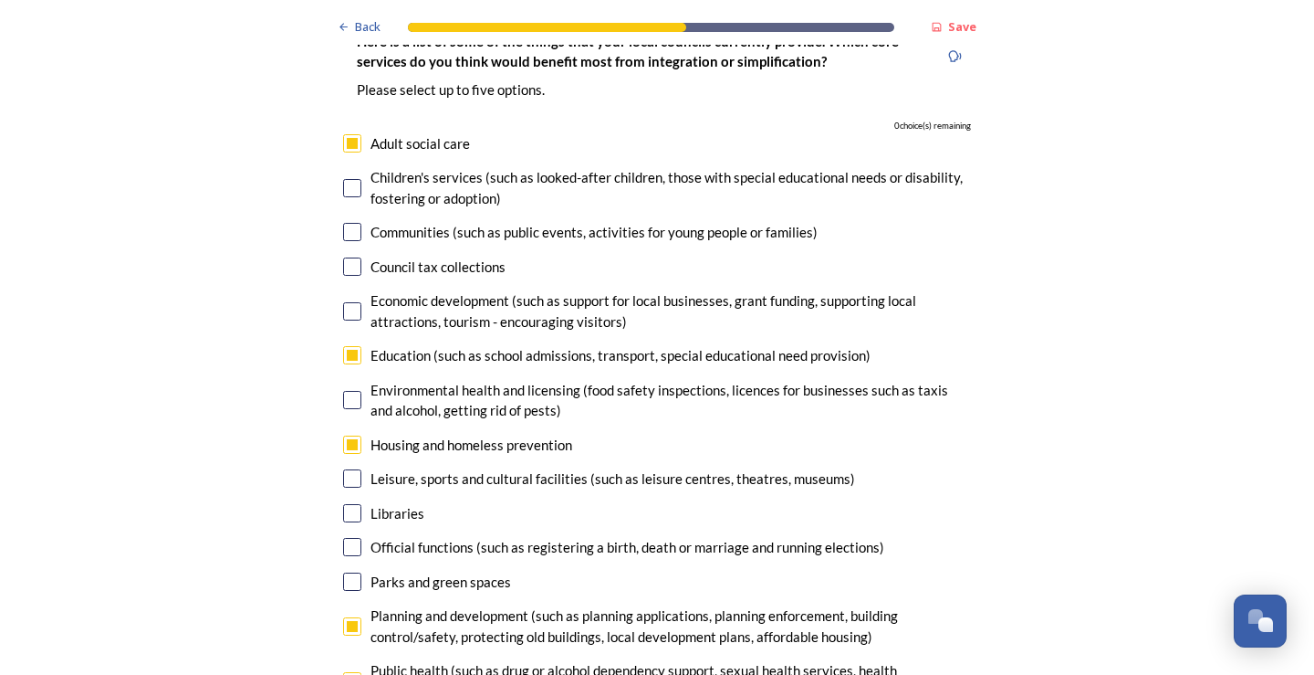
scroll to position [4209, 0]
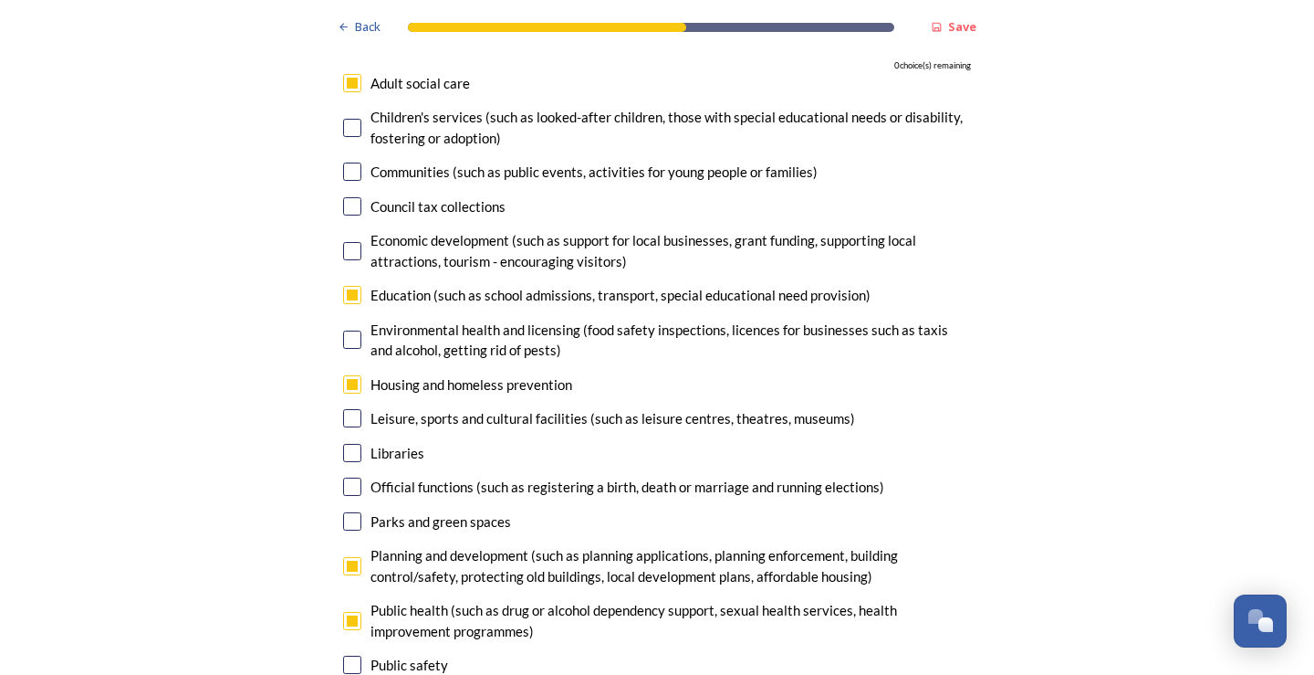
click at [344, 612] on input "checkbox" at bounding box center [352, 621] width 18 height 18
checkbox input "false"
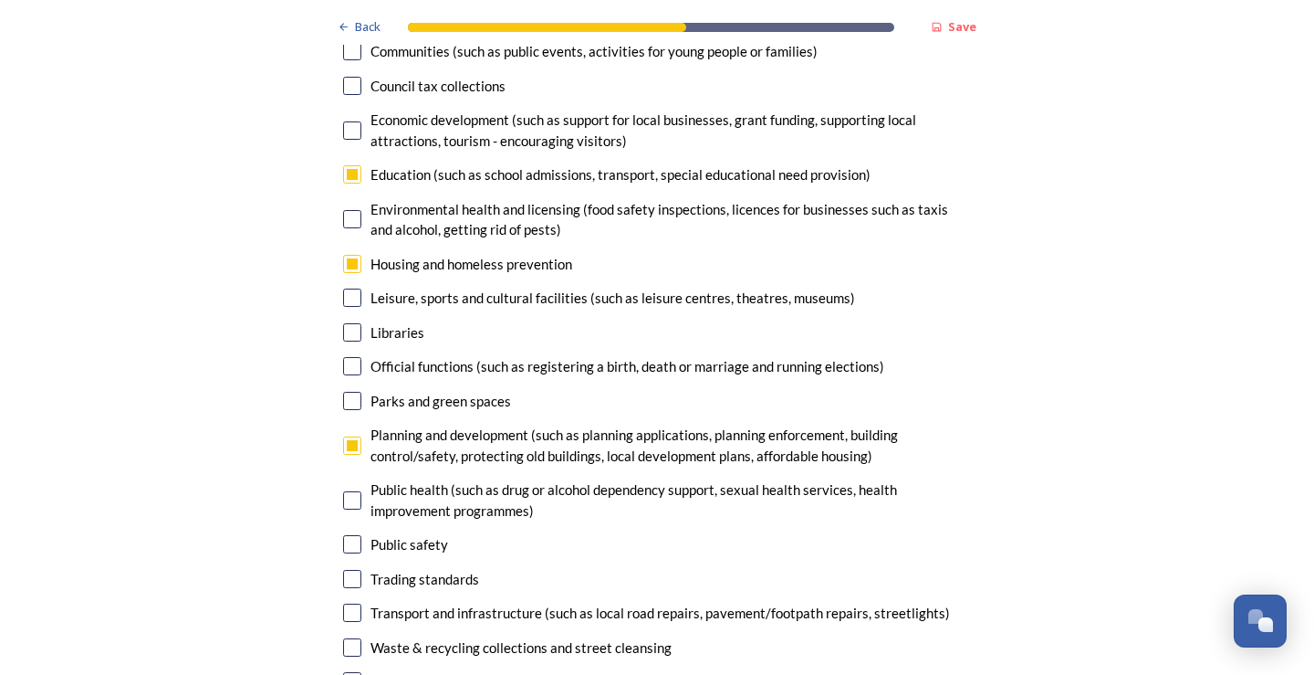
scroll to position [4390, 0]
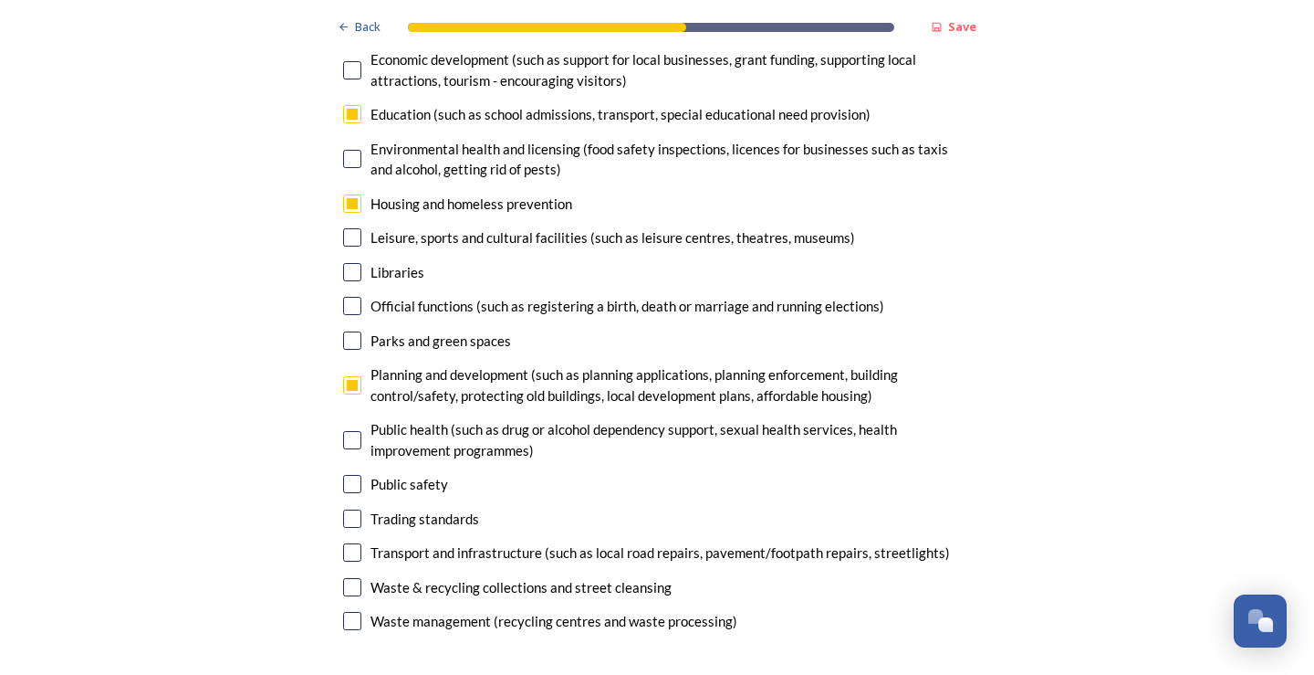
click at [344, 543] on input "checkbox" at bounding box center [352, 552] width 18 height 18
checkbox input "true"
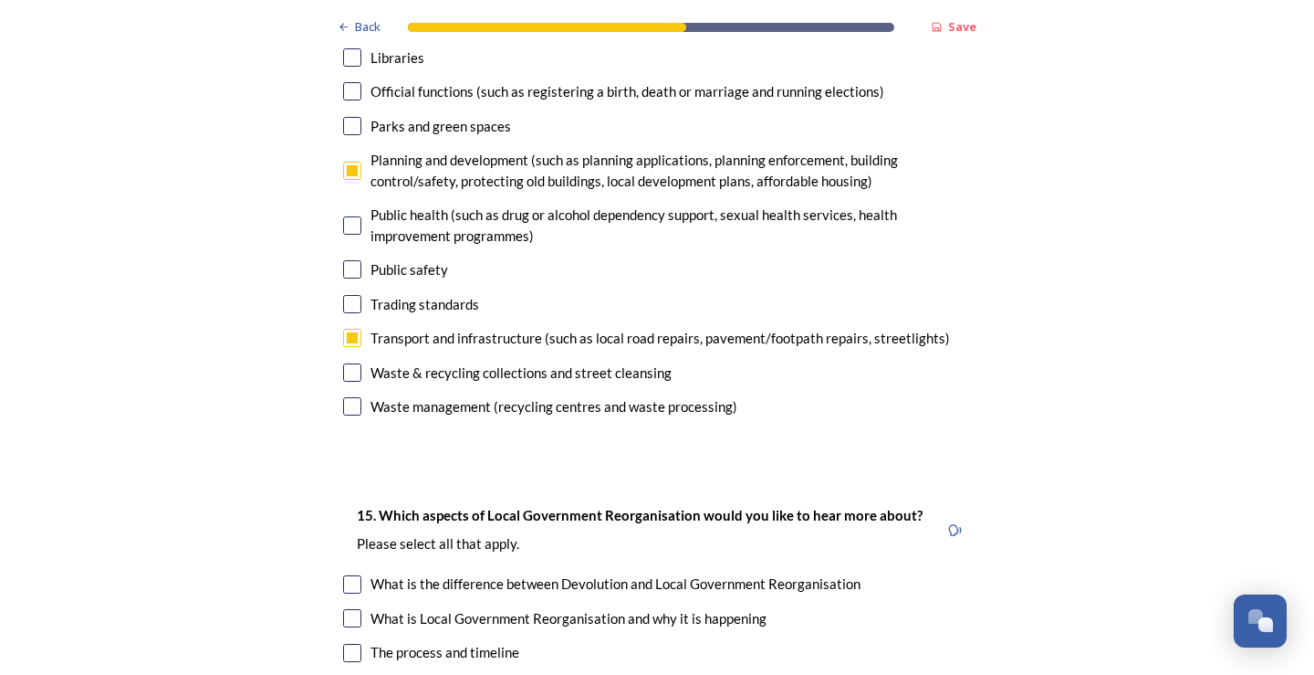
scroll to position [4621, 0]
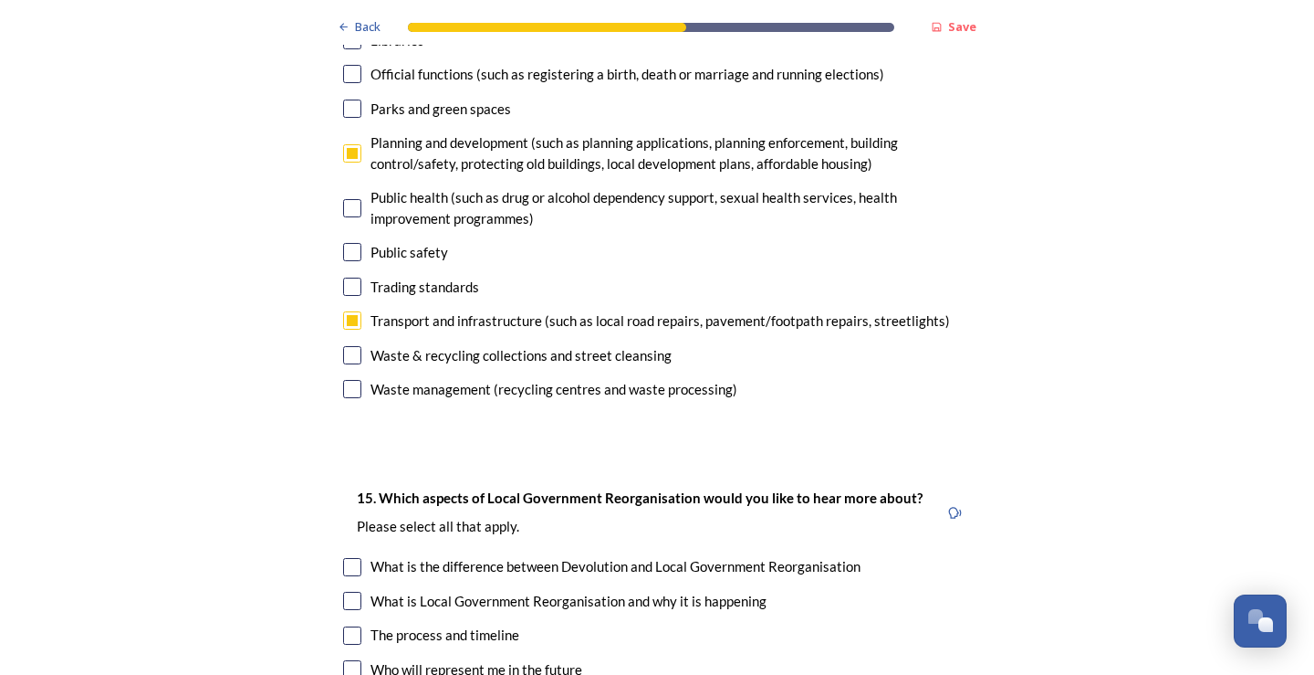
click at [347, 380] on input "checkbox" at bounding box center [352, 389] width 18 height 18
checkbox input "false"
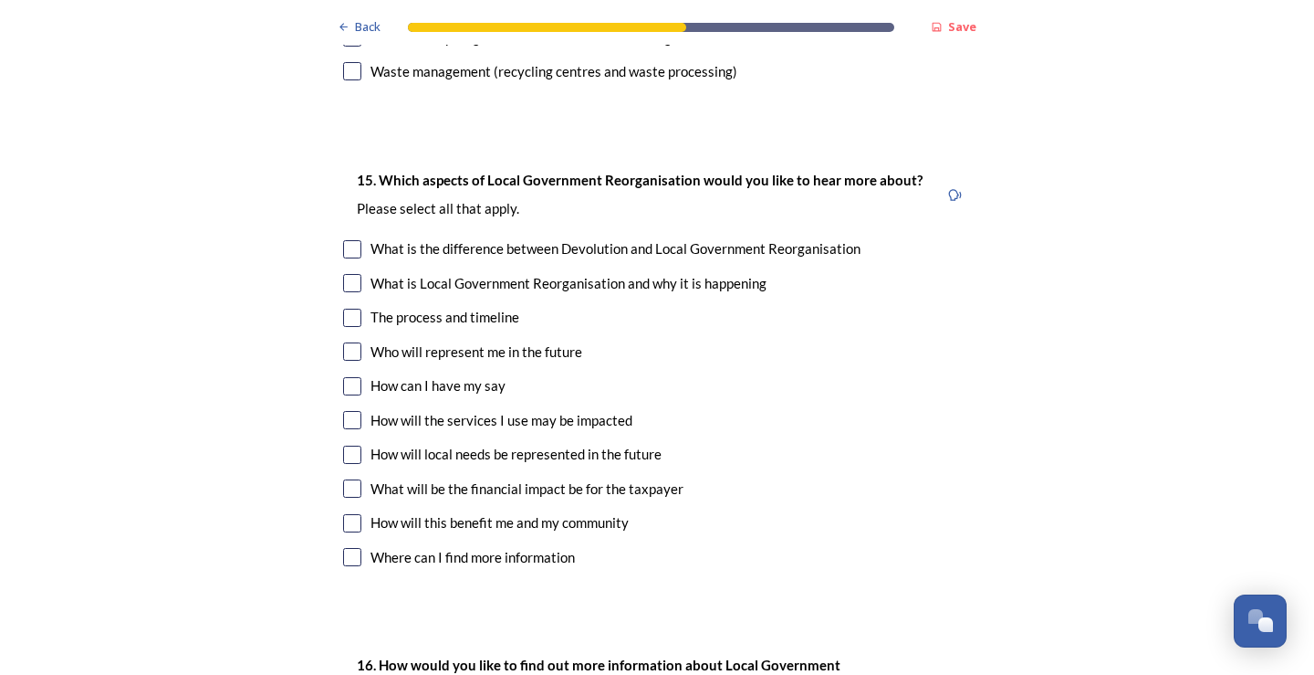
scroll to position [4948, 0]
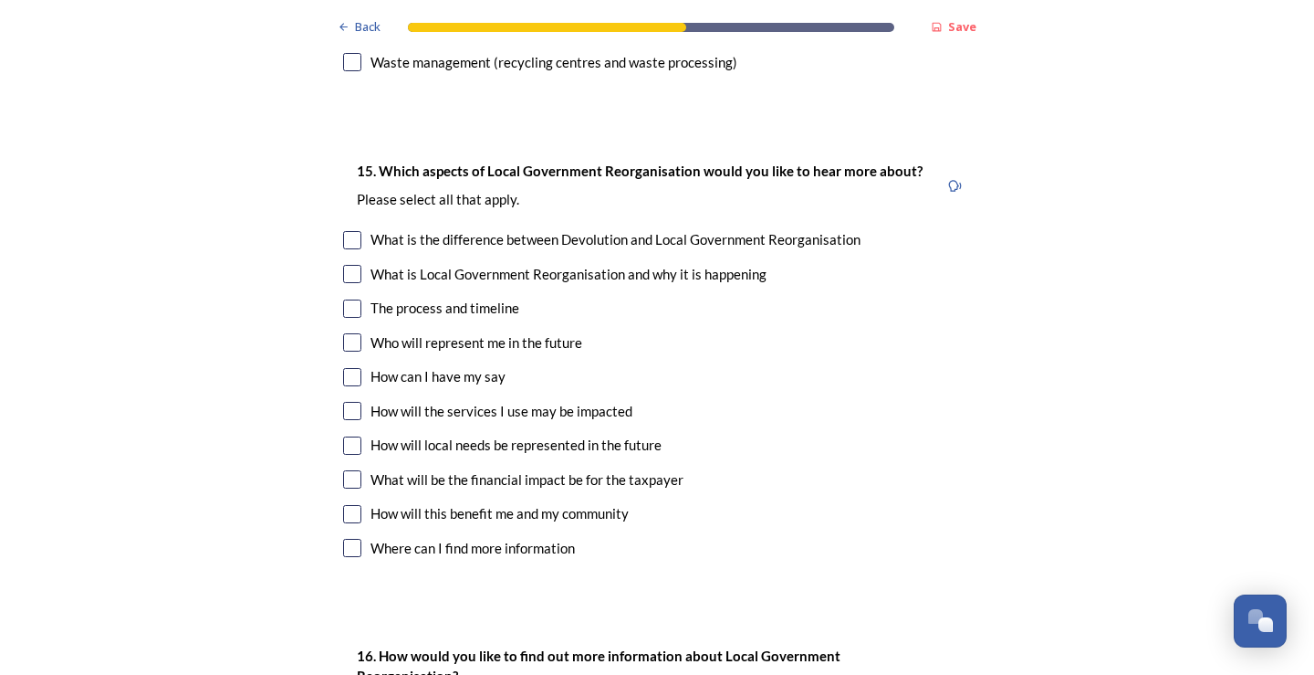
click at [346, 402] on input "checkbox" at bounding box center [352, 411] width 18 height 18
click at [343, 402] on input "checkbox" at bounding box center [352, 411] width 18 height 18
checkbox input "false"
click at [346, 436] on input "checkbox" at bounding box center [352, 445] width 18 height 18
checkbox input "true"
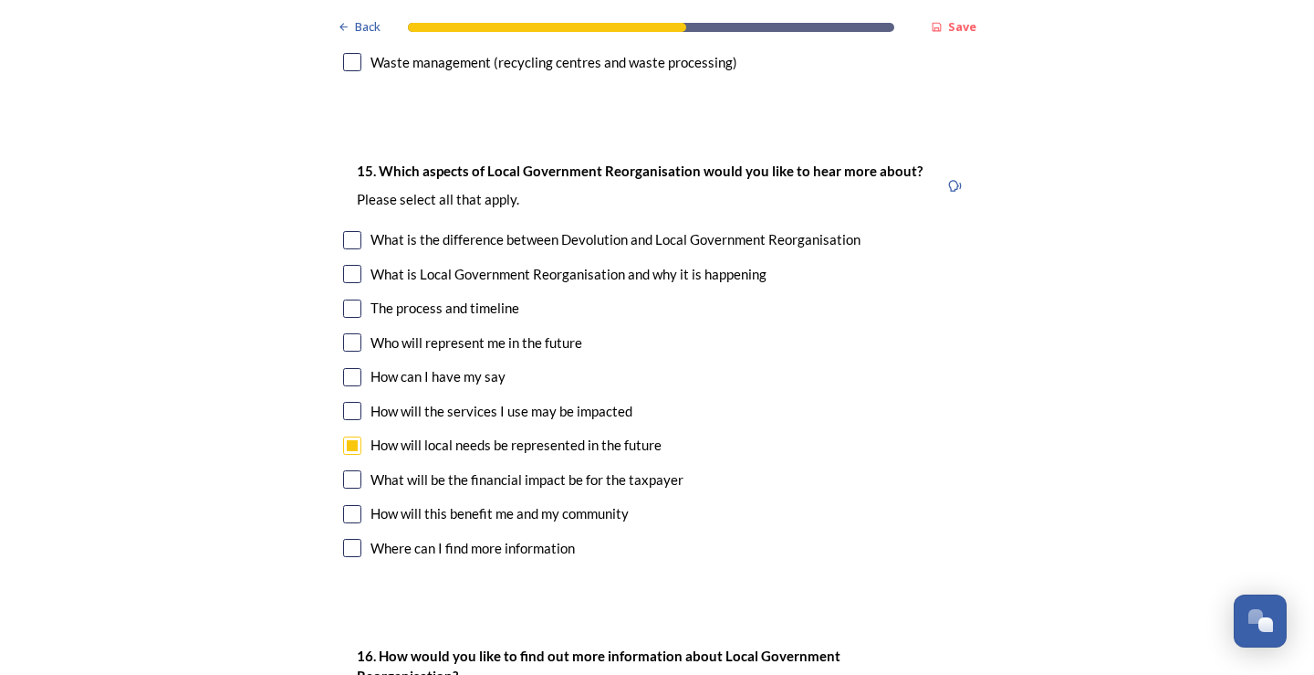
click at [343, 470] on input "checkbox" at bounding box center [352, 479] width 18 height 18
checkbox input "true"
click at [351, 231] on input "checkbox" at bounding box center [352, 240] width 18 height 18
checkbox input "true"
click at [349, 299] on input "checkbox" at bounding box center [352, 308] width 18 height 18
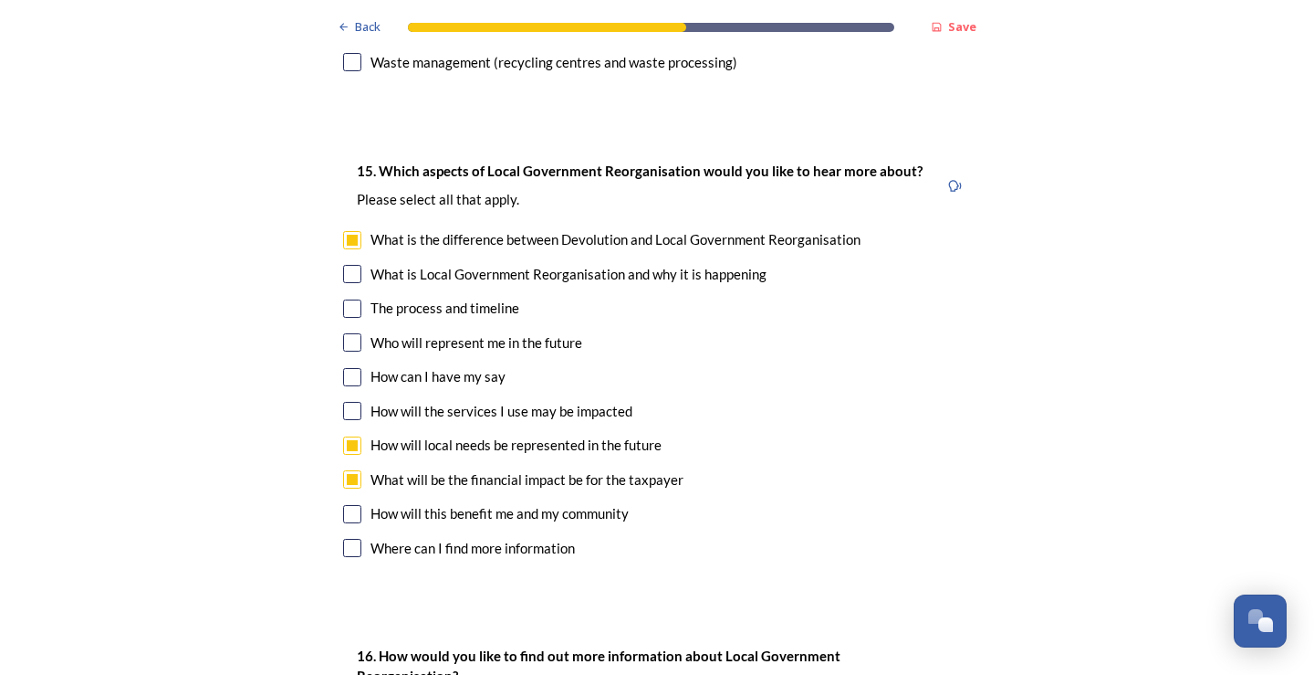
checkbox input "true"
click at [351, 368] on input "checkbox" at bounding box center [352, 377] width 18 height 18
checkbox input "true"
click at [343, 402] on input "checkbox" at bounding box center [352, 411] width 18 height 18
checkbox input "true"
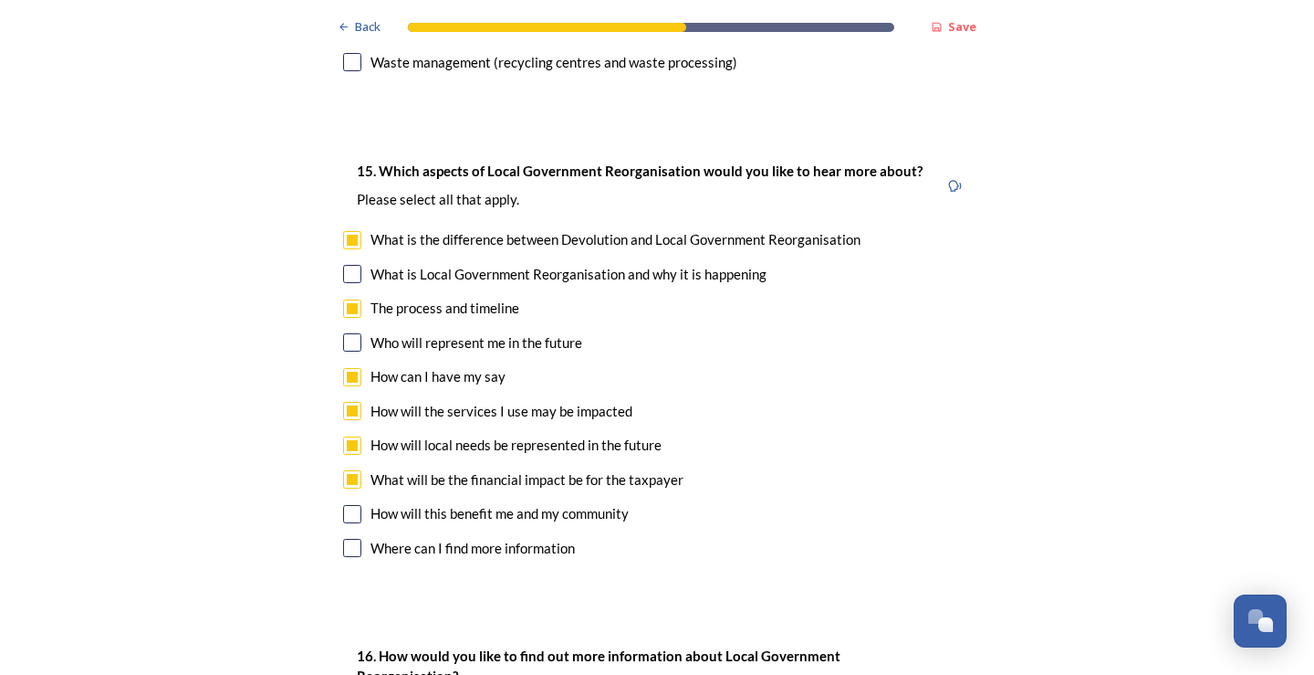
click at [334, 461] on div "15. Which aspects of Local Government Reorganisation would you like to hear mor…" at bounding box center [657, 361] width 657 height 440
click at [348, 505] on input "checkbox" at bounding box center [352, 514] width 18 height 18
checkbox input "true"
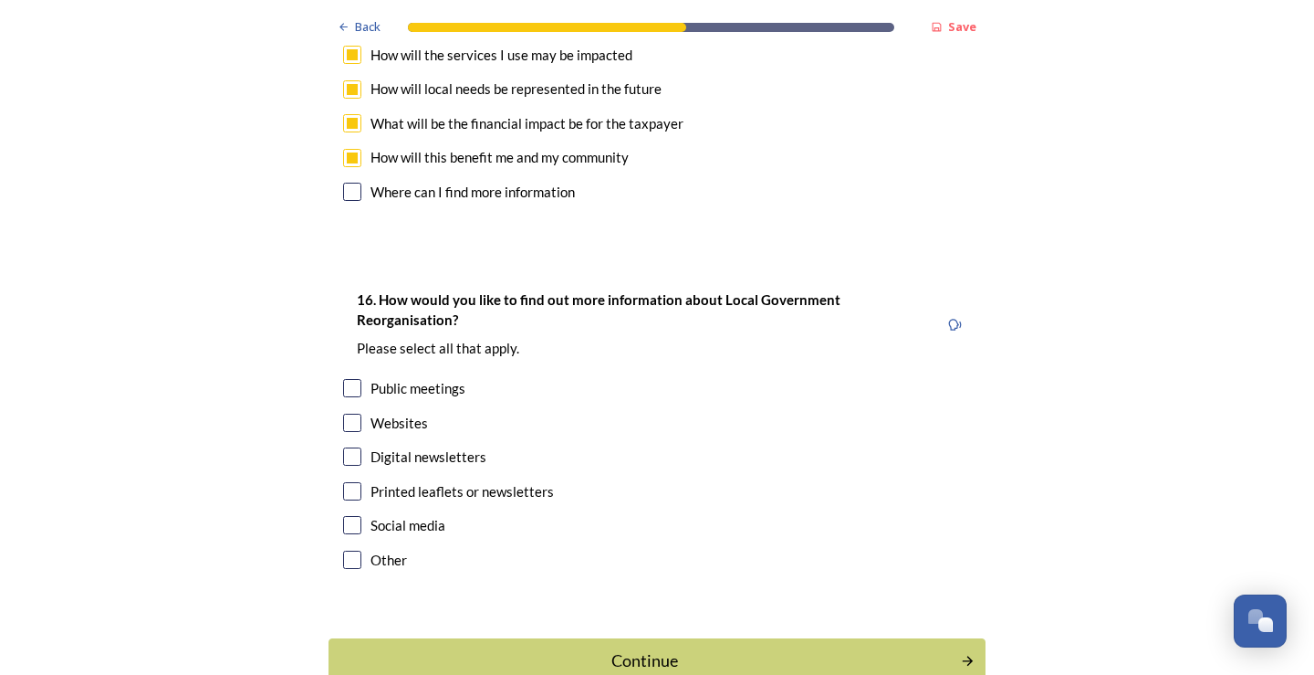
scroll to position [5364, 0]
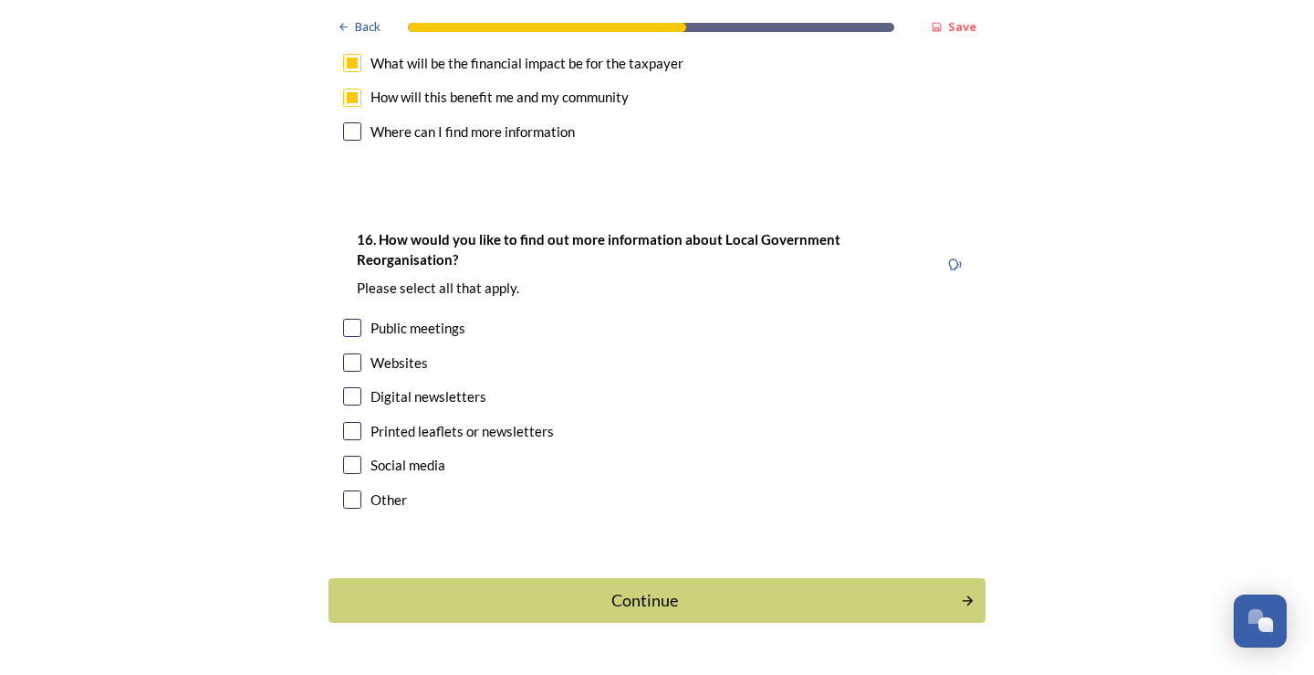
click at [352, 387] on input "checkbox" at bounding box center [352, 396] width 18 height 18
checkbox input "true"
click at [347, 422] on input "checkbox" at bounding box center [352, 431] width 18 height 18
checkbox input "true"
click at [353, 353] on input "checkbox" at bounding box center [352, 362] width 18 height 18
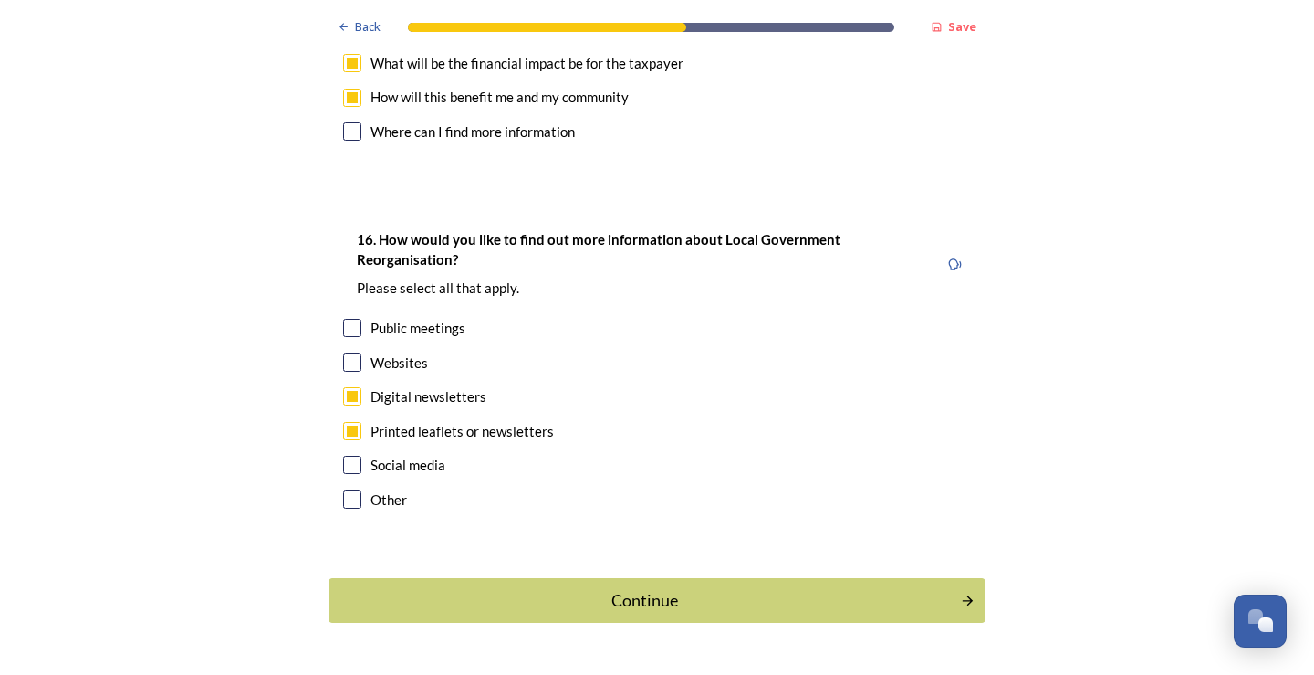
checkbox input "true"
click at [630, 588] on div "Continue" at bounding box center [645, 600] width 618 height 25
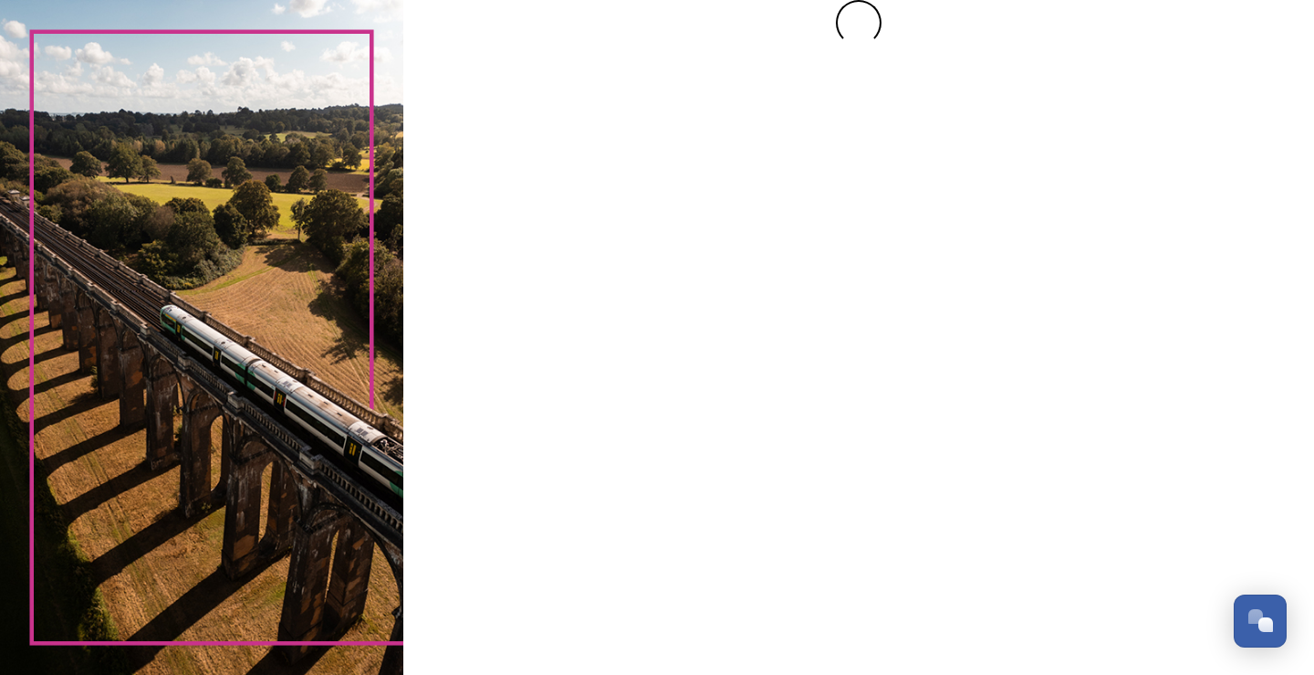
scroll to position [0, 0]
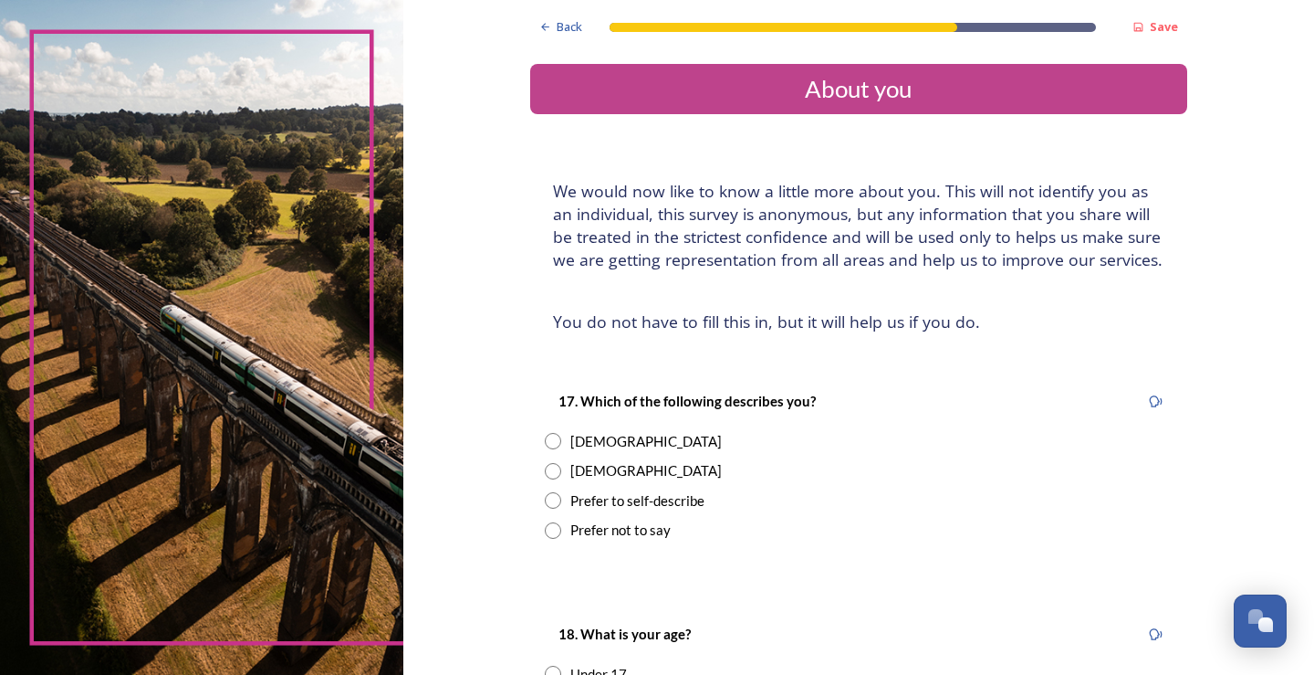
click at [545, 464] on input "radio" at bounding box center [553, 471] width 16 height 16
radio input "true"
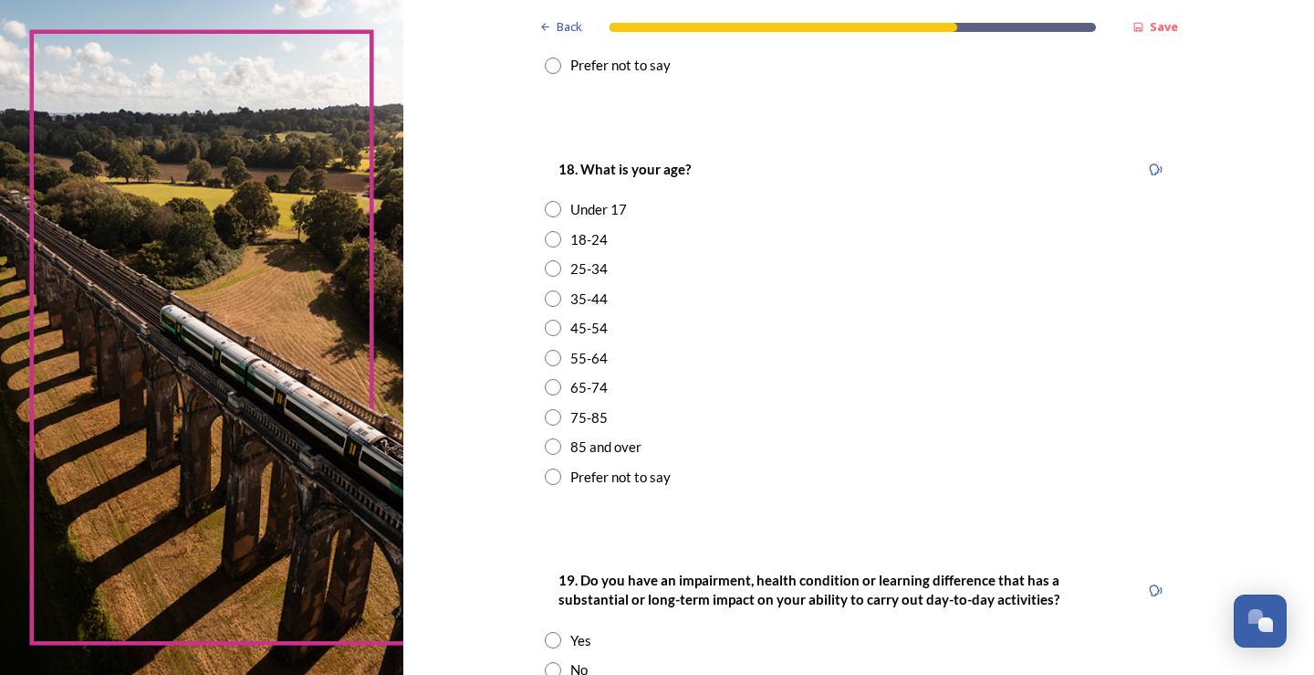
scroll to position [469, 0]
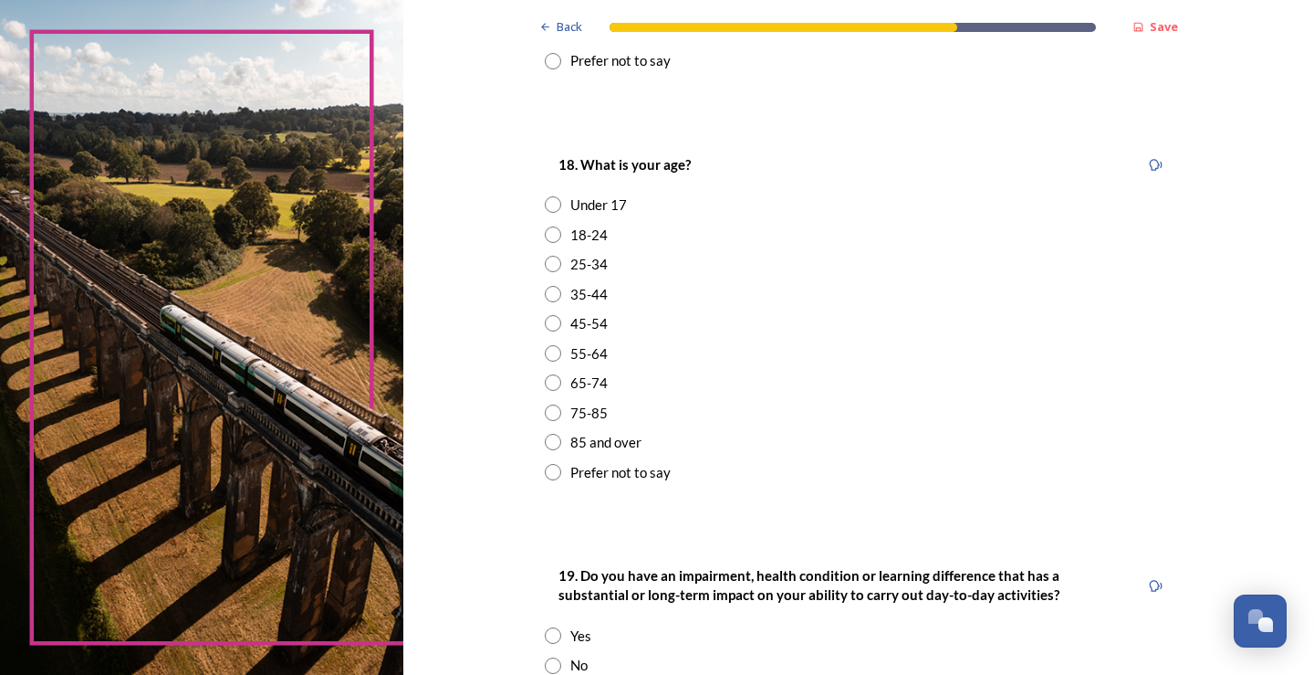
click at [547, 418] on input "radio" at bounding box center [553, 412] width 16 height 16
radio input "true"
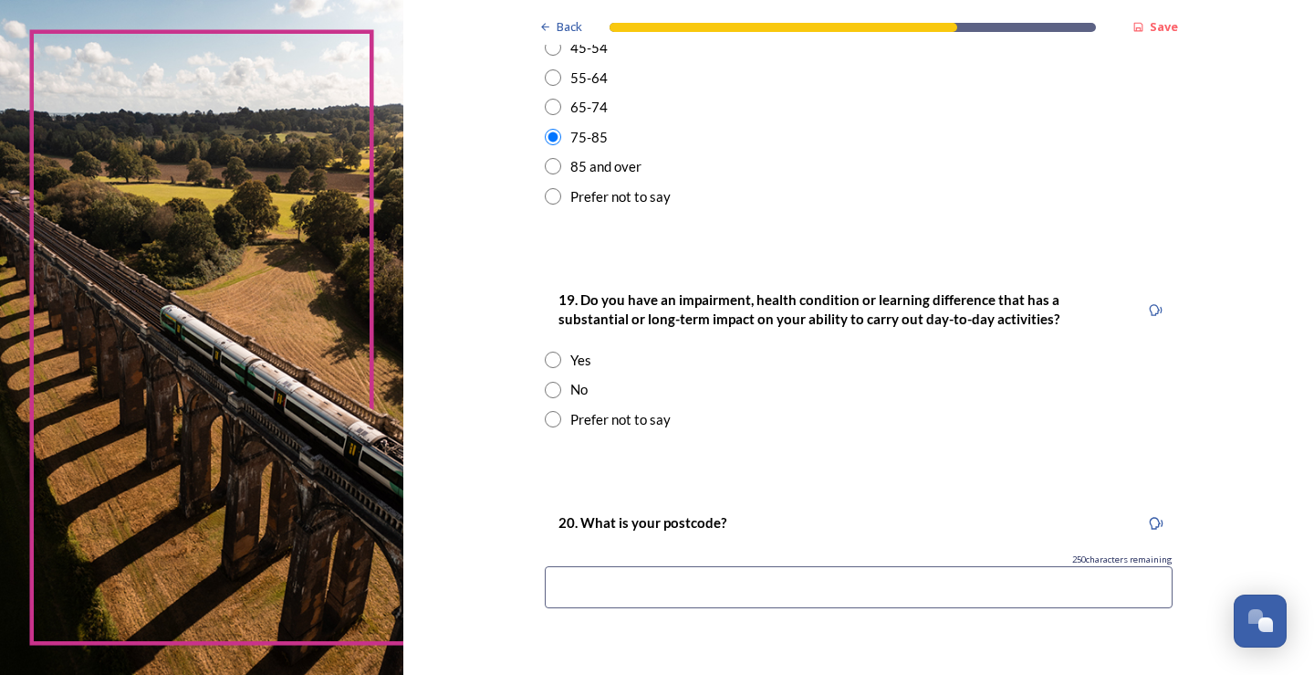
scroll to position [781, 0]
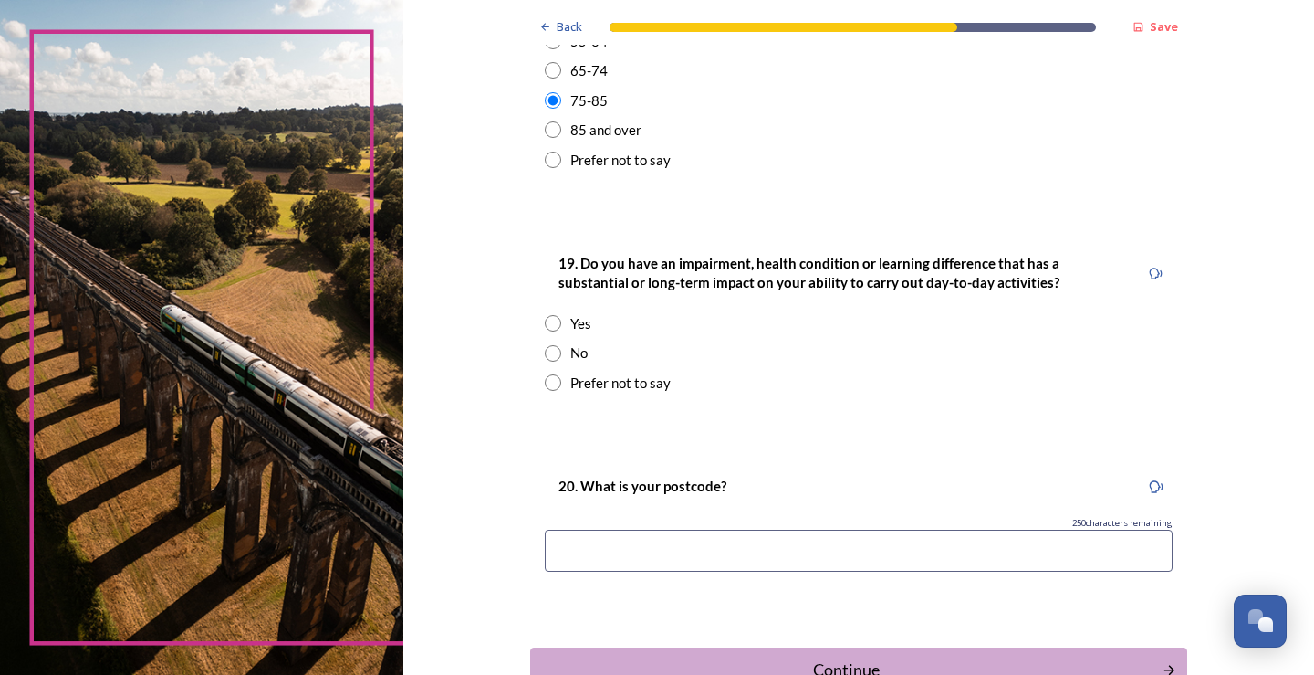
click at [547, 358] on input "radio" at bounding box center [553, 353] width 16 height 16
radio input "true"
click at [581, 542] on input at bounding box center [859, 550] width 628 height 42
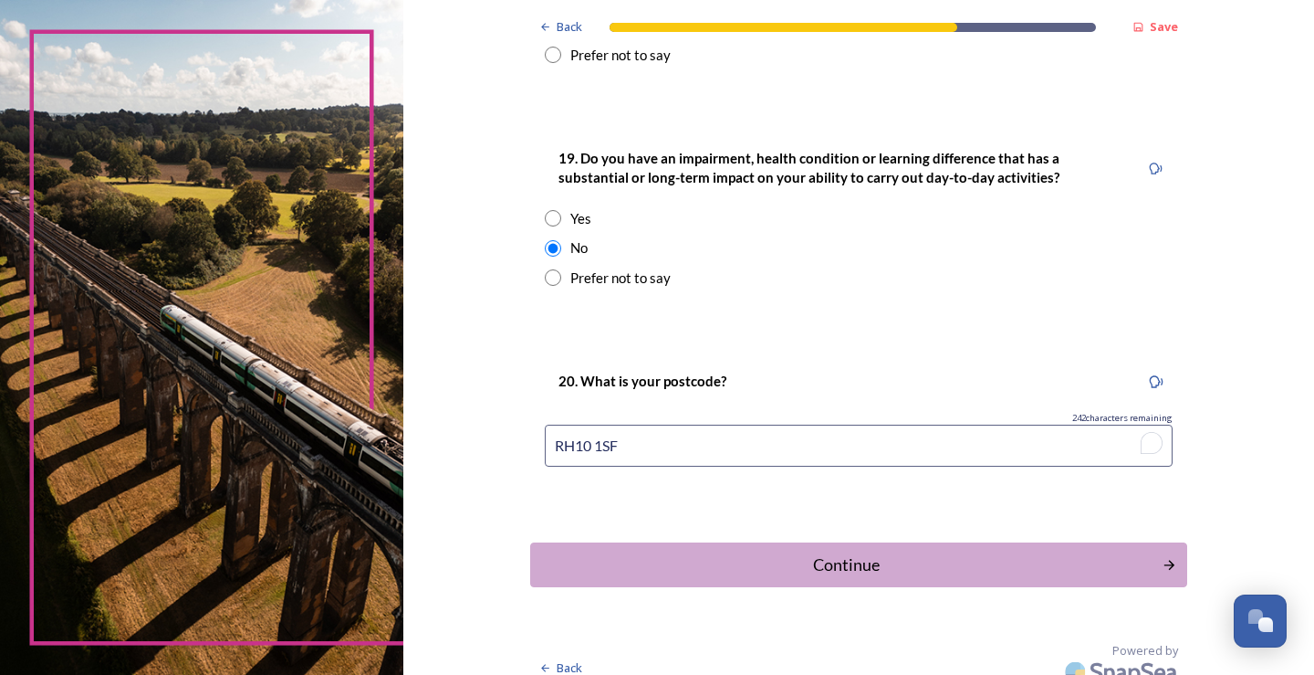
scroll to position [905, 0]
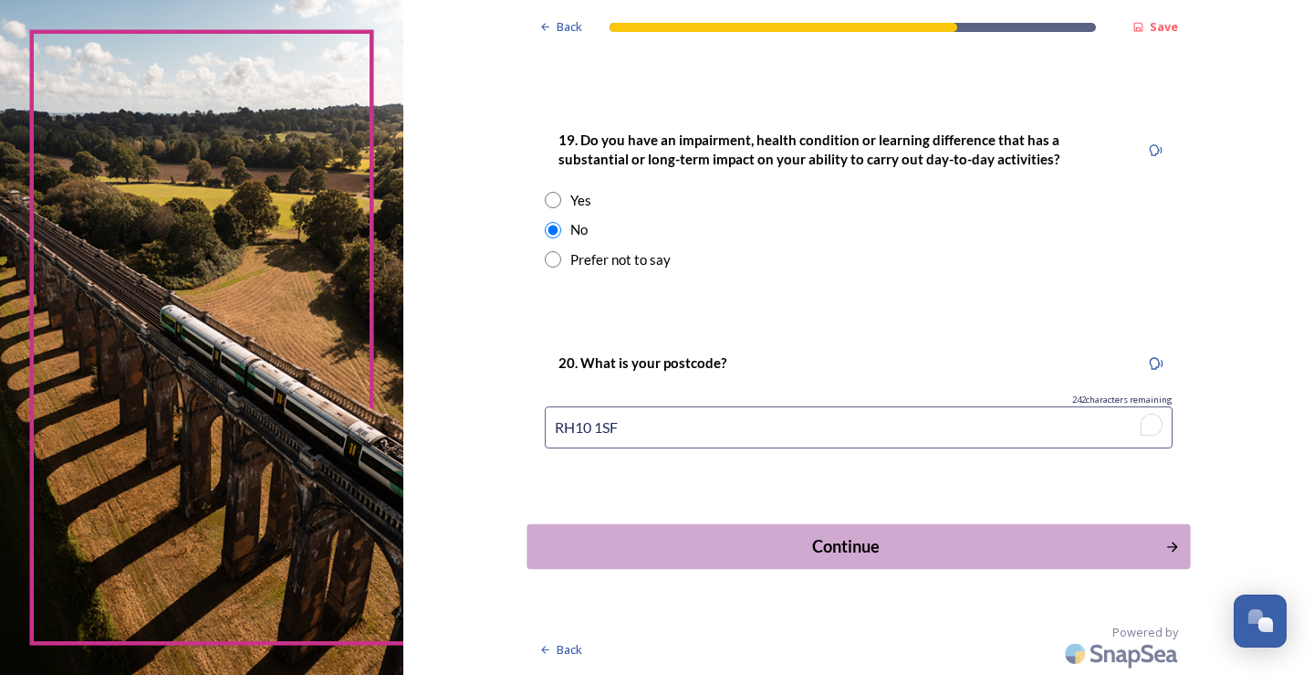
type input "RH10 1SF"
click at [818, 554] on div "Continue" at bounding box center [846, 546] width 618 height 25
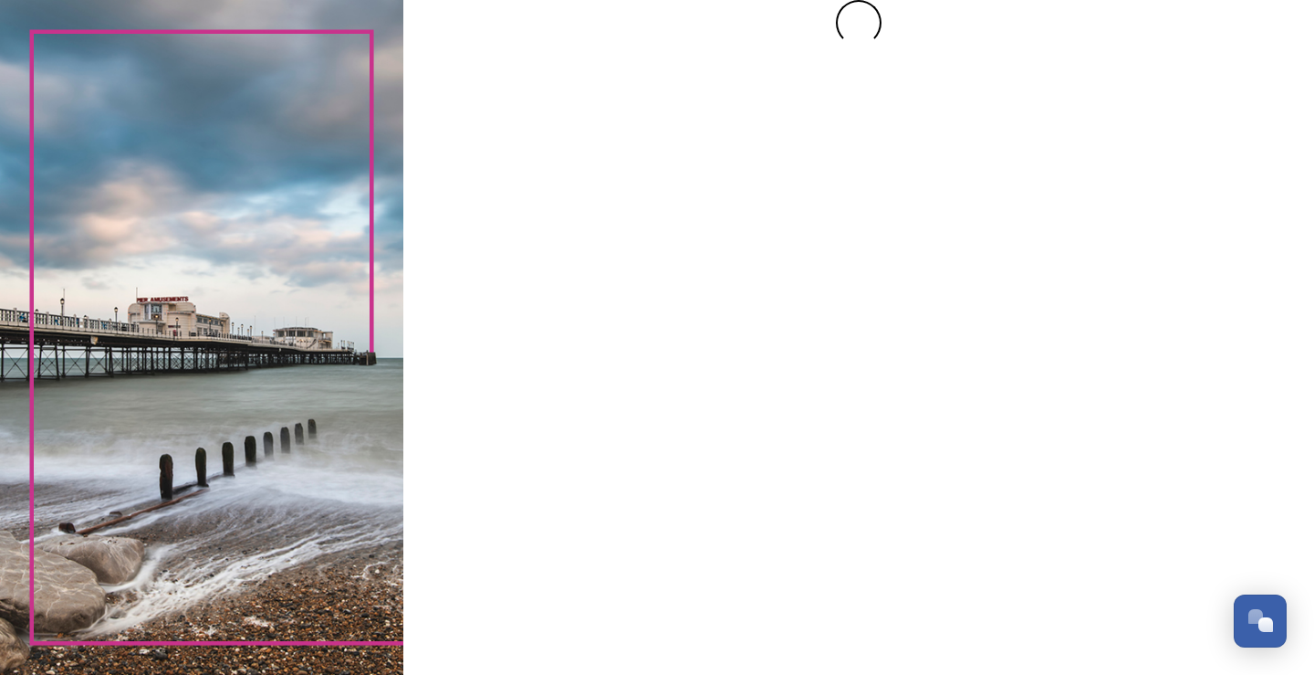
scroll to position [0, 0]
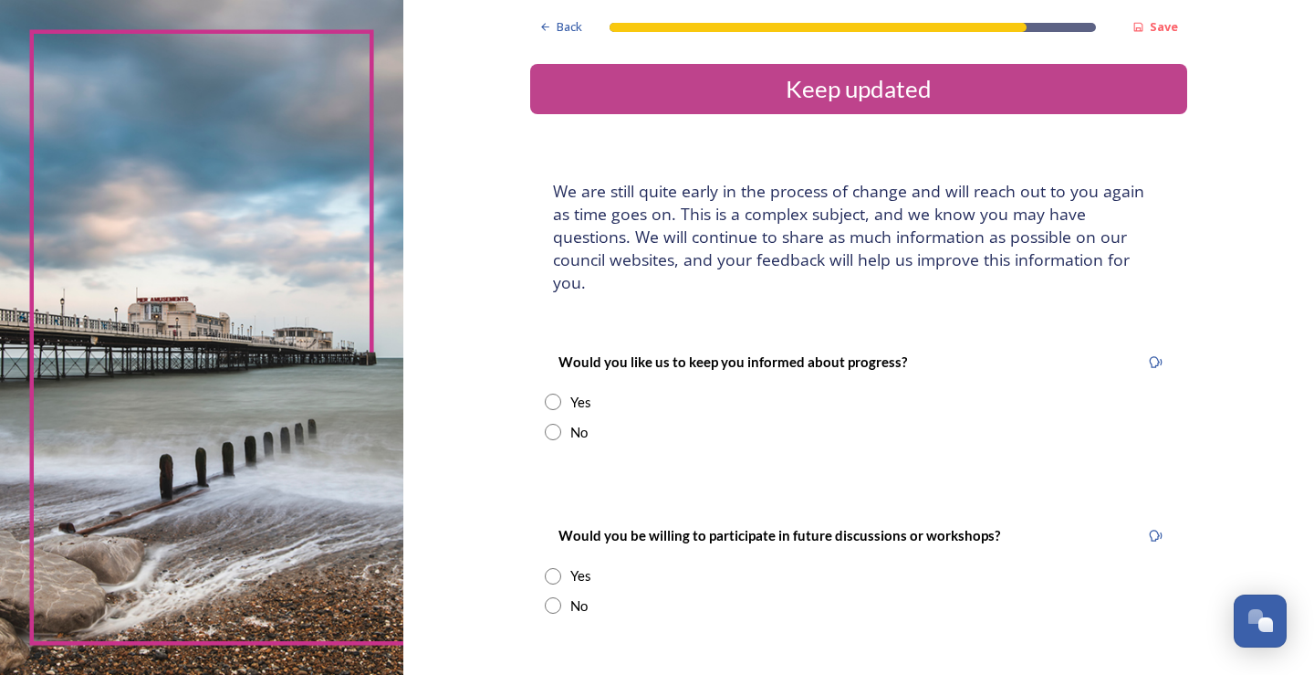
click at [549, 393] on input "radio" at bounding box center [553, 401] width 16 height 16
radio input "true"
click at [595, 565] on input "To enrich screen reader interactions, please activate Accessibility in Grammarl…" at bounding box center [859, 586] width 628 height 42
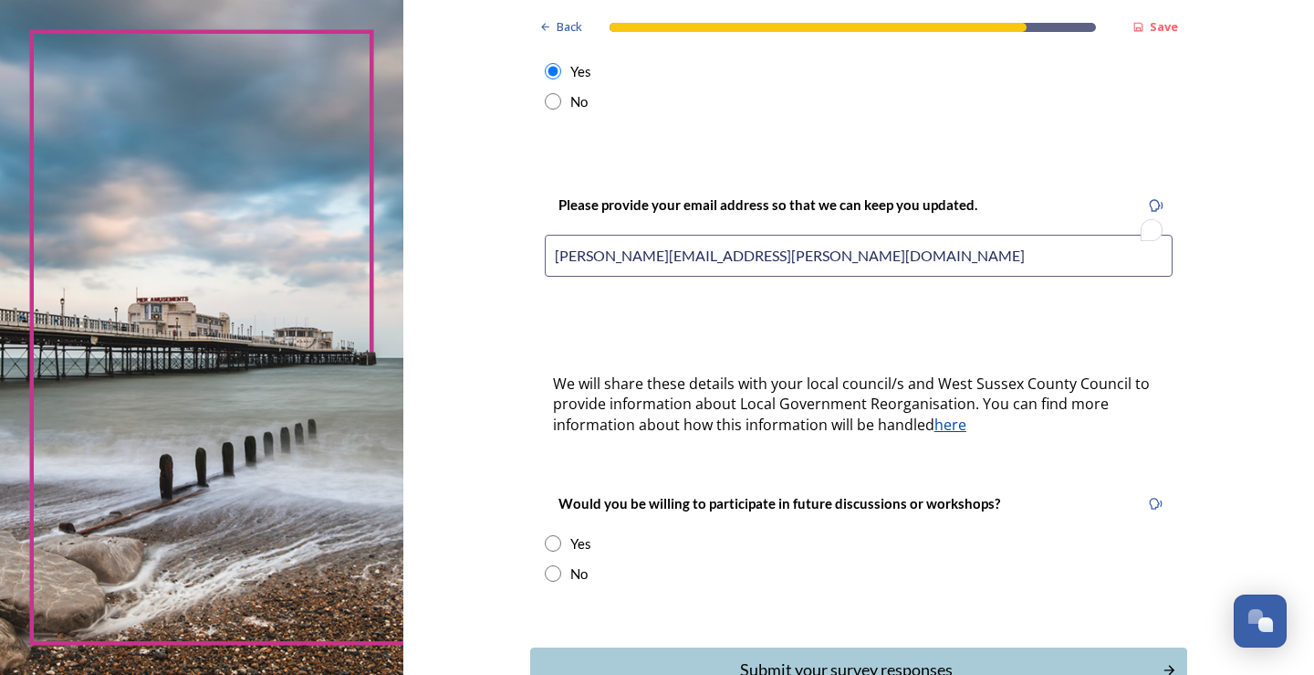
scroll to position [396, 0]
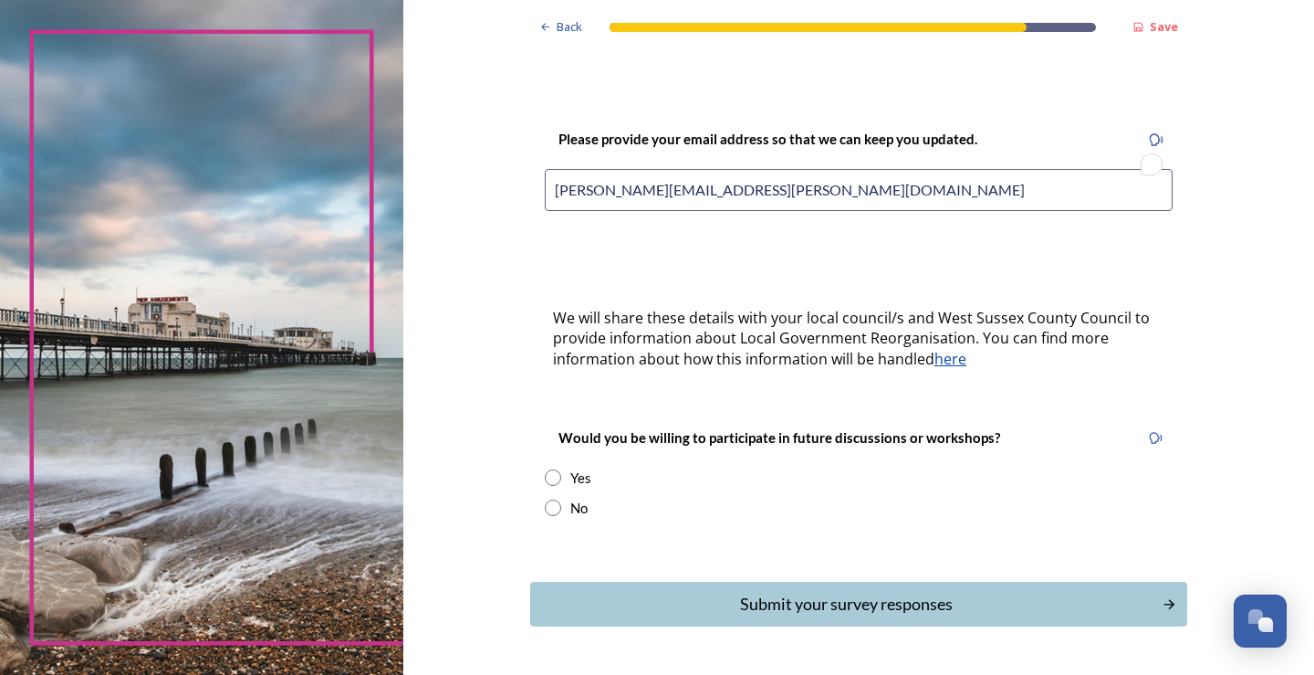
type input "[PERSON_NAME][EMAIL_ADDRESS][PERSON_NAME][DOMAIN_NAME]"
click at [550, 469] on input "radio" at bounding box center [553, 477] width 16 height 16
radio input "true"
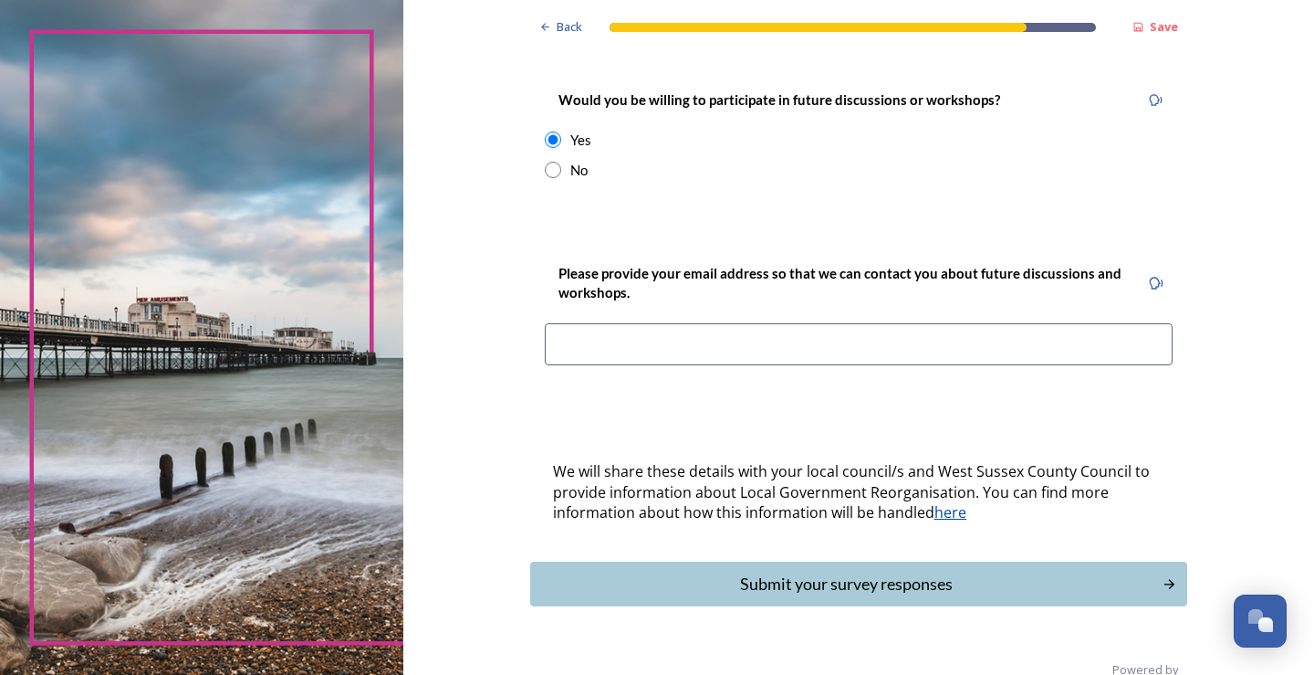
scroll to position [736, 0]
click at [603, 321] on input "To enrich screen reader interactions, please activate Accessibility in Grammarl…" at bounding box center [859, 342] width 628 height 42
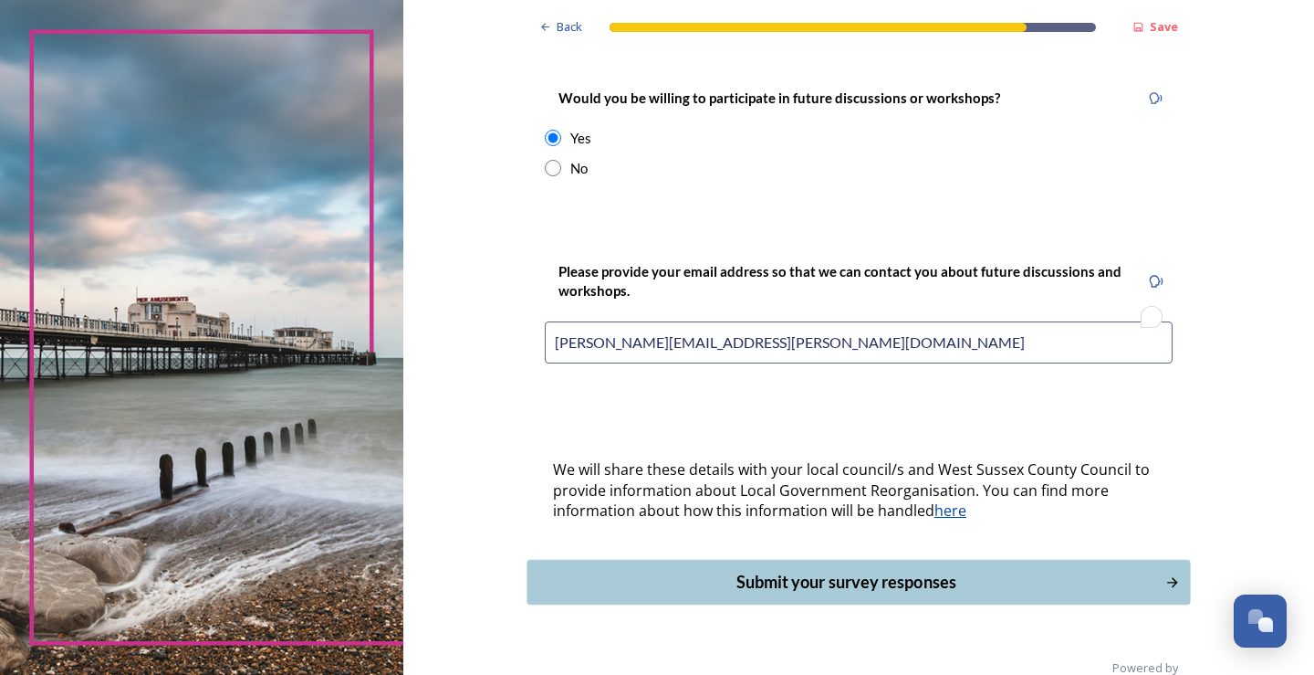
type input "[PERSON_NAME][EMAIL_ADDRESS][PERSON_NAME][DOMAIN_NAME]"
click at [896, 570] on div "Submit your survey responses" at bounding box center [846, 582] width 618 height 25
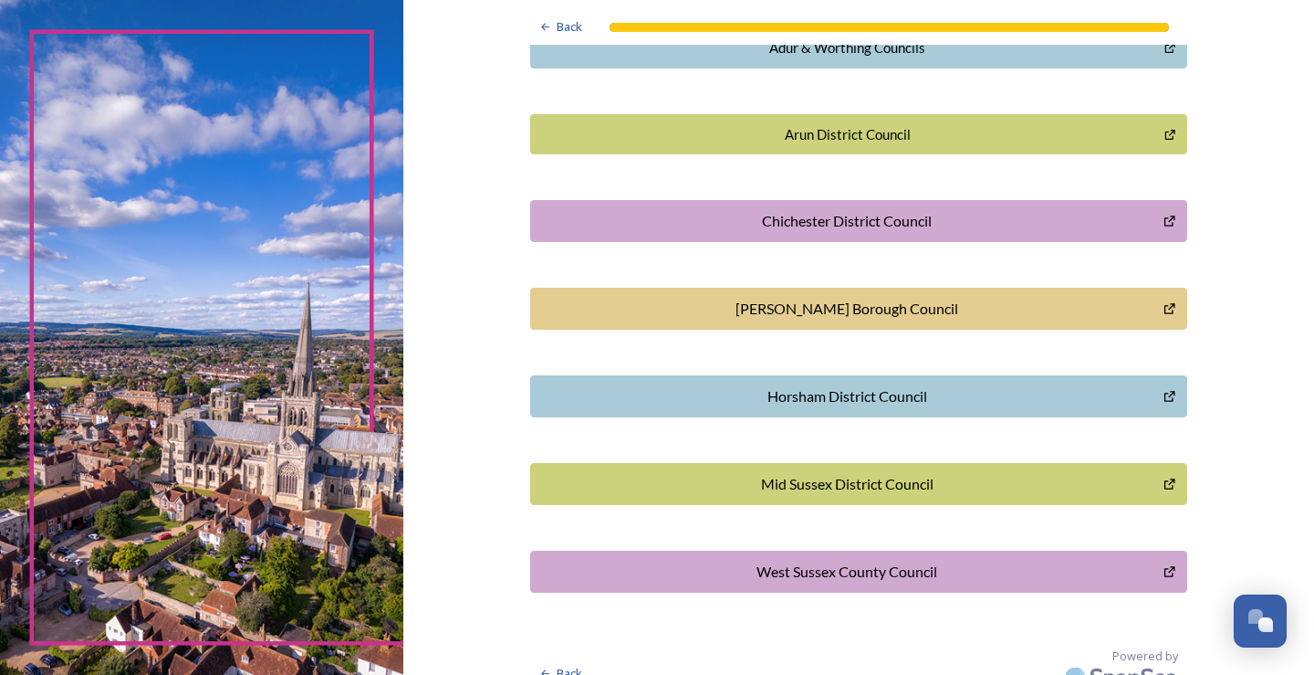
scroll to position [501, 0]
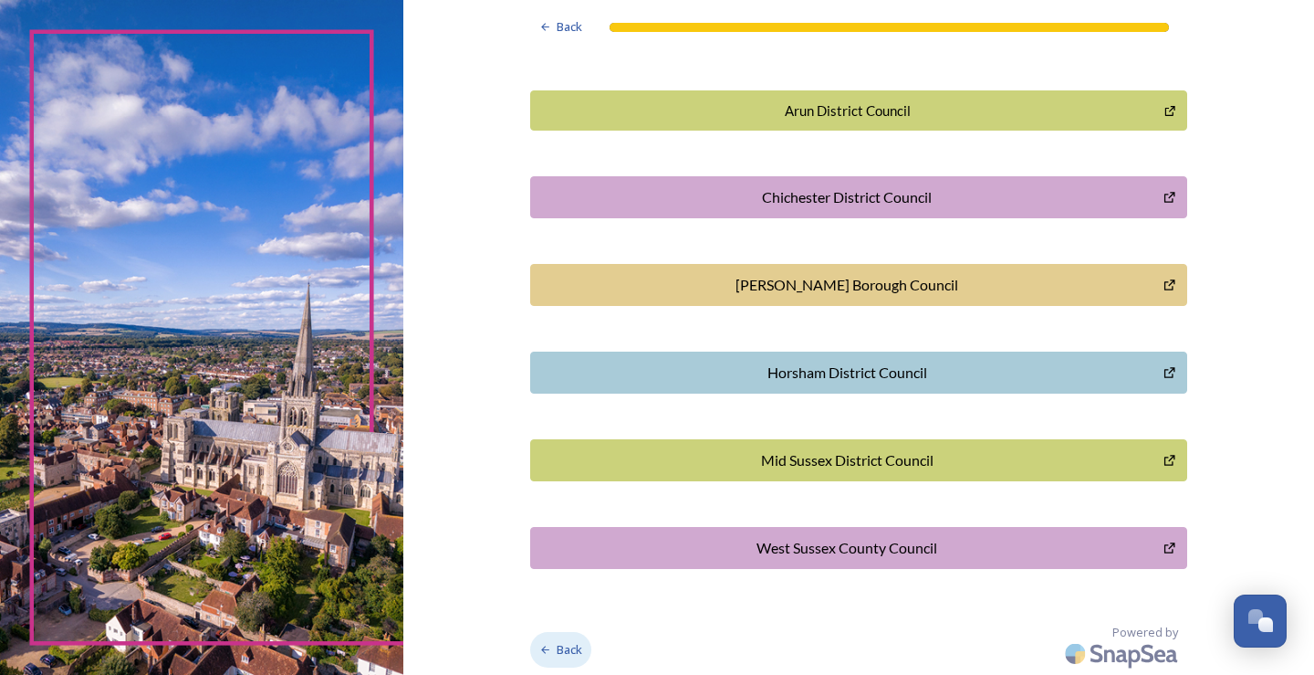
click at [568, 653] on span "Back" at bounding box center [570, 649] width 26 height 17
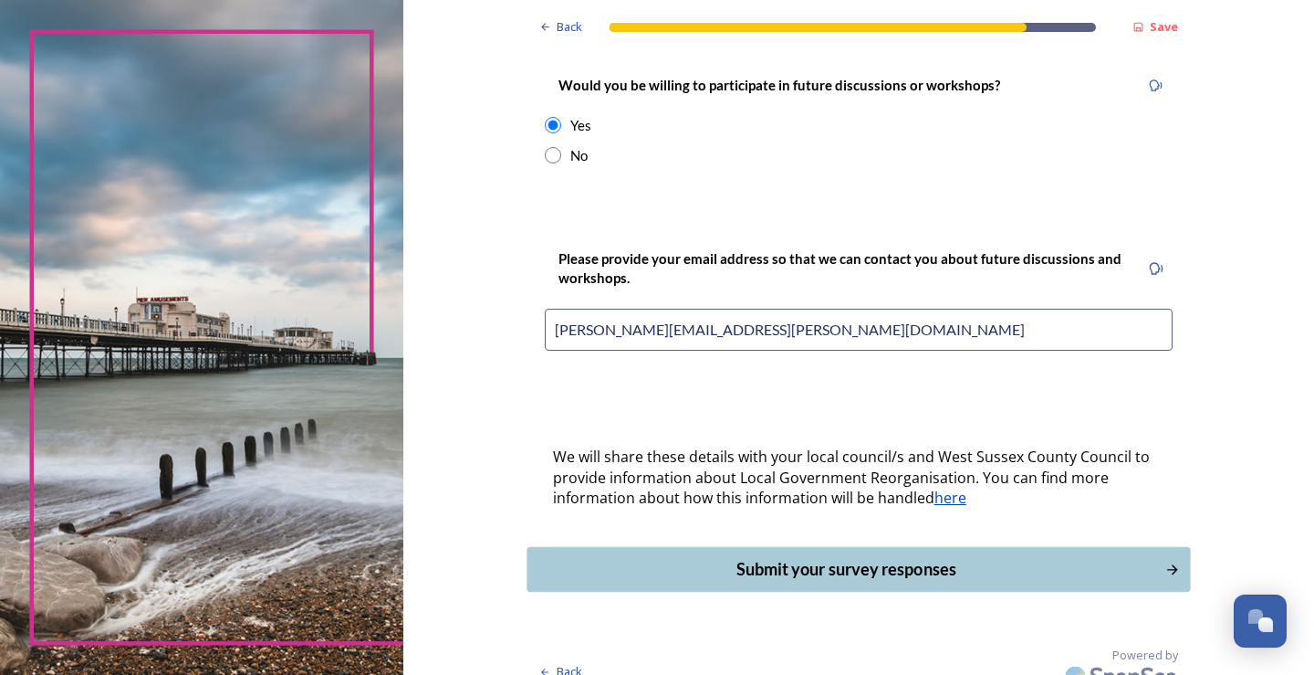
click at [1157, 550] on button "Submit your survey responses" at bounding box center [859, 569] width 664 height 45
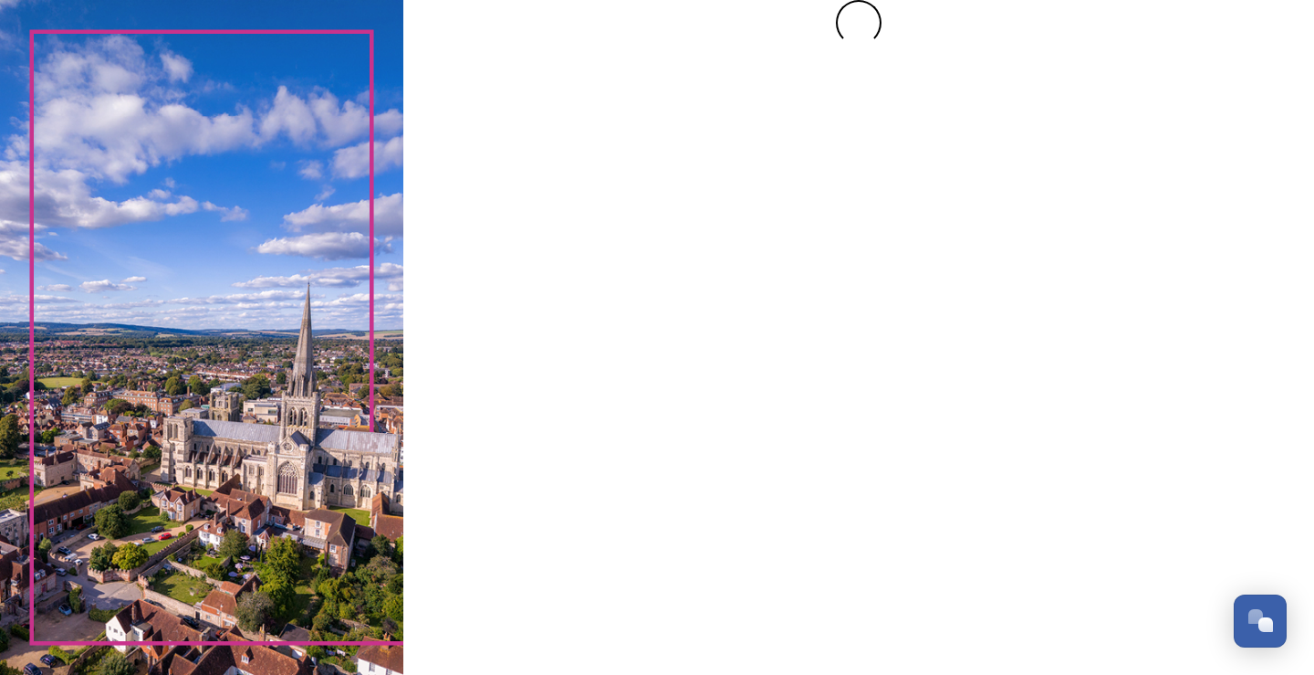
scroll to position [0, 0]
